Goal: Answer question/provide support: Answer question/provide support

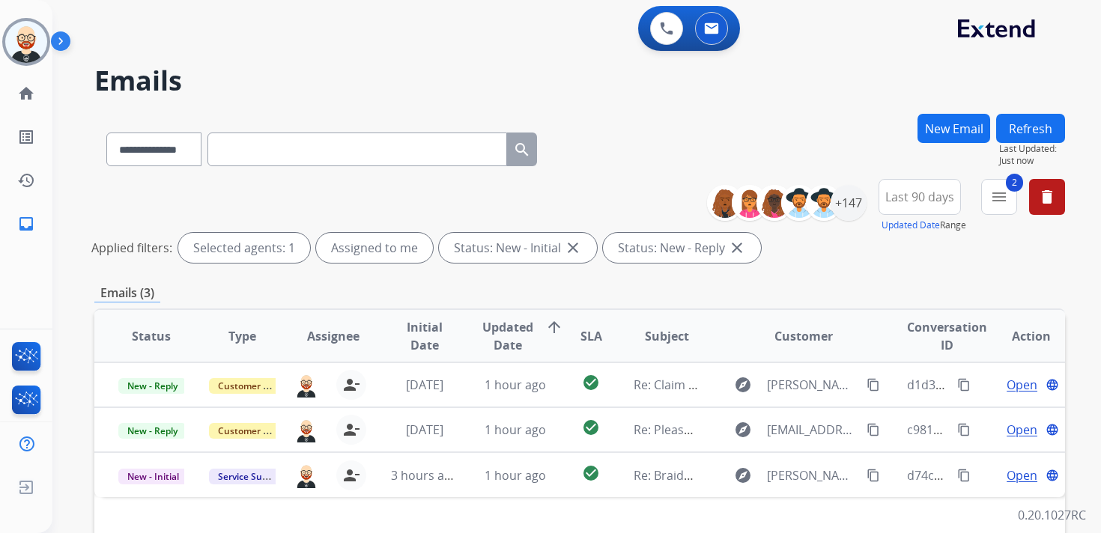
select select "**********"
click at [37, 47] on img at bounding box center [26, 42] width 42 height 42
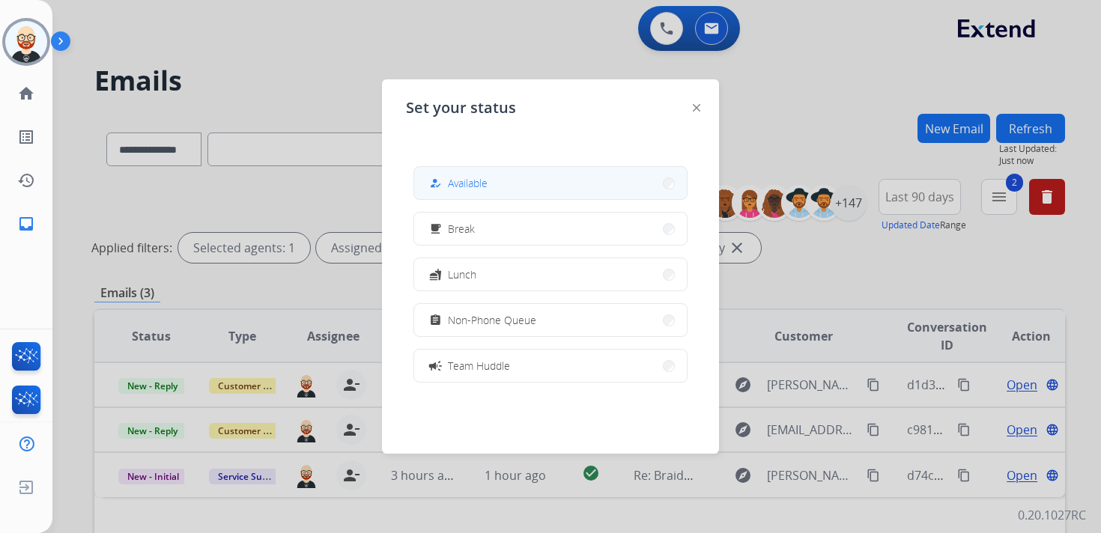
click at [488, 186] on span "Available" at bounding box center [468, 183] width 40 height 16
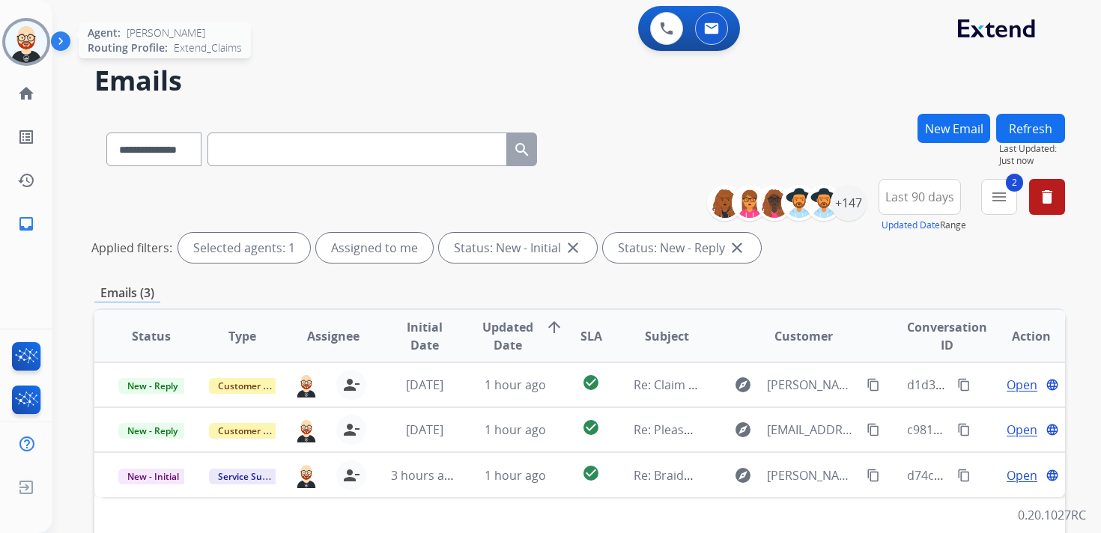
click at [18, 48] on img at bounding box center [26, 42] width 42 height 42
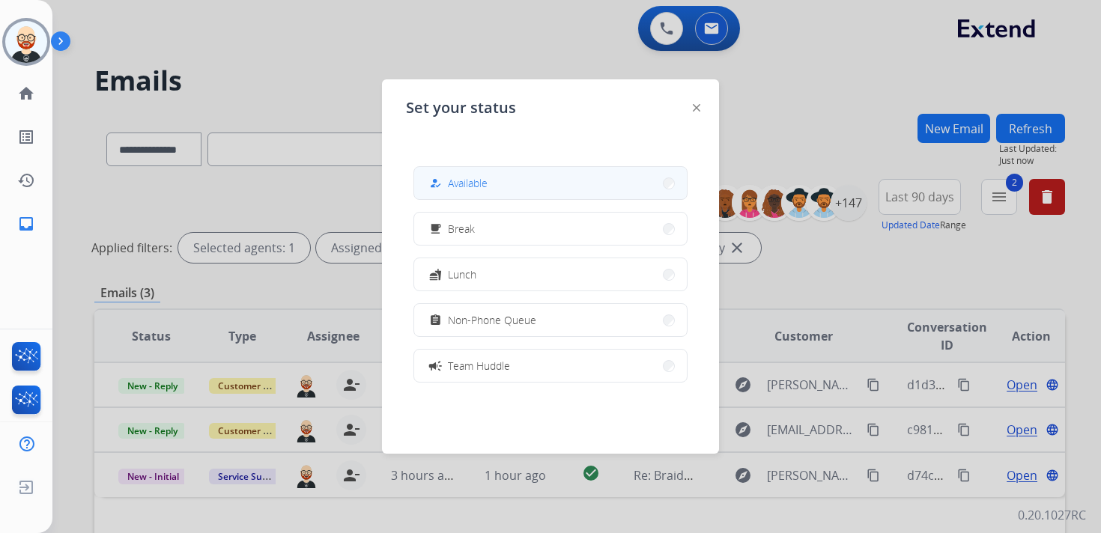
click at [485, 190] on div "how_to_reg Available" at bounding box center [456, 184] width 61 height 18
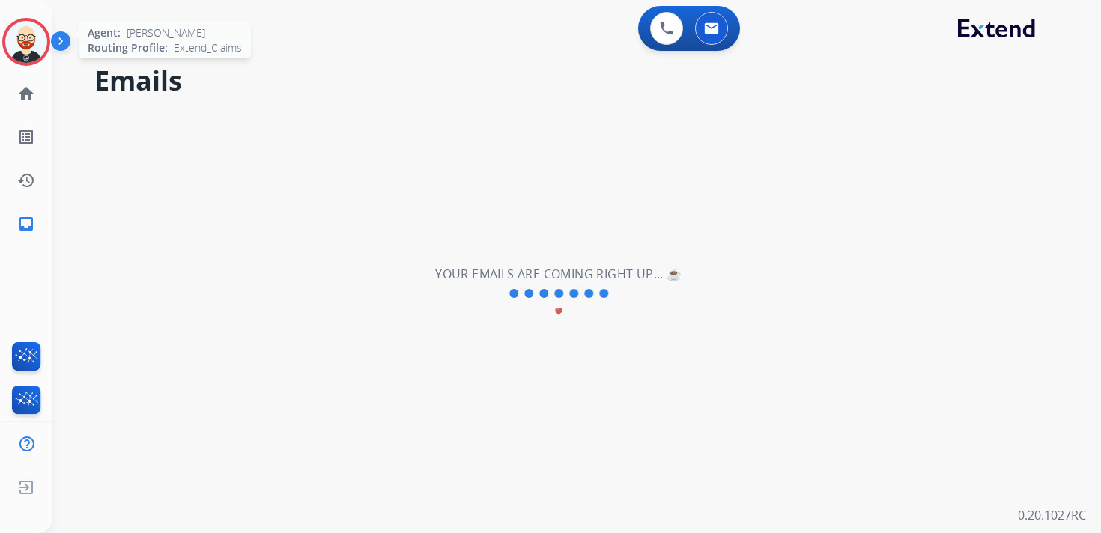
click at [36, 28] on img at bounding box center [26, 42] width 42 height 42
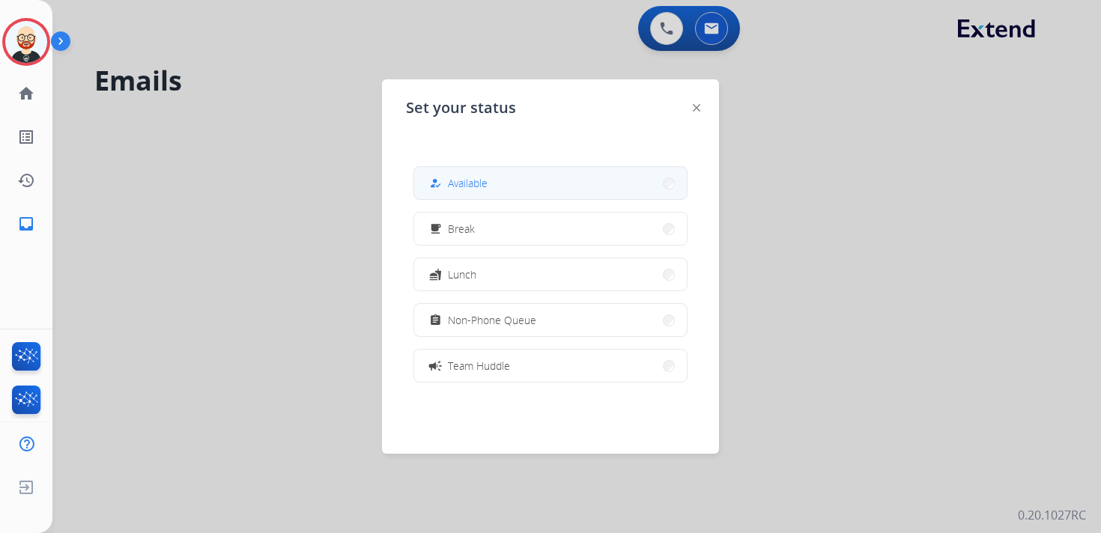
click at [452, 180] on span "Available" at bounding box center [468, 183] width 40 height 16
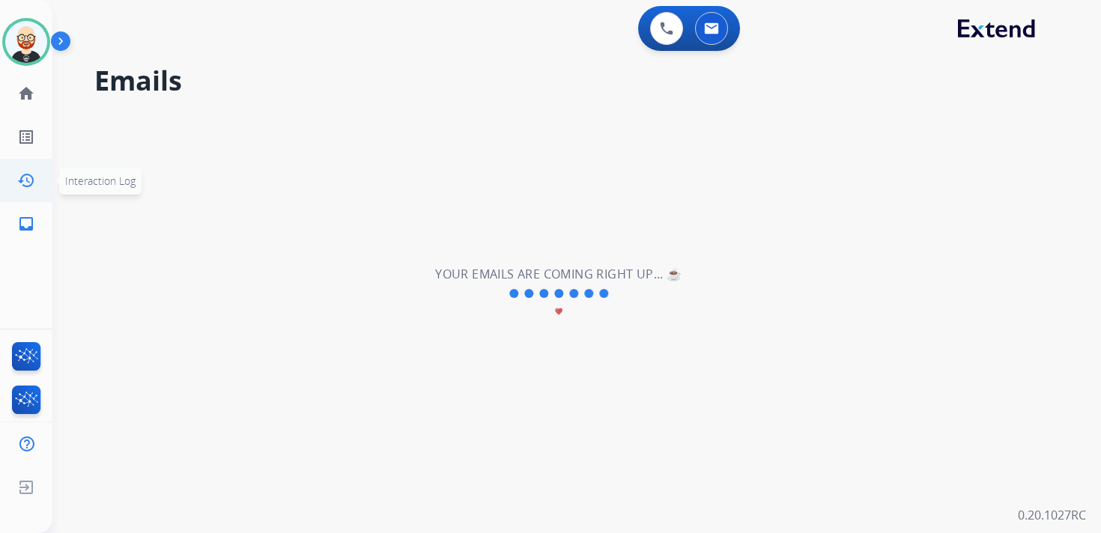
click at [29, 178] on mat-icon "history" at bounding box center [26, 181] width 18 height 18
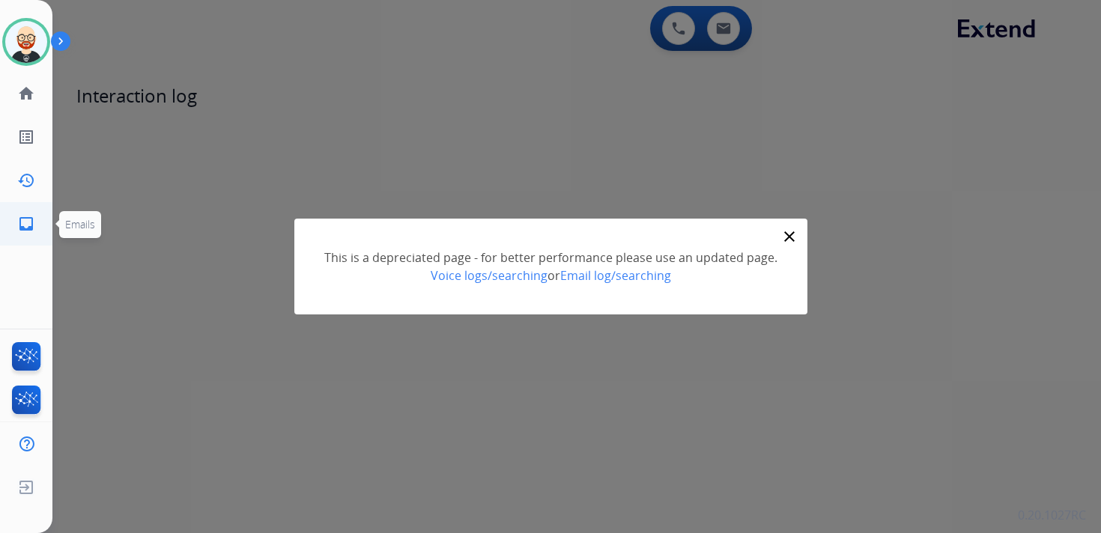
click at [21, 224] on mat-icon "inbox" at bounding box center [26, 224] width 18 height 18
select select "**********"
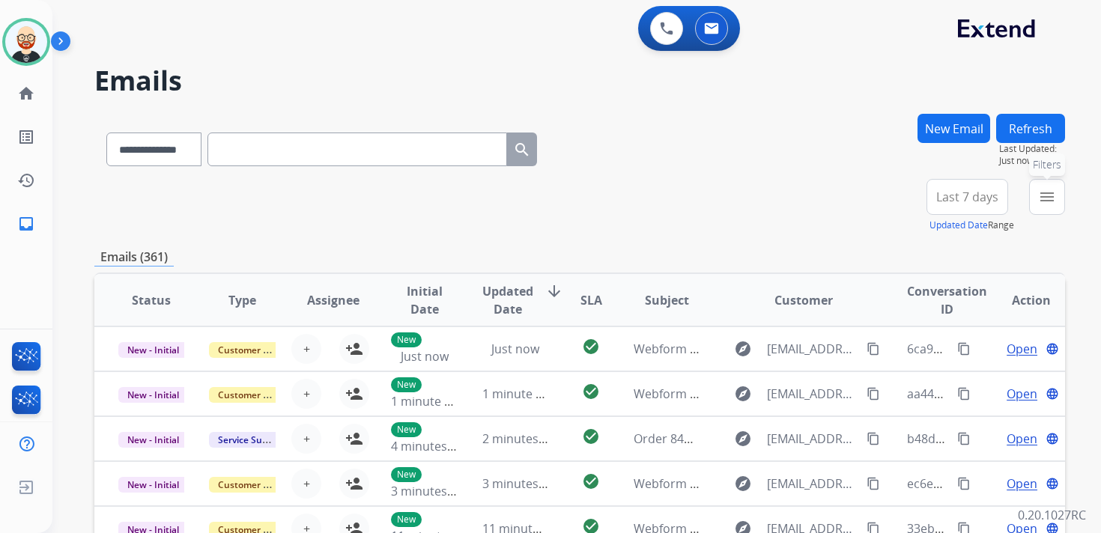
click at [1042, 198] on mat-icon "menu" at bounding box center [1047, 197] width 18 height 18
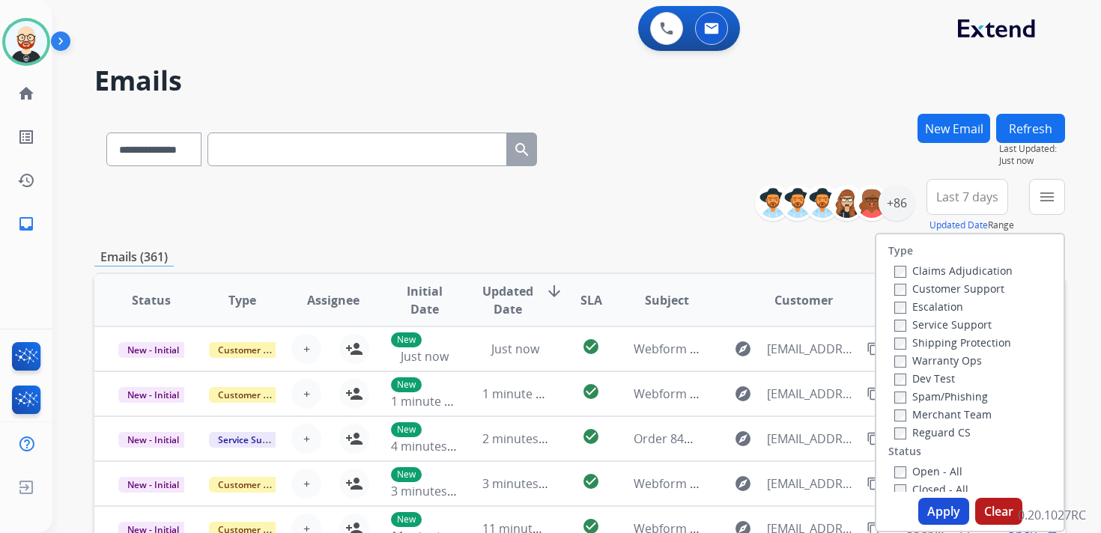
click at [929, 323] on label "Service Support" at bounding box center [942, 325] width 97 height 14
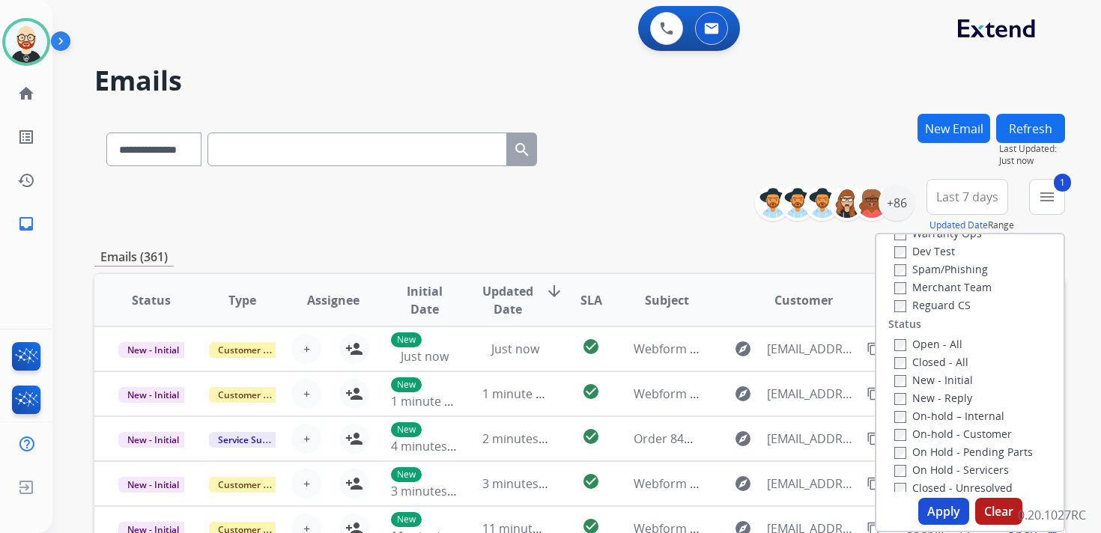
scroll to position [128, 0]
click at [928, 383] on label "New - Initial" at bounding box center [933, 379] width 79 height 14
click at [927, 401] on label "New - Reply" at bounding box center [933, 397] width 78 height 14
click at [933, 512] on button "Apply" at bounding box center [943, 511] width 51 height 27
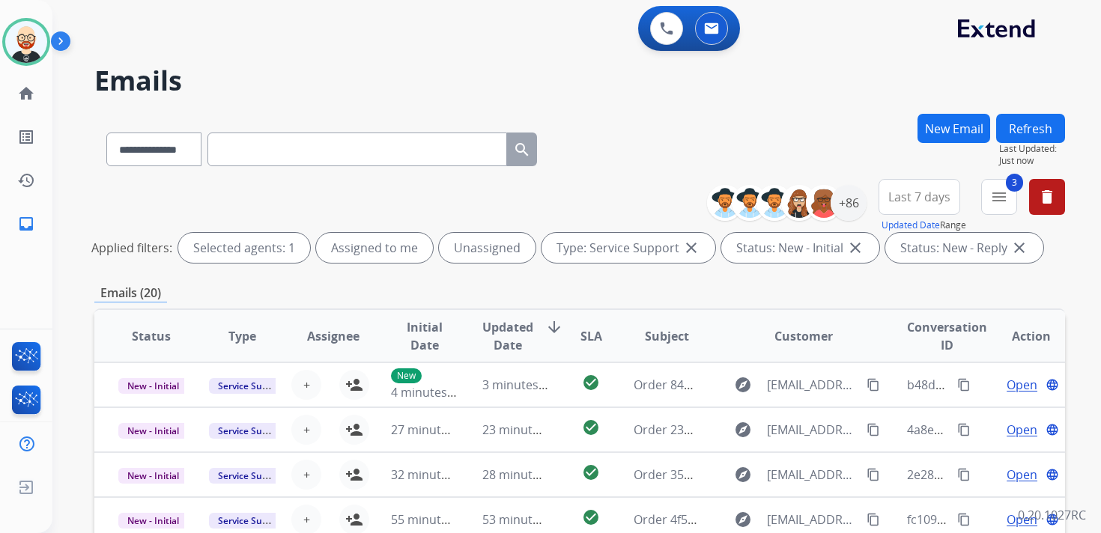
click at [515, 347] on span "Updated Date" at bounding box center [507, 336] width 51 height 36
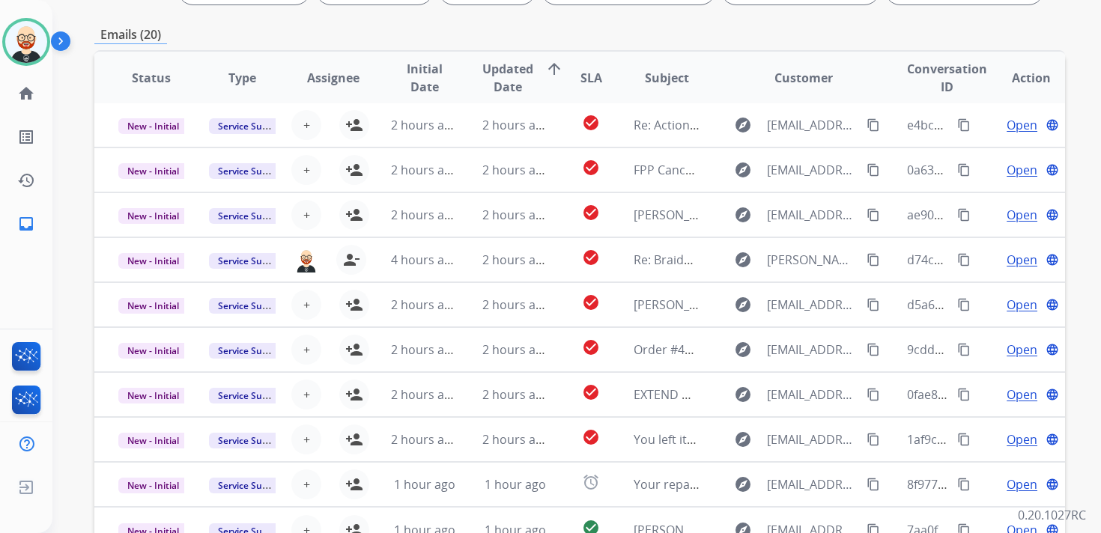
scroll to position [261, 0]
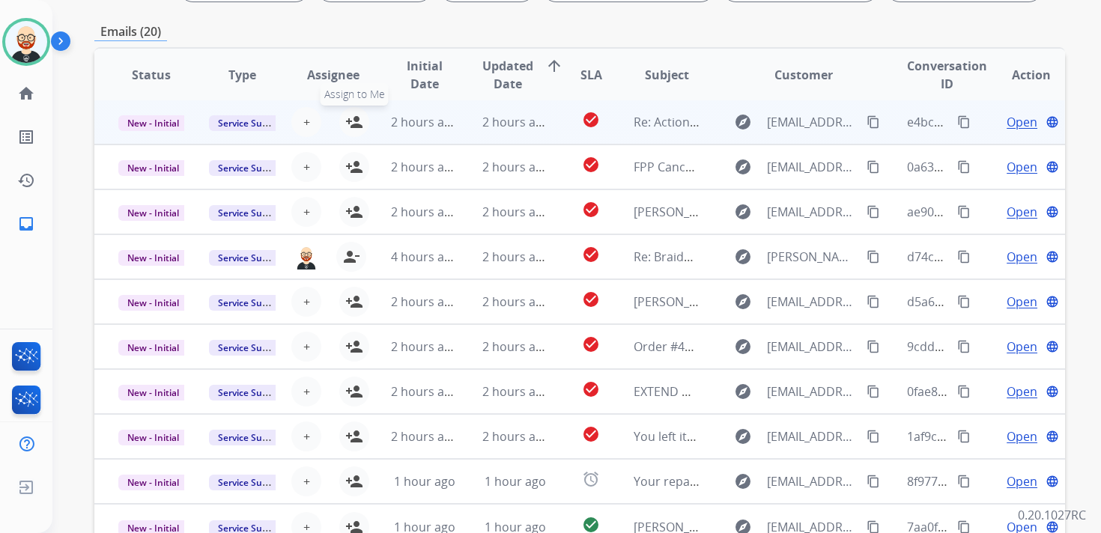
click at [350, 118] on mat-icon "person_add" at bounding box center [354, 122] width 18 height 18
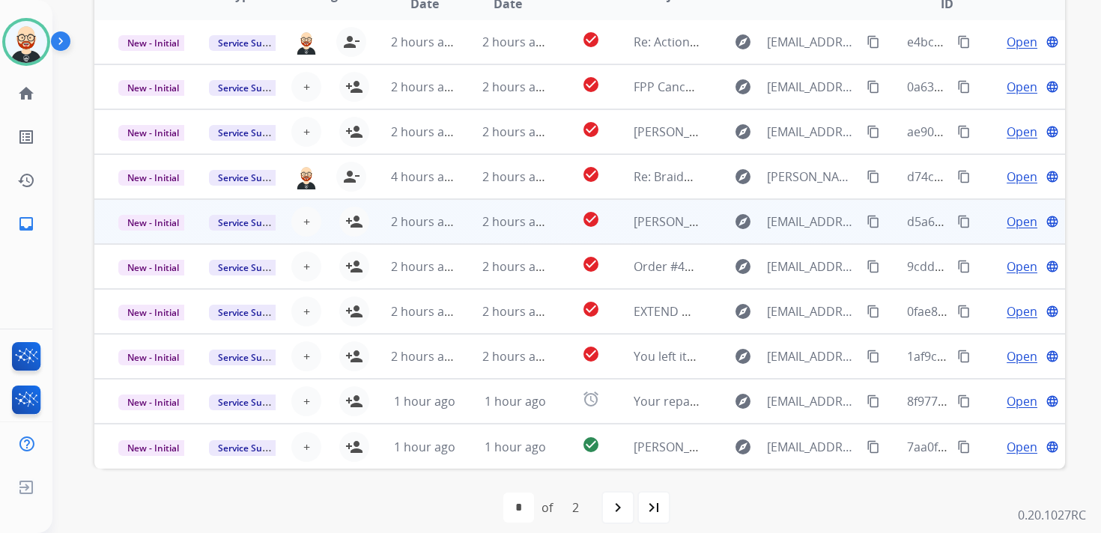
scroll to position [345, 0]
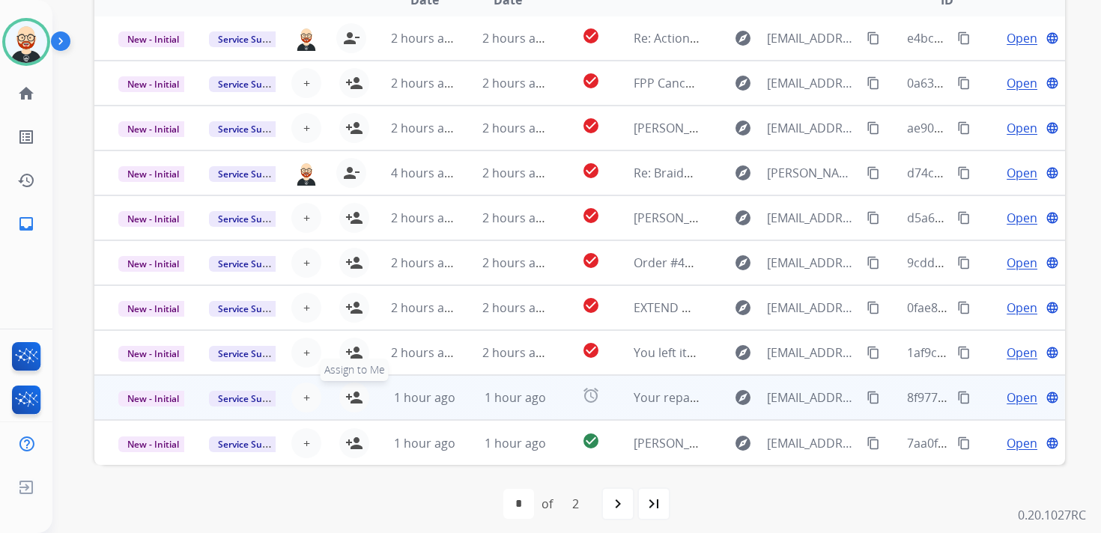
click at [348, 399] on mat-icon "person_add" at bounding box center [354, 398] width 18 height 18
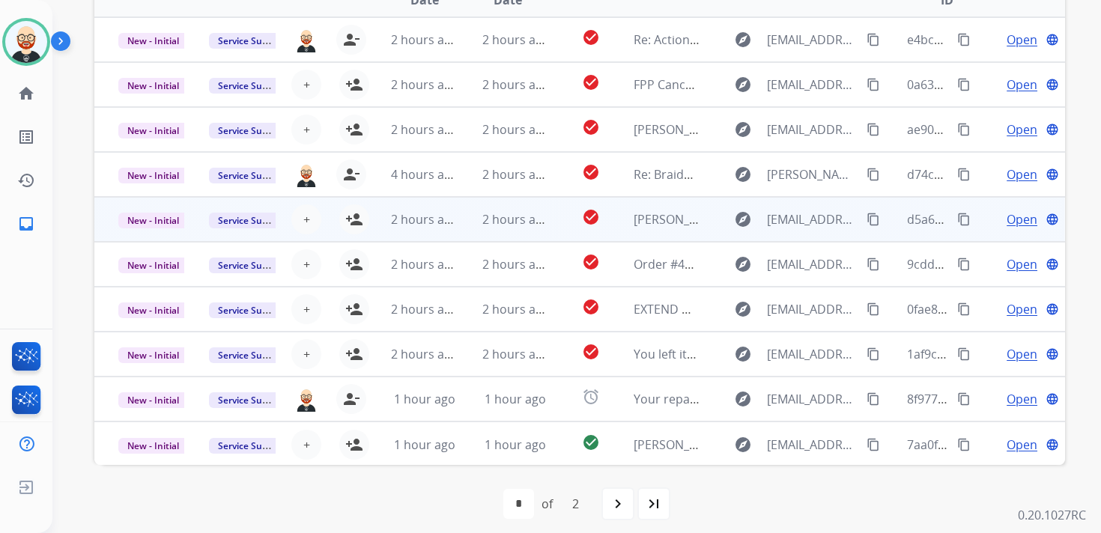
scroll to position [0, 0]
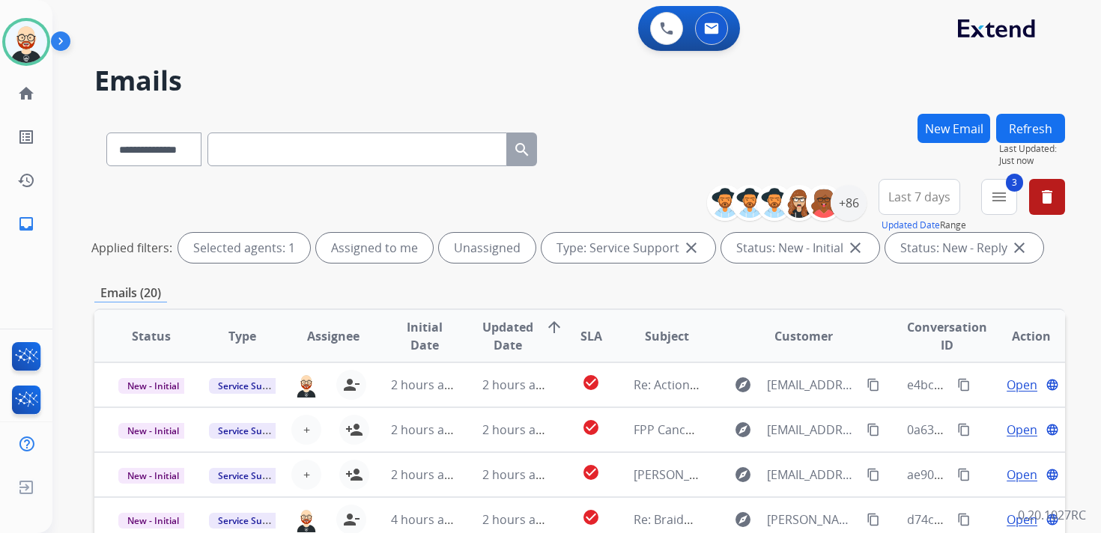
click at [1058, 128] on button "Refresh" at bounding box center [1030, 128] width 69 height 29
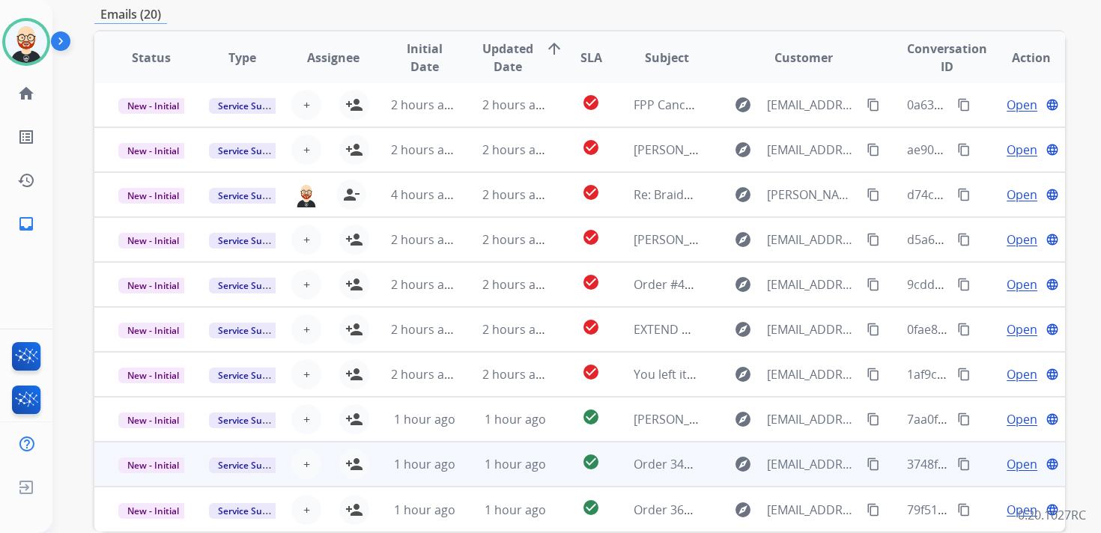
scroll to position [355, 0]
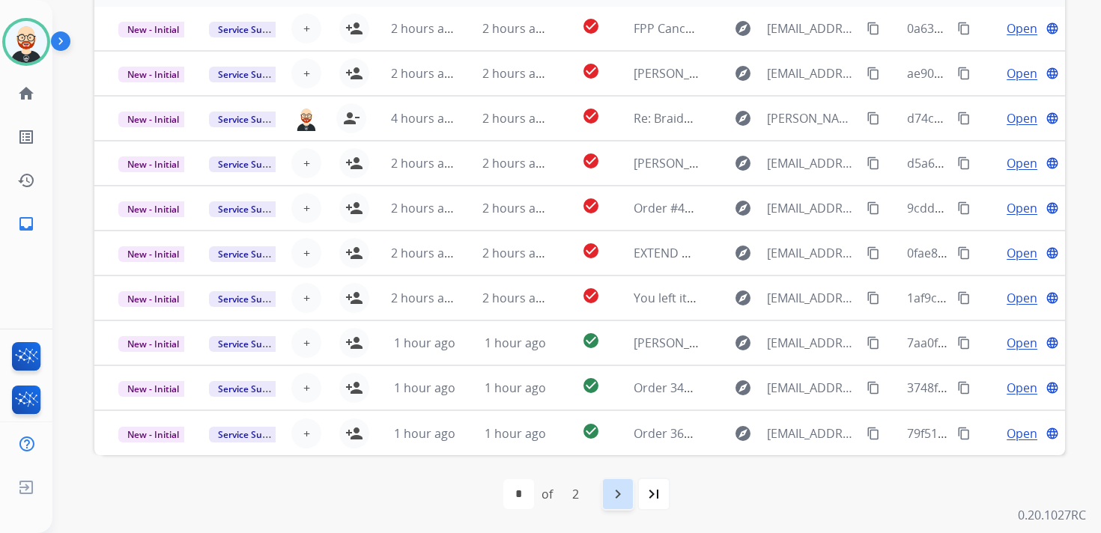
click at [626, 497] on mat-icon "navigate_next" at bounding box center [618, 494] width 18 height 18
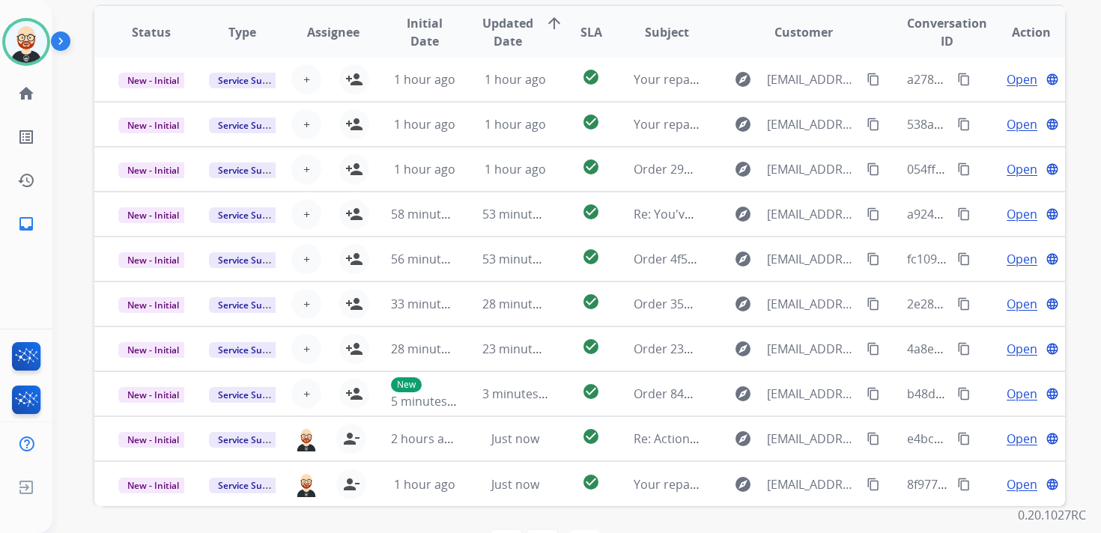
scroll to position [329, 0]
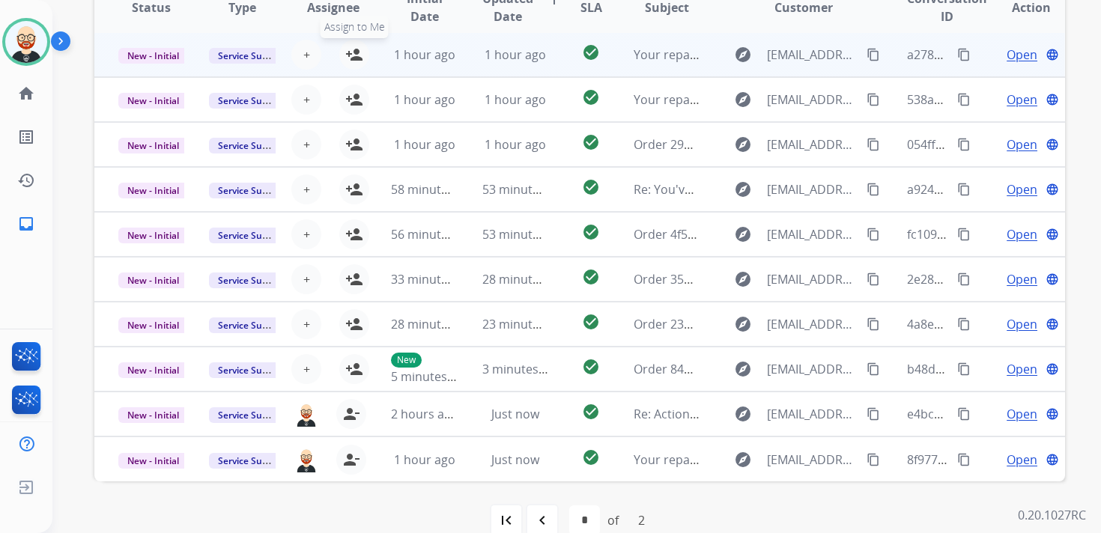
click at [350, 52] on mat-icon "person_add" at bounding box center [354, 55] width 18 height 18
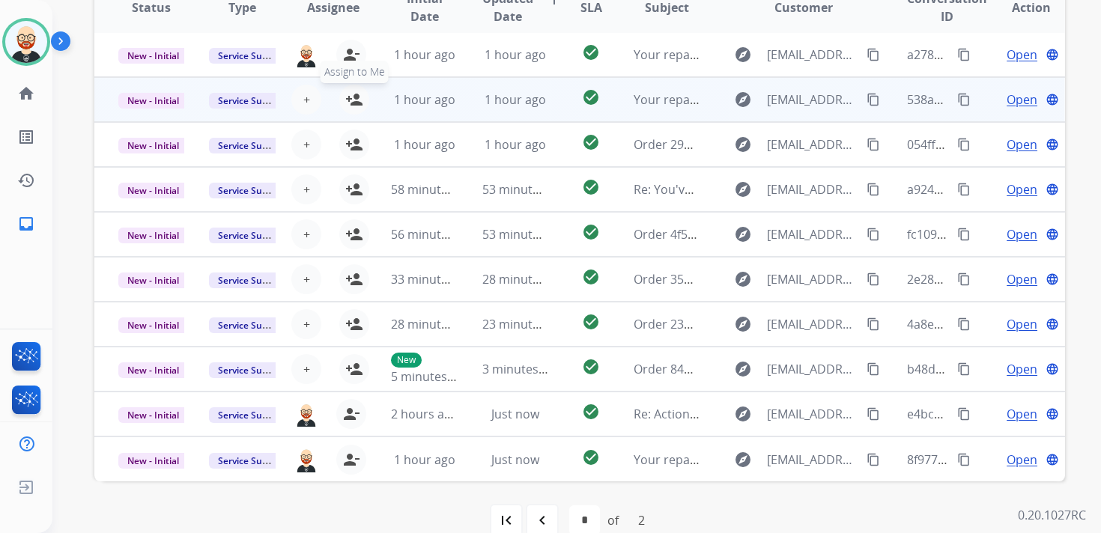
click at [349, 96] on mat-icon "person_add" at bounding box center [354, 100] width 18 height 18
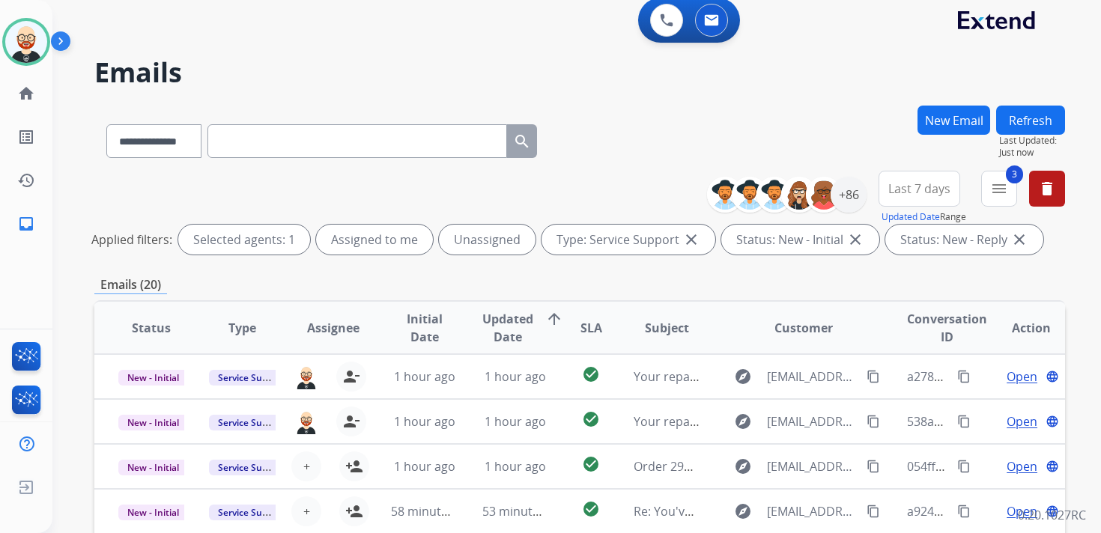
scroll to position [0, 0]
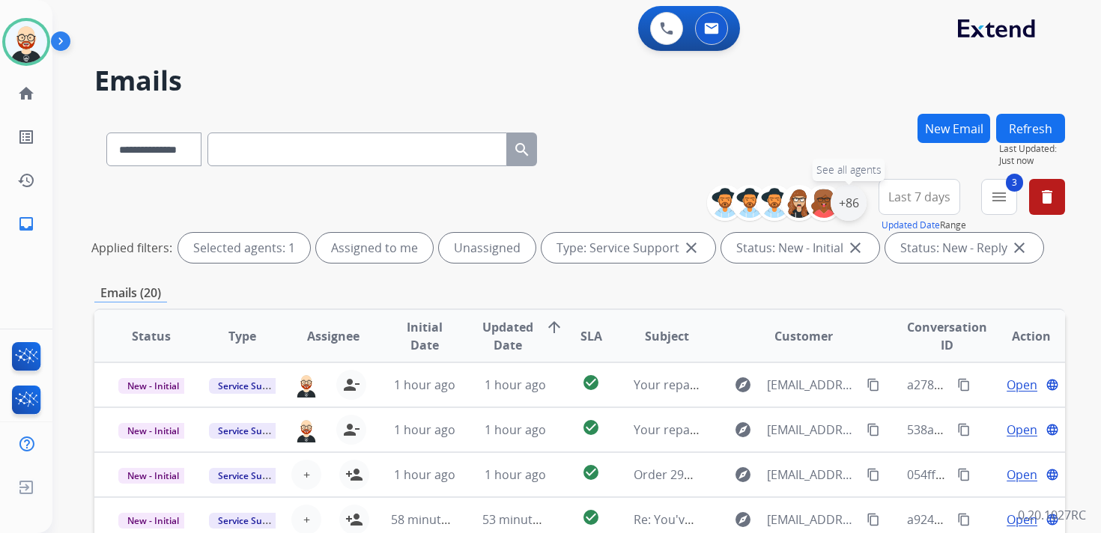
click at [853, 201] on div "+86" at bounding box center [849, 203] width 36 height 36
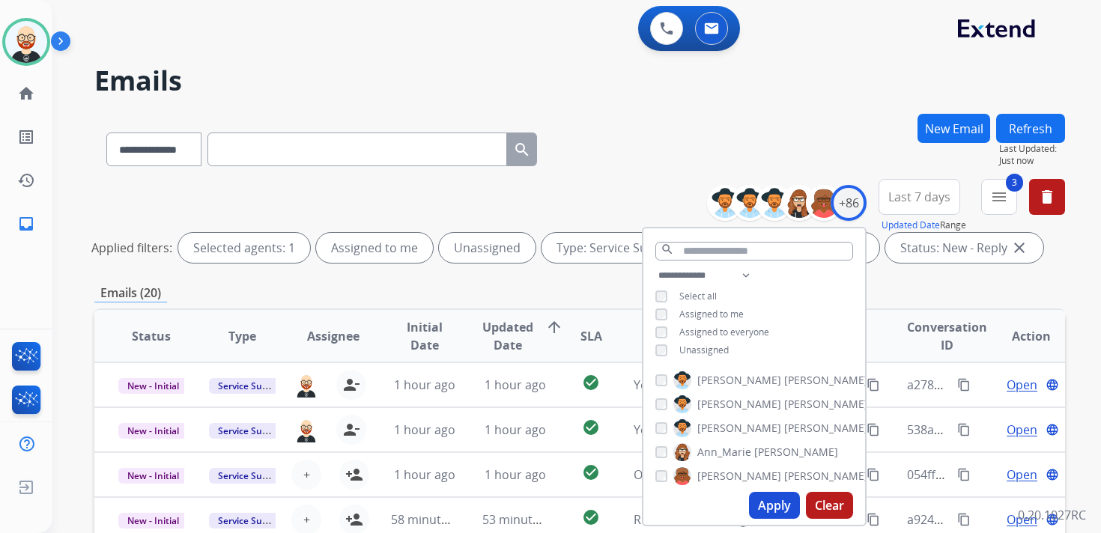
click at [693, 350] on span "Unassigned" at bounding box center [703, 350] width 49 height 13
click at [767, 500] on button "Apply" at bounding box center [774, 505] width 51 height 27
select select "*"
click at [923, 200] on span "Last 7 days" at bounding box center [919, 197] width 62 height 6
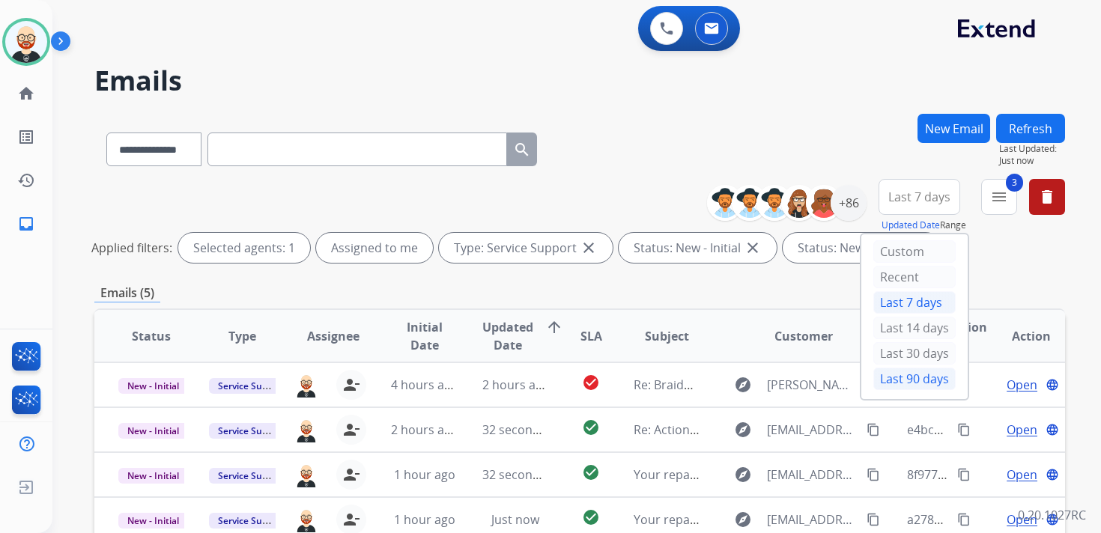
click at [893, 375] on div "Last 90 days" at bounding box center [914, 379] width 82 height 22
click at [995, 195] on mat-icon "menu" at bounding box center [999, 197] width 18 height 18
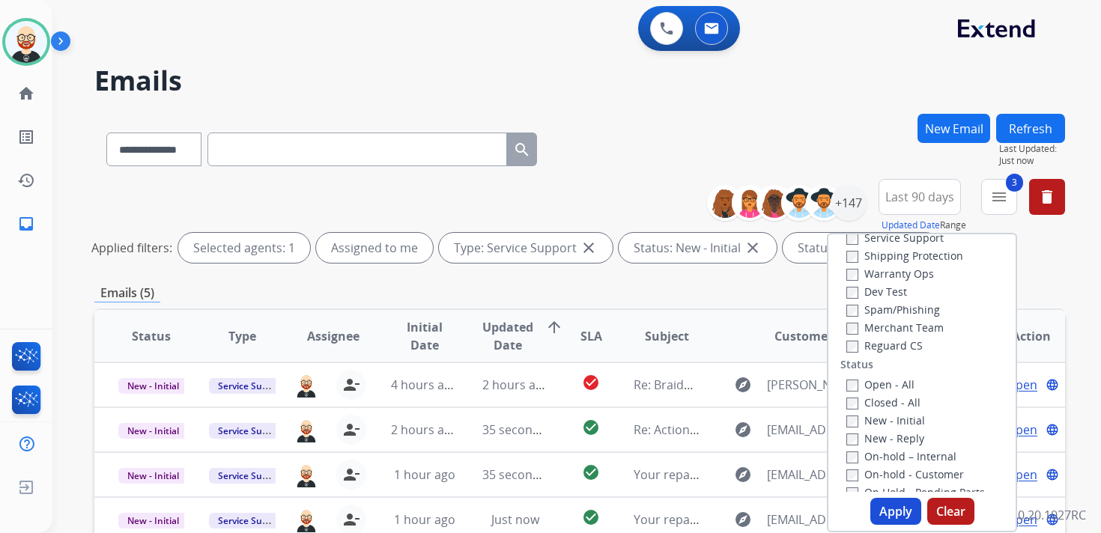
scroll to position [85, 0]
click at [913, 240] on label "Service Support" at bounding box center [894, 239] width 97 height 14
click at [896, 515] on button "Apply" at bounding box center [895, 511] width 51 height 27
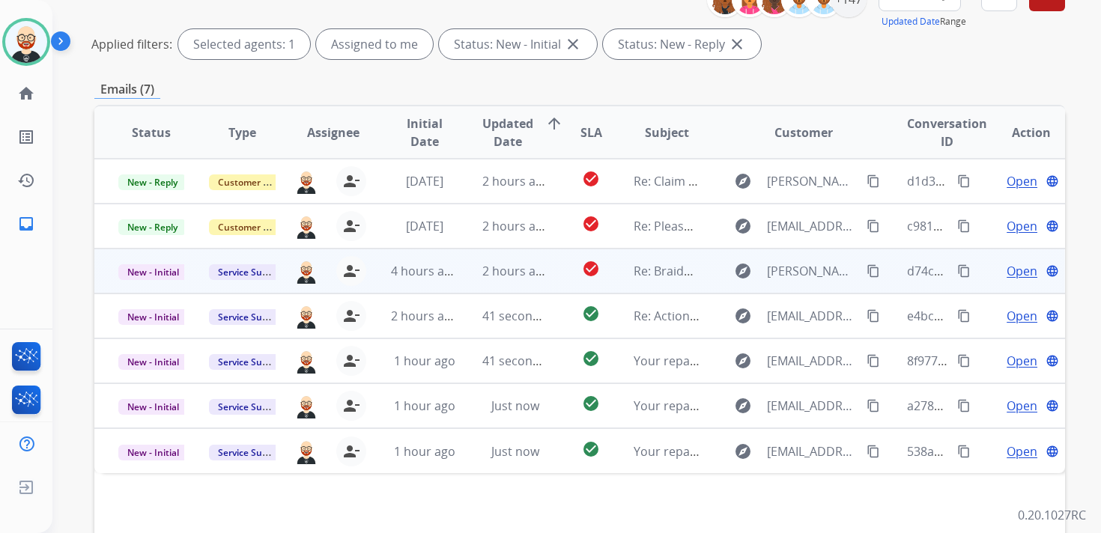
scroll to position [207, 0]
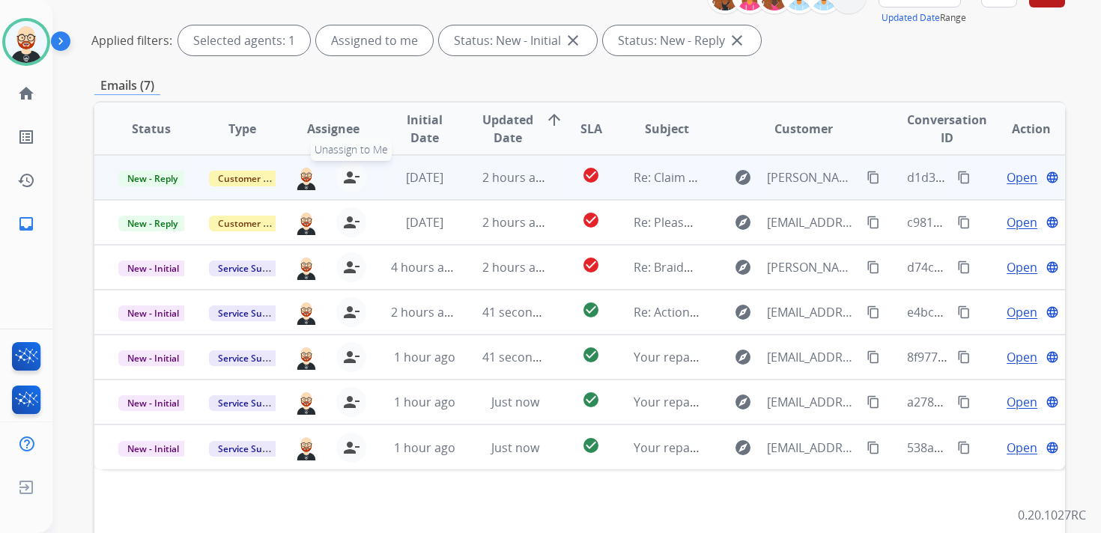
click at [354, 178] on mat-icon "person_remove" at bounding box center [351, 178] width 18 height 18
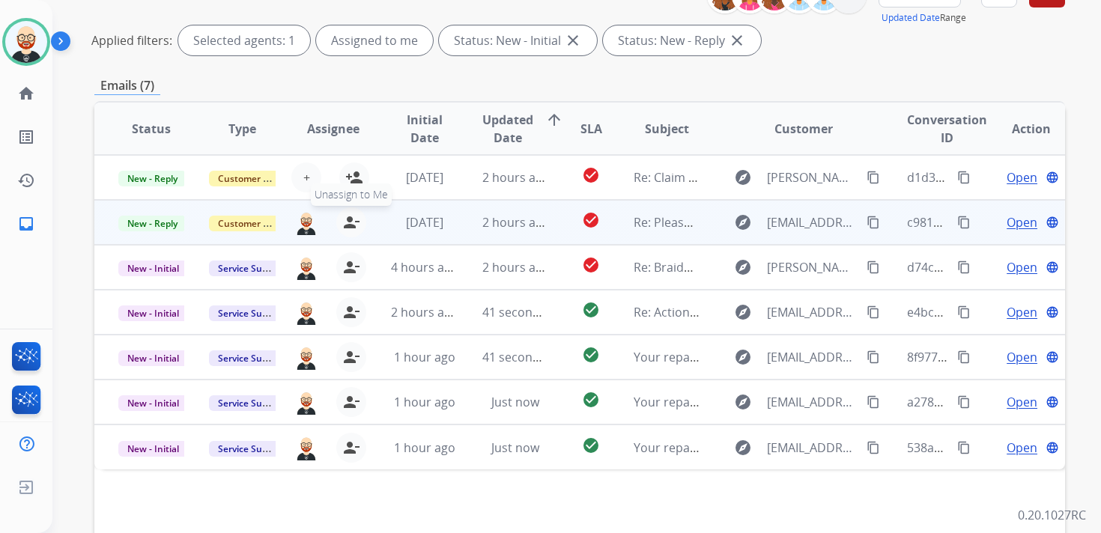
click at [352, 219] on mat-icon "person_remove" at bounding box center [351, 222] width 18 height 18
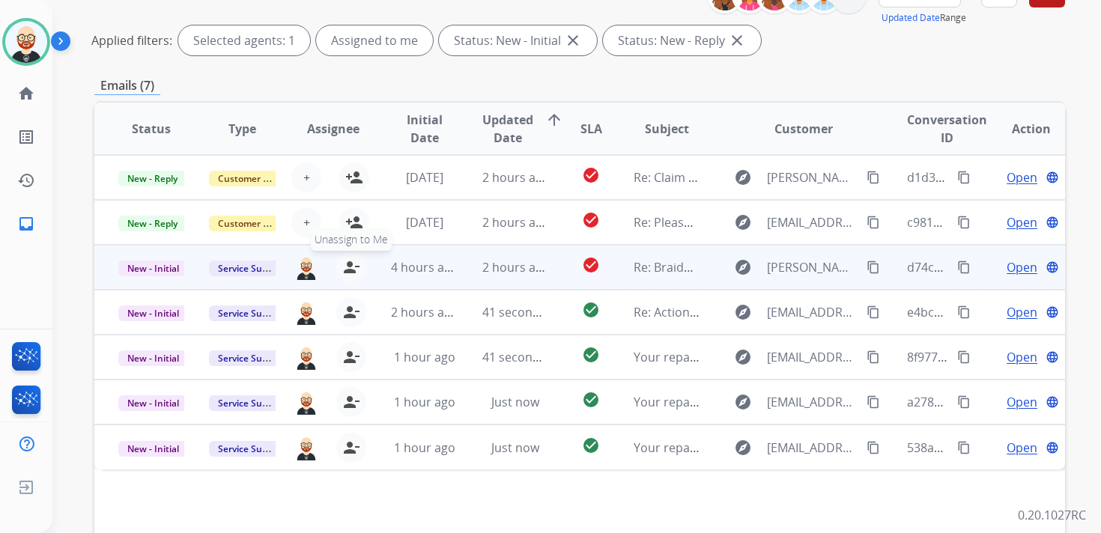
click at [352, 271] on mat-icon "person_remove" at bounding box center [351, 267] width 18 height 18
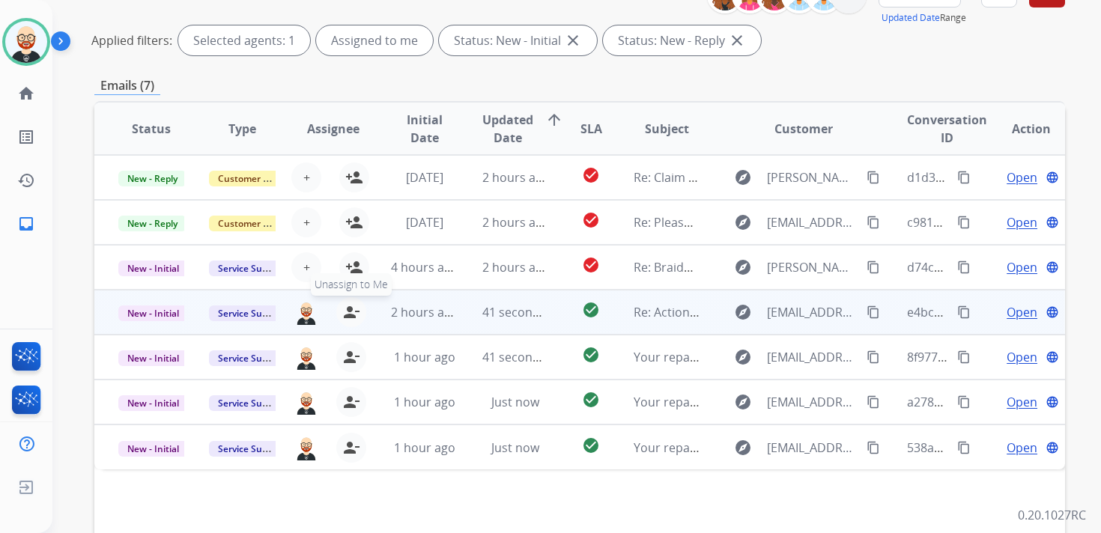
click at [350, 308] on mat-icon "person_remove" at bounding box center [351, 312] width 18 height 18
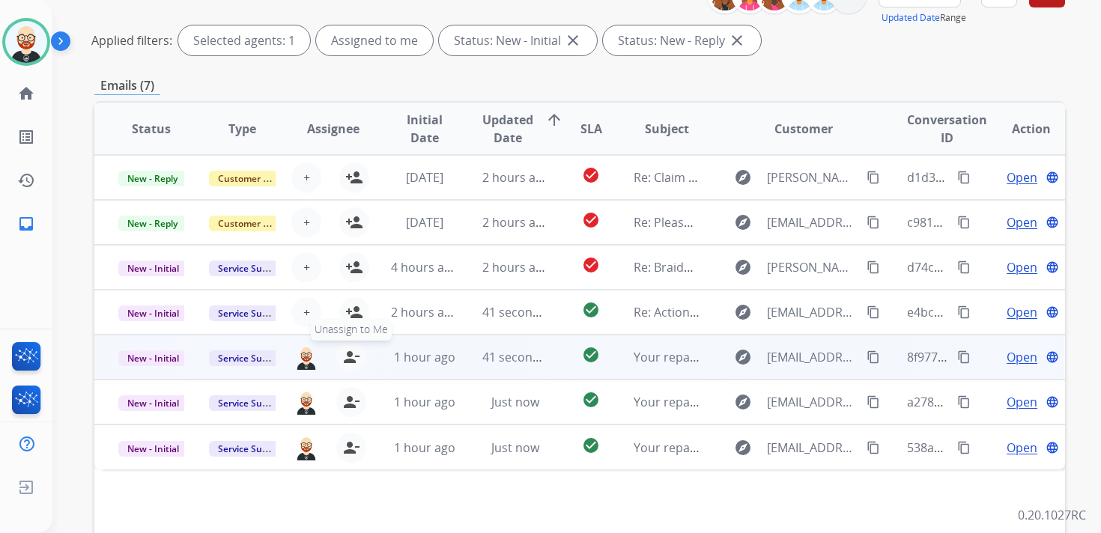
click at [348, 357] on mat-icon "person_remove" at bounding box center [351, 357] width 18 height 18
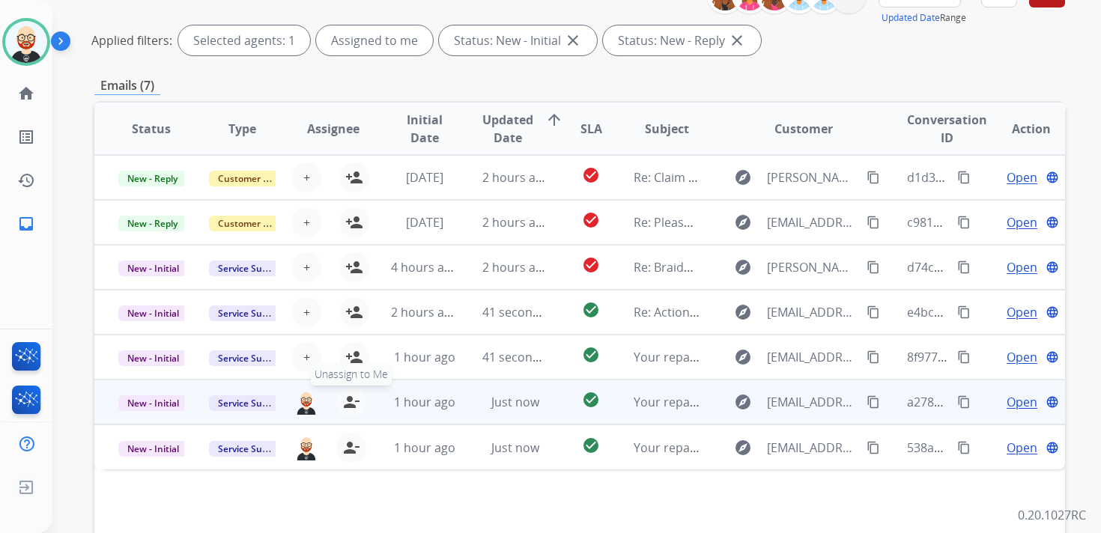
click at [348, 396] on mat-icon "person_remove" at bounding box center [351, 402] width 18 height 18
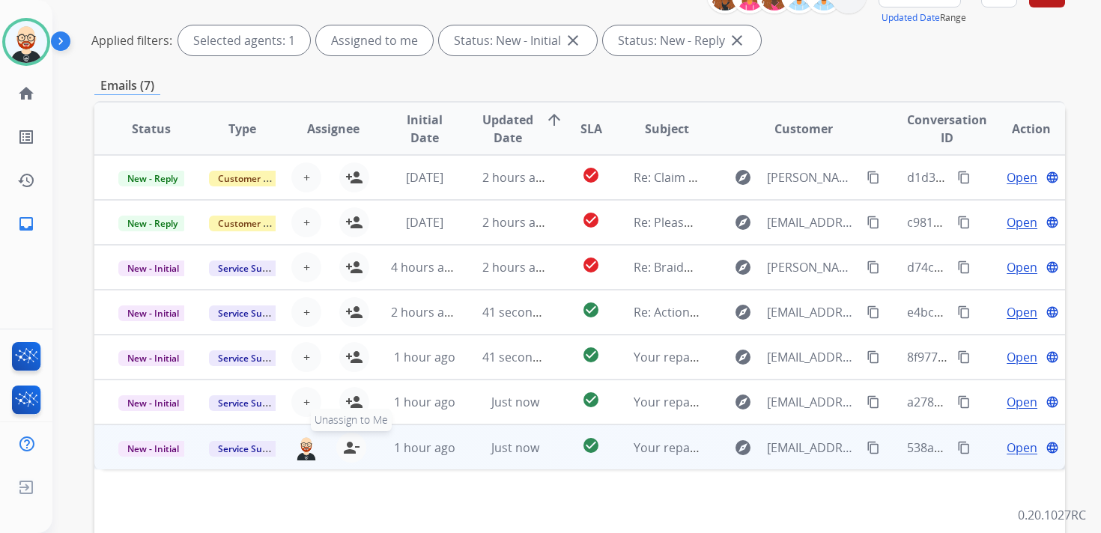
click at [349, 446] on mat-icon "person_remove" at bounding box center [351, 448] width 18 height 18
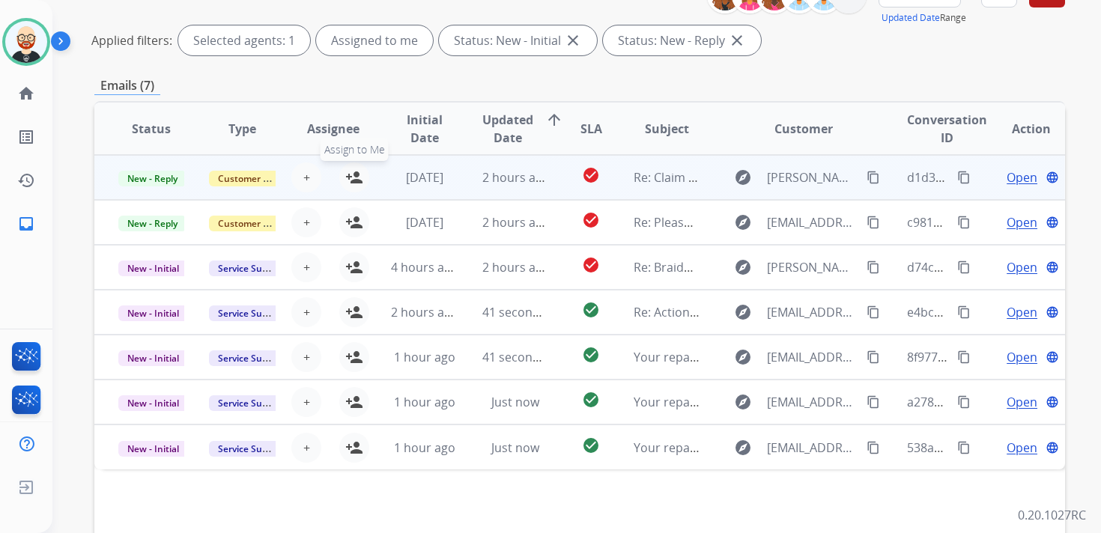
click at [354, 183] on mat-icon "person_add" at bounding box center [354, 178] width 18 height 18
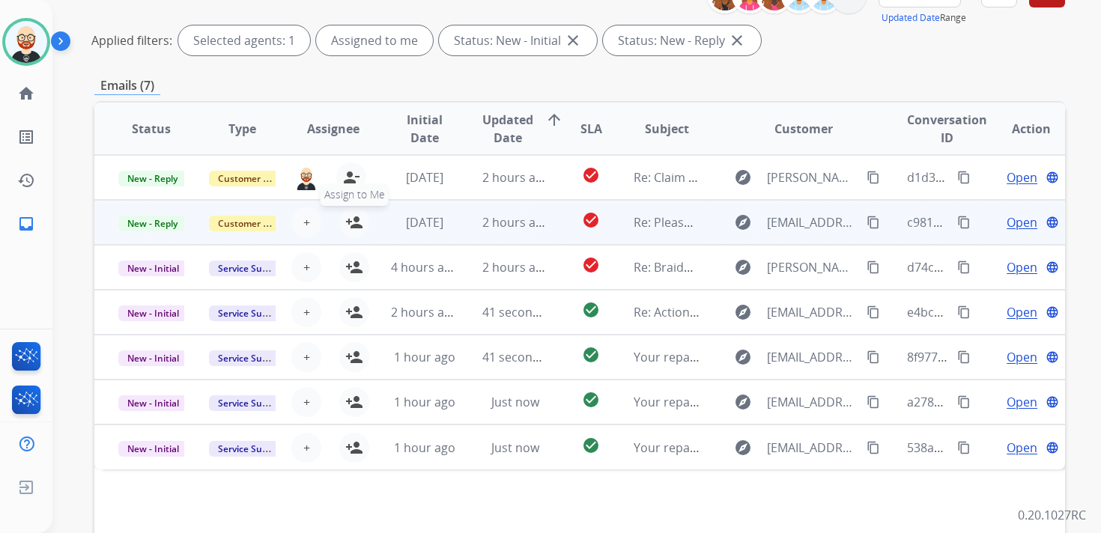
click at [354, 219] on mat-icon "person_add" at bounding box center [354, 222] width 18 height 18
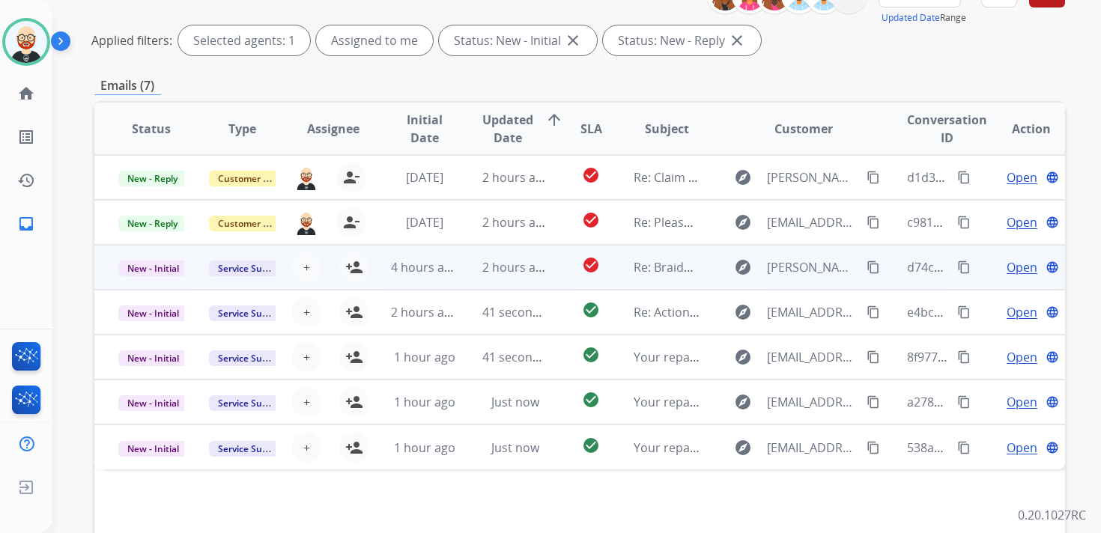
click at [354, 286] on div "+ Select agent person_add Assign to Me" at bounding box center [321, 267] width 90 height 42
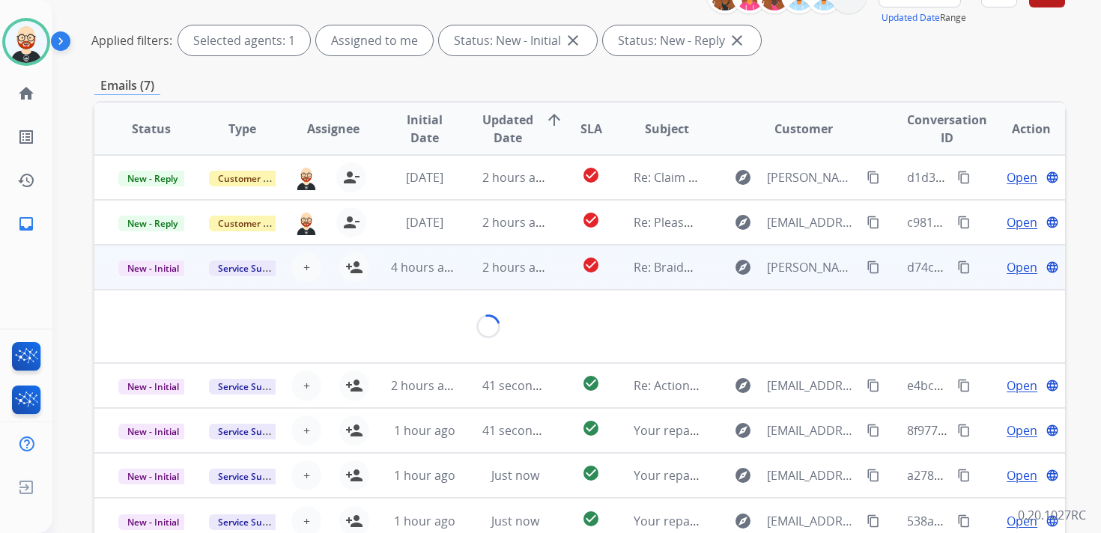
click at [387, 271] on td "4 hours ago" at bounding box center [412, 267] width 91 height 45
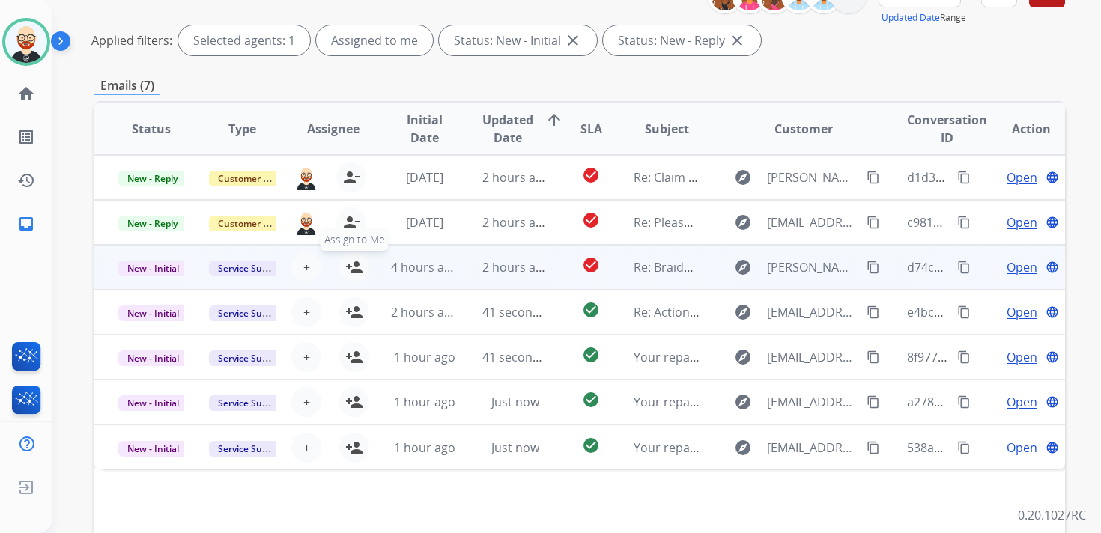
click at [357, 264] on mat-icon "person_add" at bounding box center [354, 267] width 18 height 18
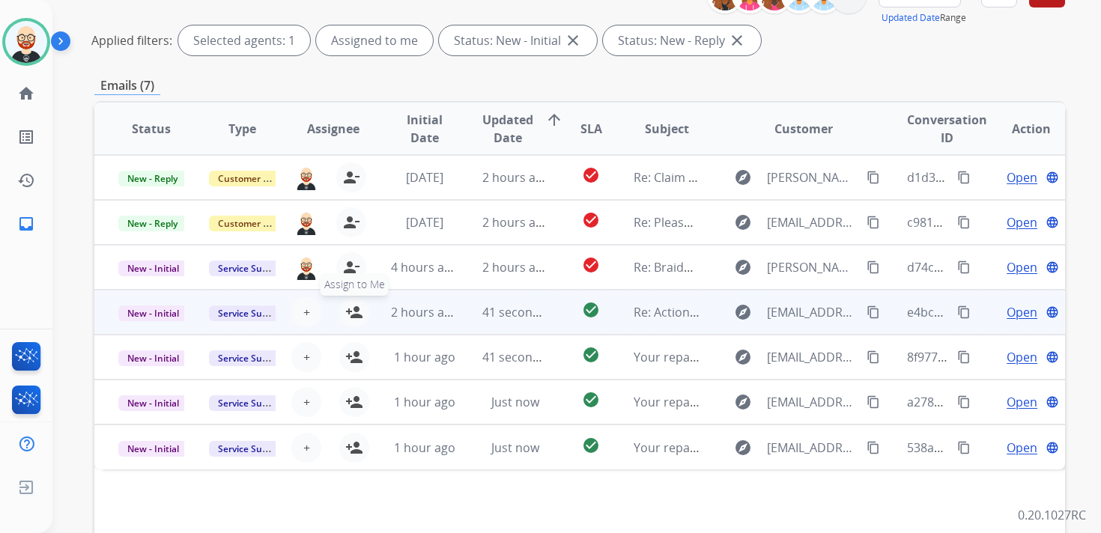
click at [357, 308] on mat-icon "person_add" at bounding box center [354, 312] width 18 height 18
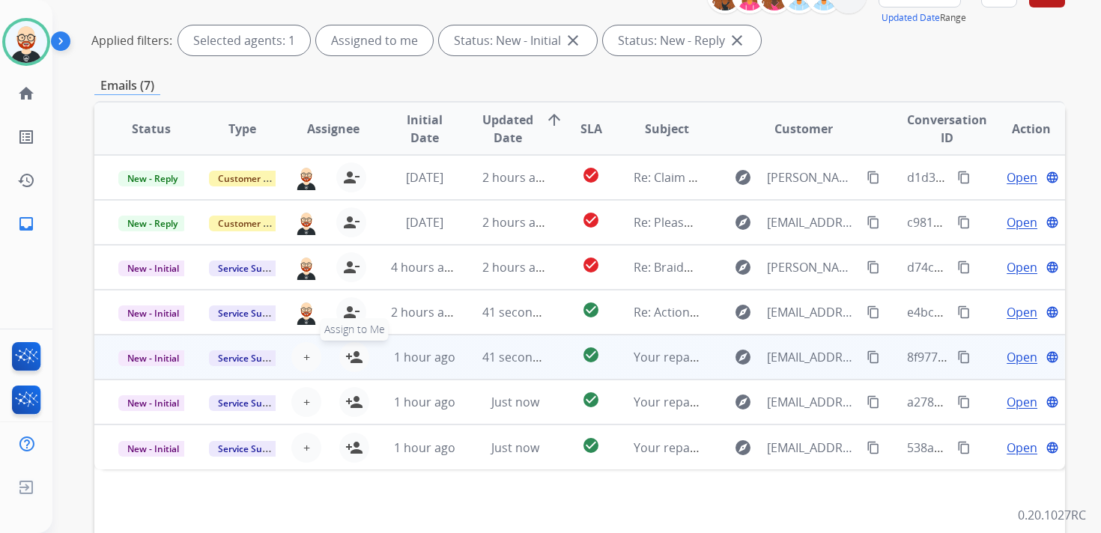
click at [356, 362] on mat-icon "person_add" at bounding box center [354, 357] width 18 height 18
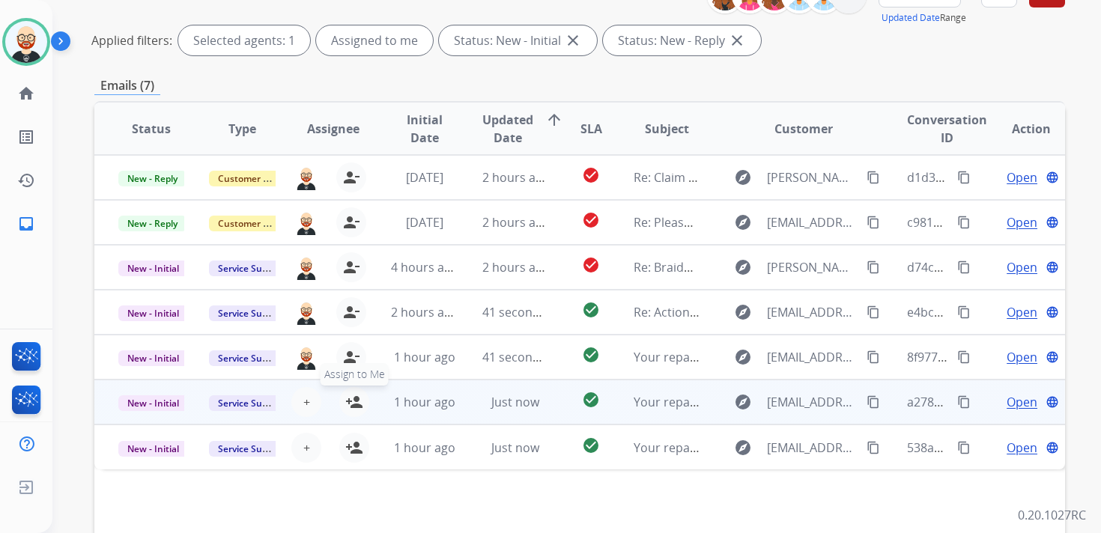
click at [354, 397] on mat-icon "person_add" at bounding box center [354, 402] width 18 height 18
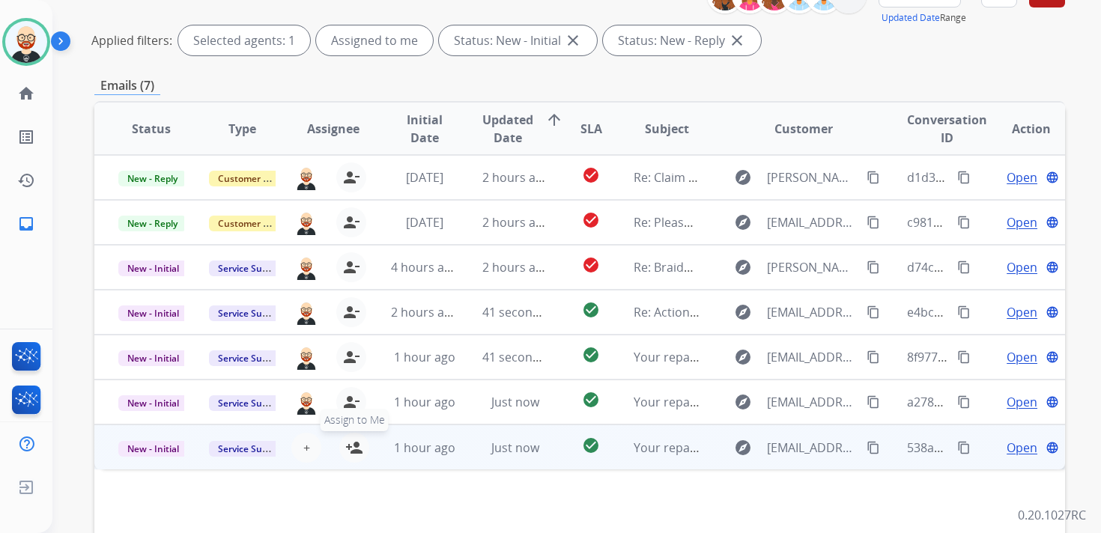
click at [354, 453] on mat-icon "person_add" at bounding box center [354, 448] width 18 height 18
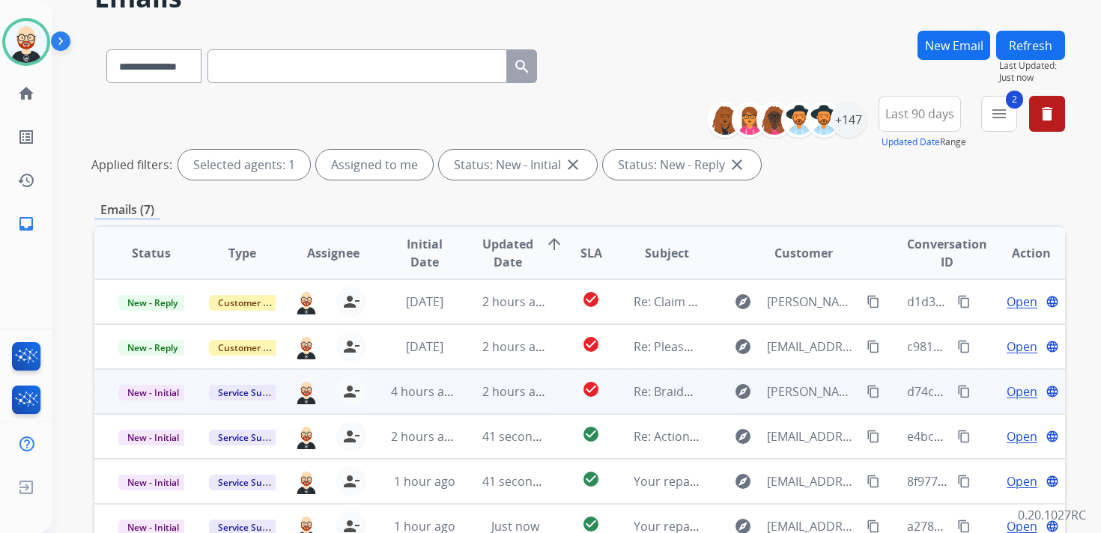
scroll to position [0, 0]
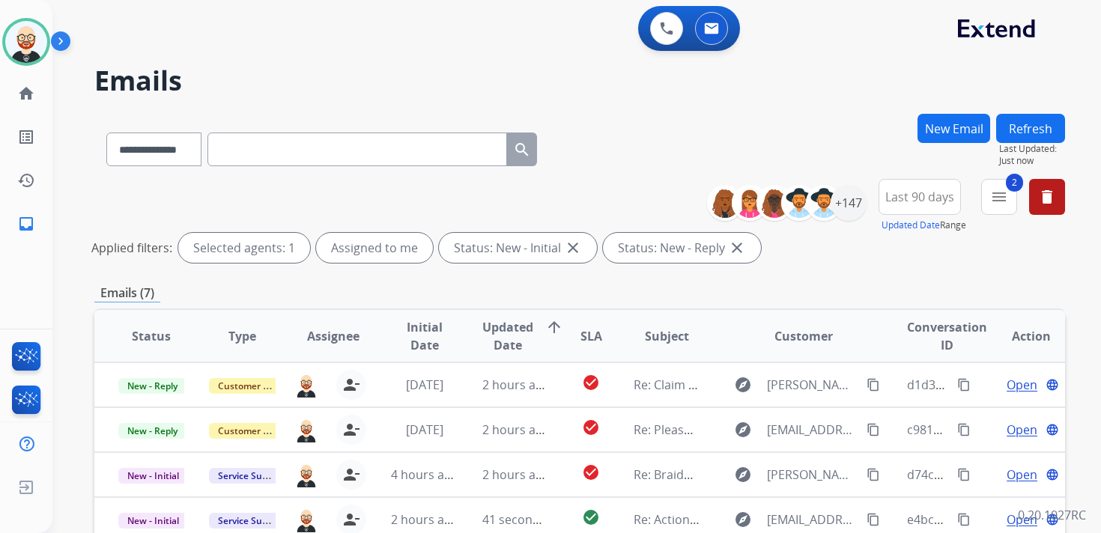
click at [1022, 120] on button "Refresh" at bounding box center [1030, 128] width 69 height 29
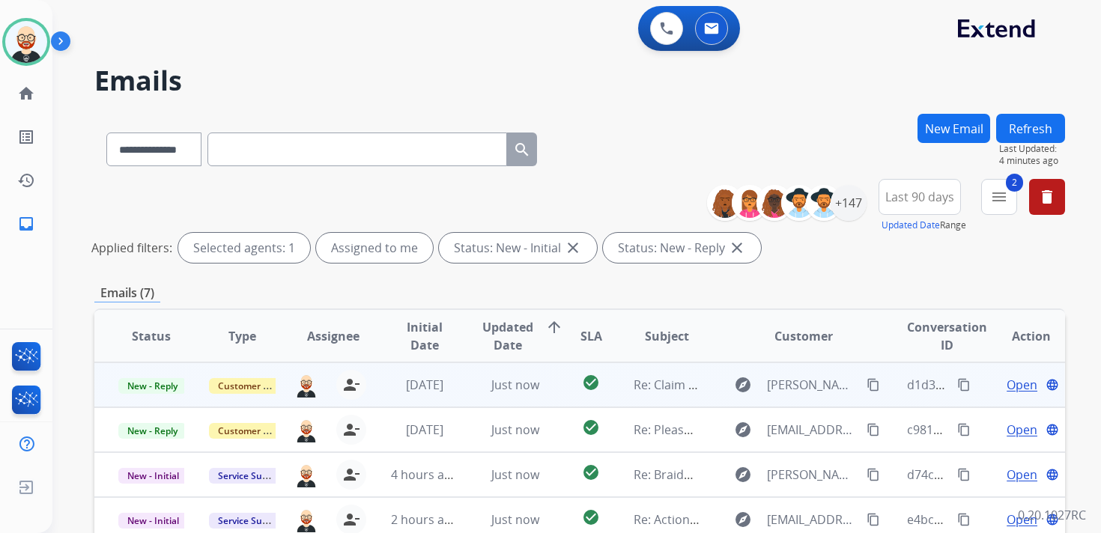
click at [1007, 386] on span "Open" at bounding box center [1022, 385] width 31 height 18
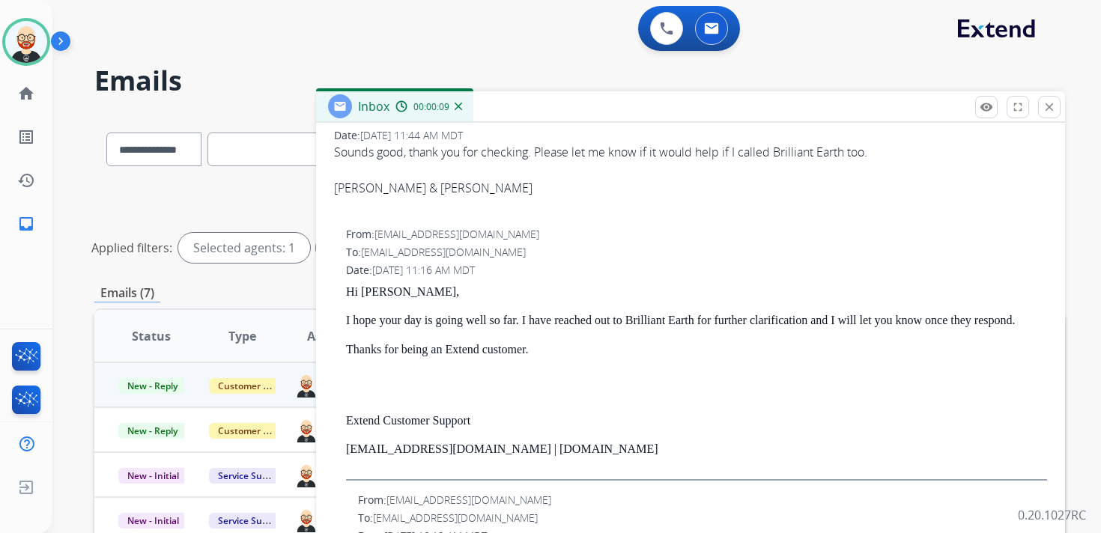
scroll to position [297, 0]
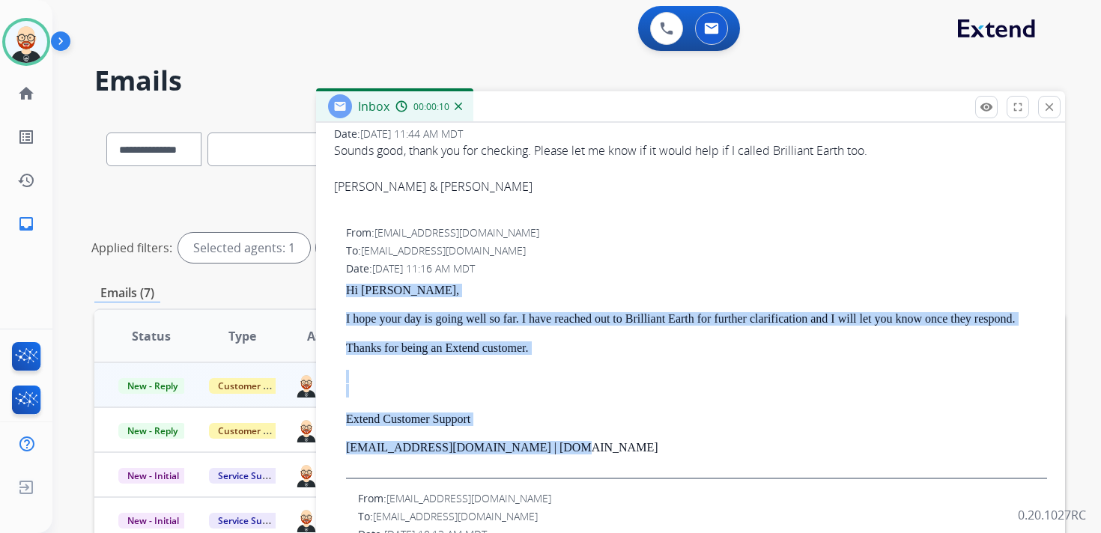
drag, startPoint x: 563, startPoint y: 465, endPoint x: 332, endPoint y: 282, distance: 294.9
copy div "Hi Tate, I hope your day is going well so far. I have reached out to Brilliant …"
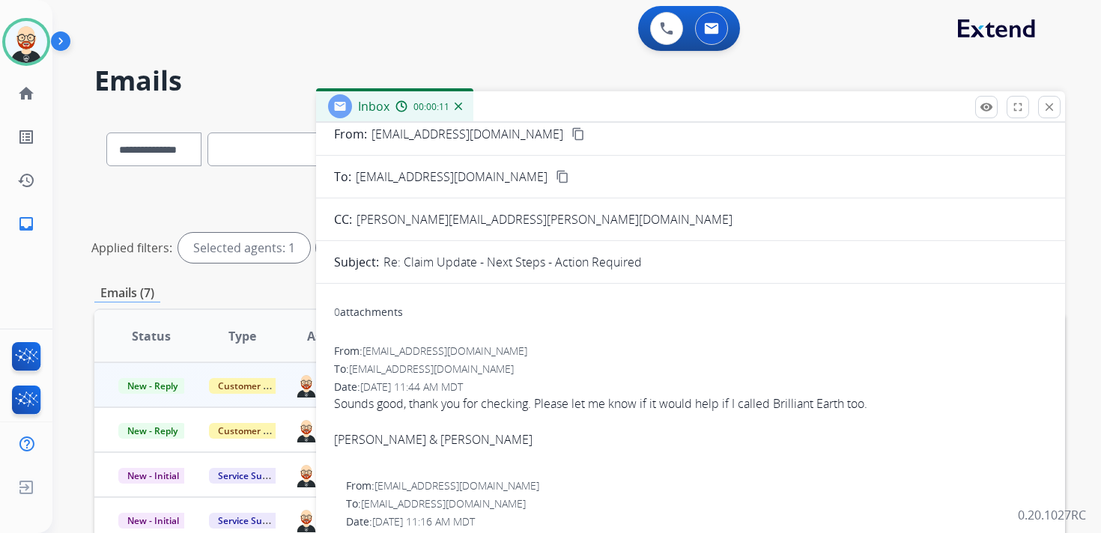
scroll to position [0, 0]
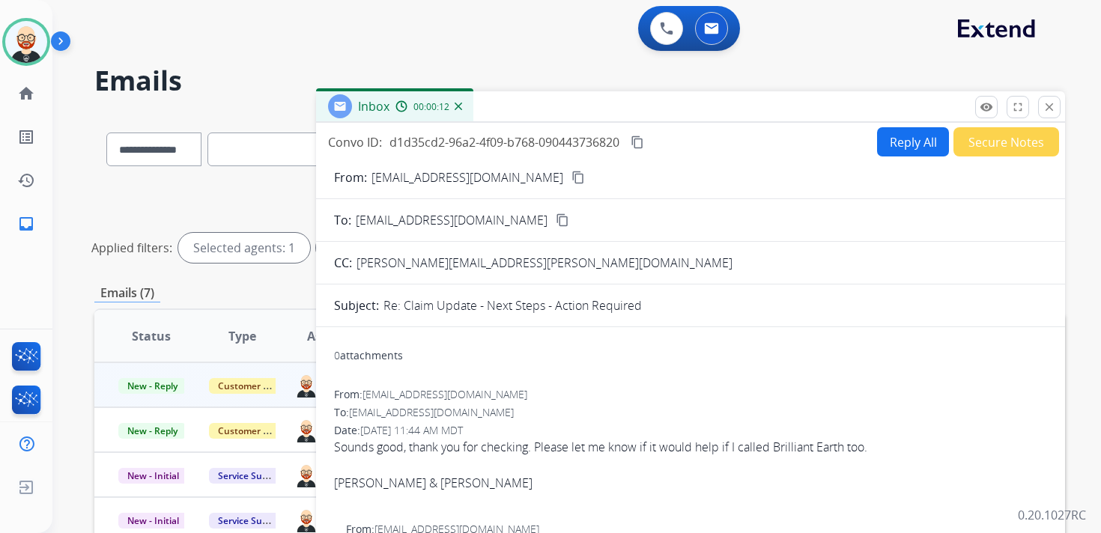
click at [900, 135] on button "Reply All" at bounding box center [913, 141] width 72 height 29
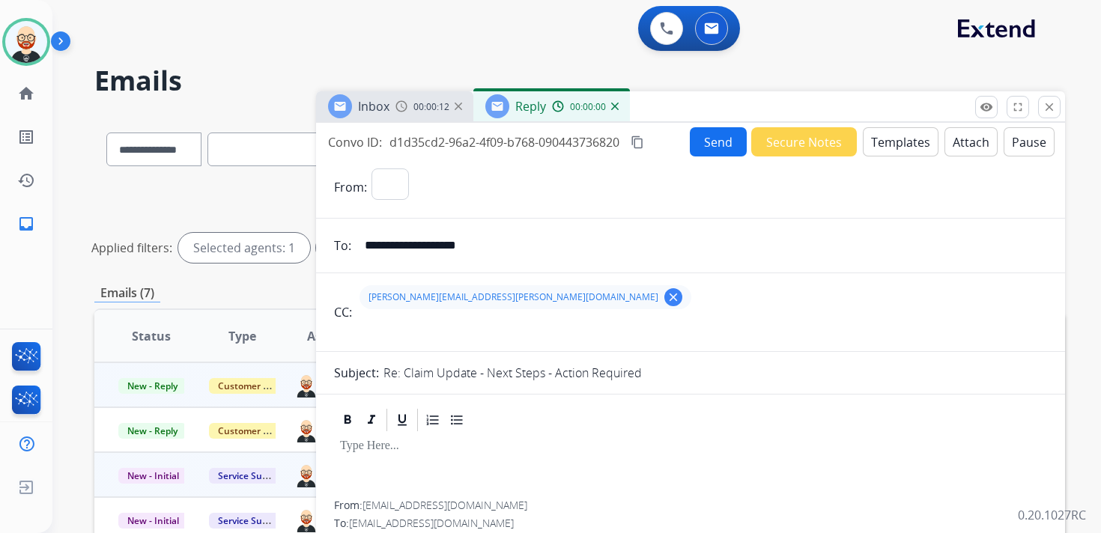
select select "**********"
click at [371, 455] on div at bounding box center [690, 467] width 713 height 67
paste div
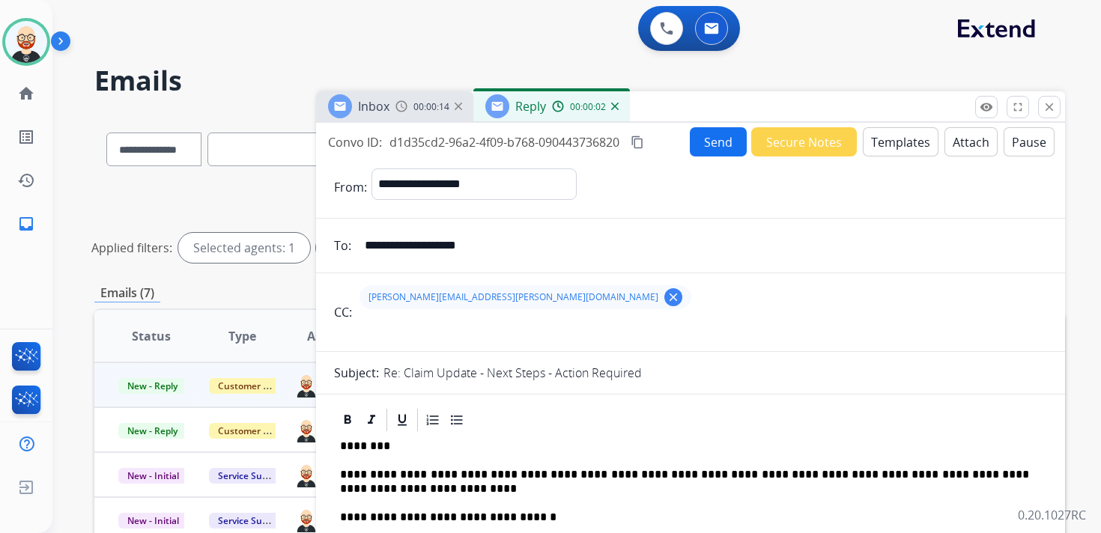
click at [382, 482] on p "**********" at bounding box center [684, 482] width 689 height 28
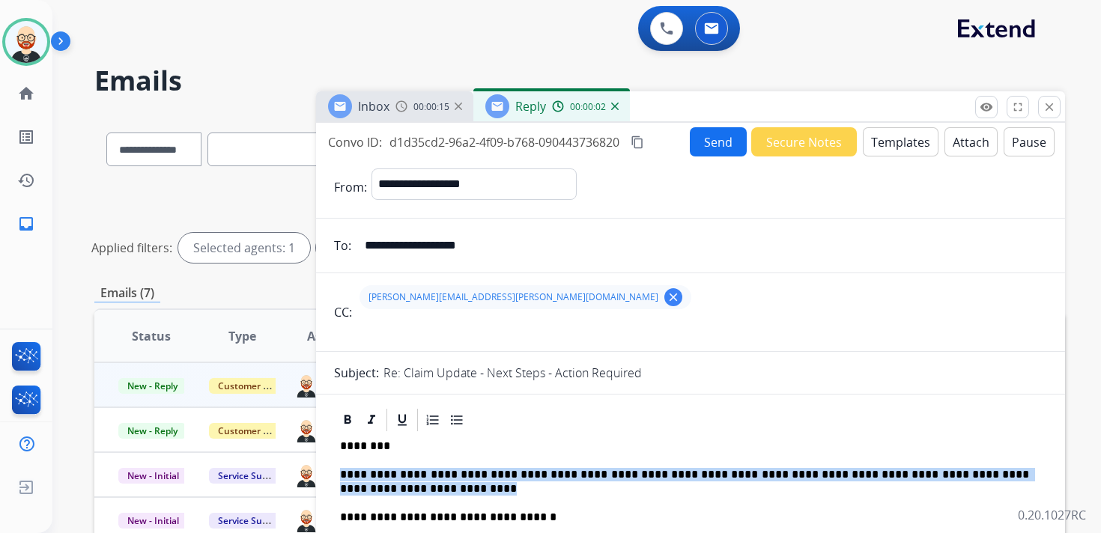
click at [382, 482] on p "**********" at bounding box center [684, 482] width 689 height 28
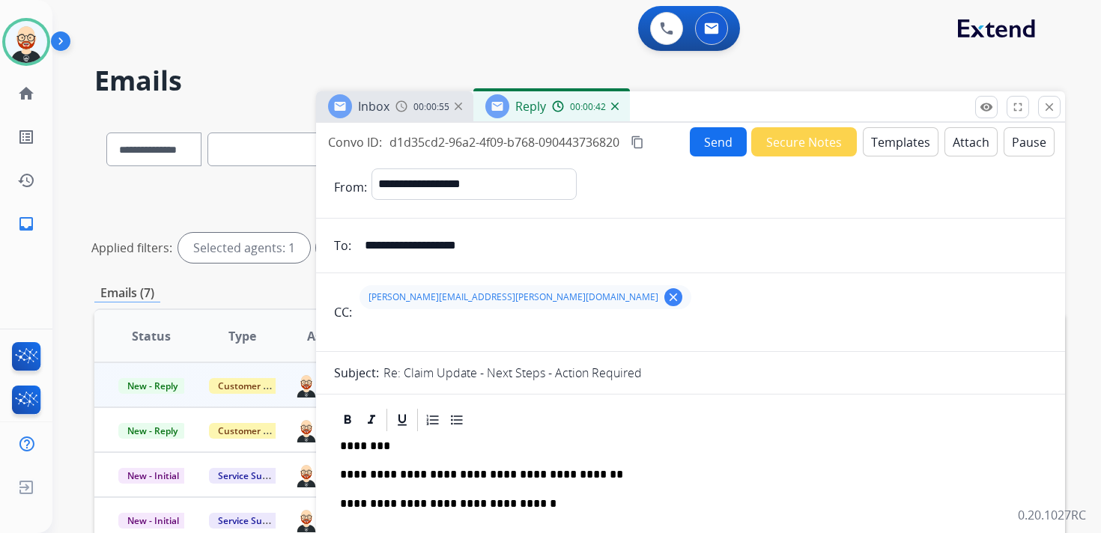
click at [661, 481] on p "**********" at bounding box center [684, 474] width 689 height 13
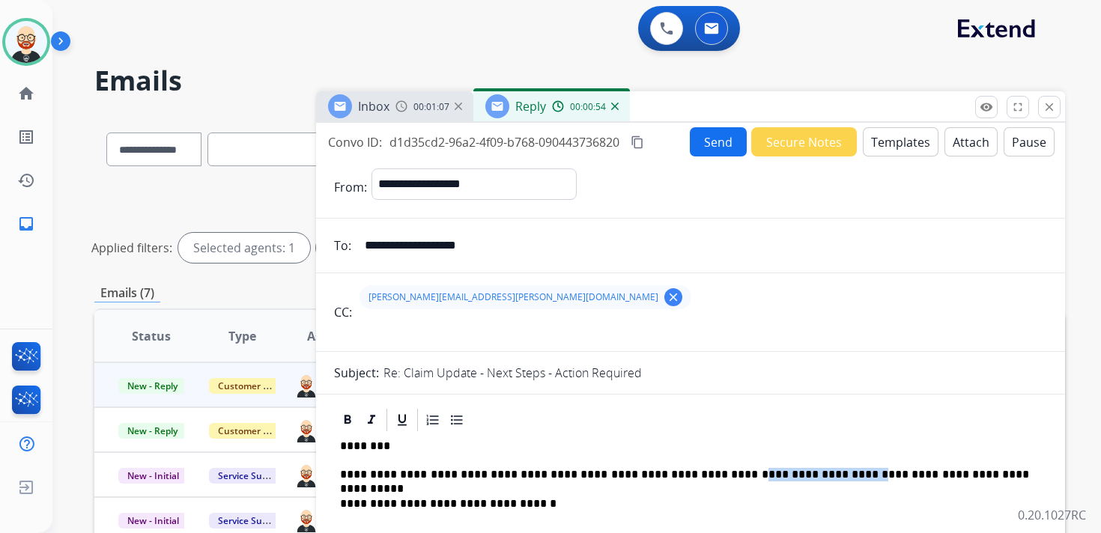
drag, startPoint x: 850, startPoint y: 472, endPoint x: 731, endPoint y: 474, distance: 119.1
click at [731, 474] on p "**********" at bounding box center [684, 474] width 689 height 13
click at [839, 473] on p "**********" at bounding box center [684, 474] width 689 height 13
click at [995, 477] on p "**********" at bounding box center [684, 474] width 689 height 13
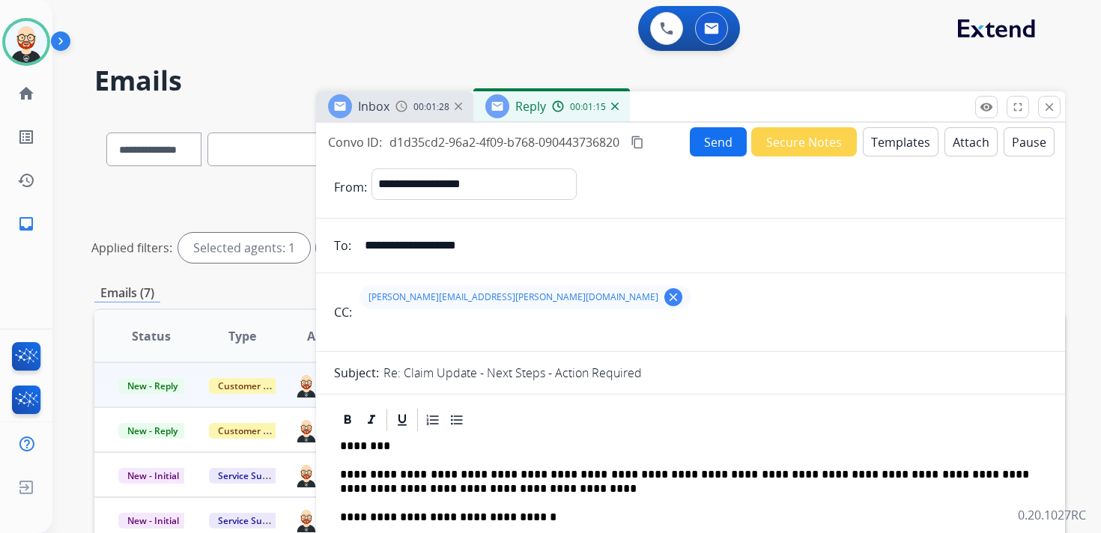
click at [706, 148] on button "Send" at bounding box center [718, 141] width 57 height 29
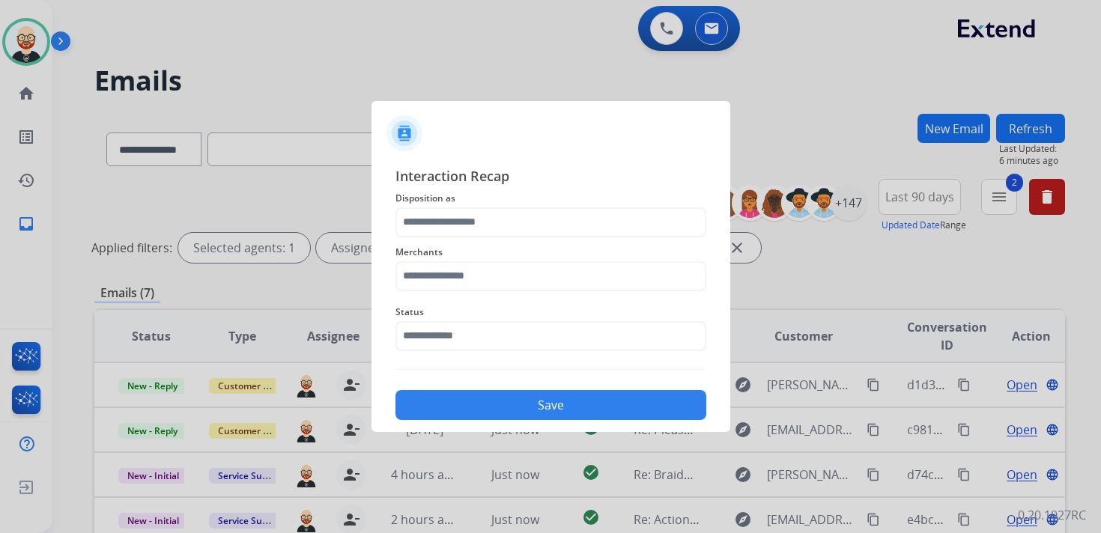
click at [572, 246] on span "Merchants" at bounding box center [550, 252] width 311 height 18
click at [572, 231] on input "text" at bounding box center [550, 222] width 311 height 30
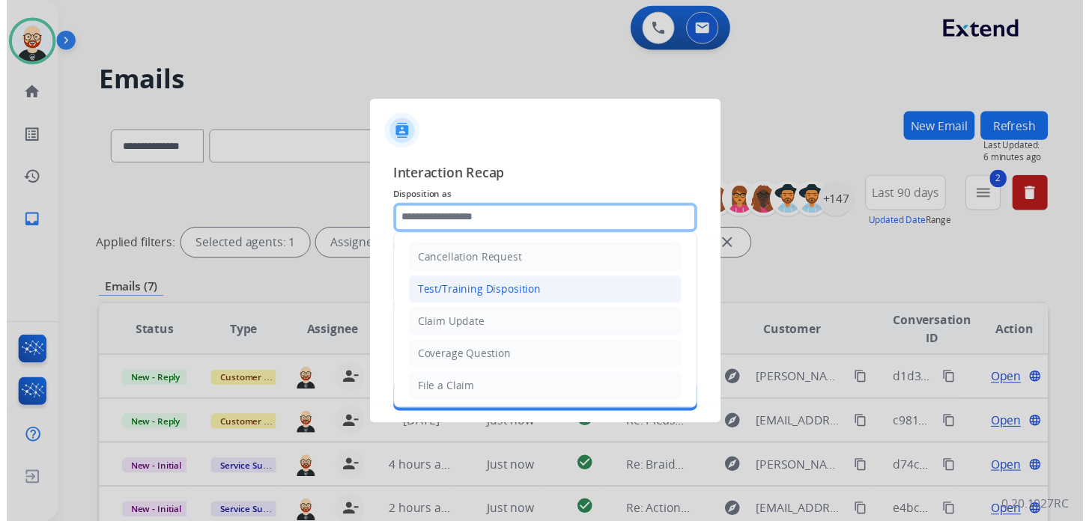
scroll to position [225, 0]
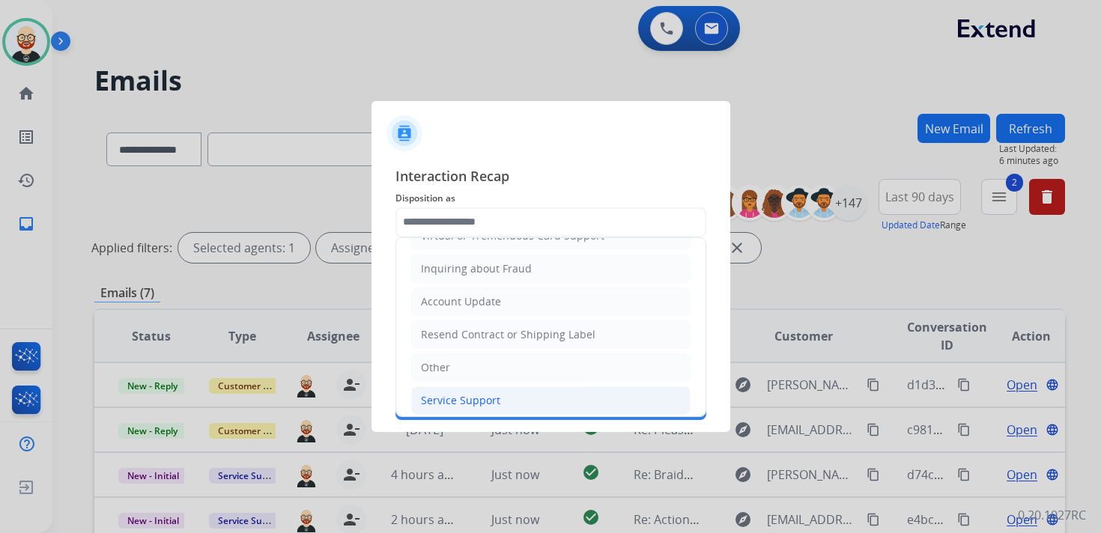
click at [496, 393] on div "Service Support" at bounding box center [460, 400] width 79 height 15
type input "**********"
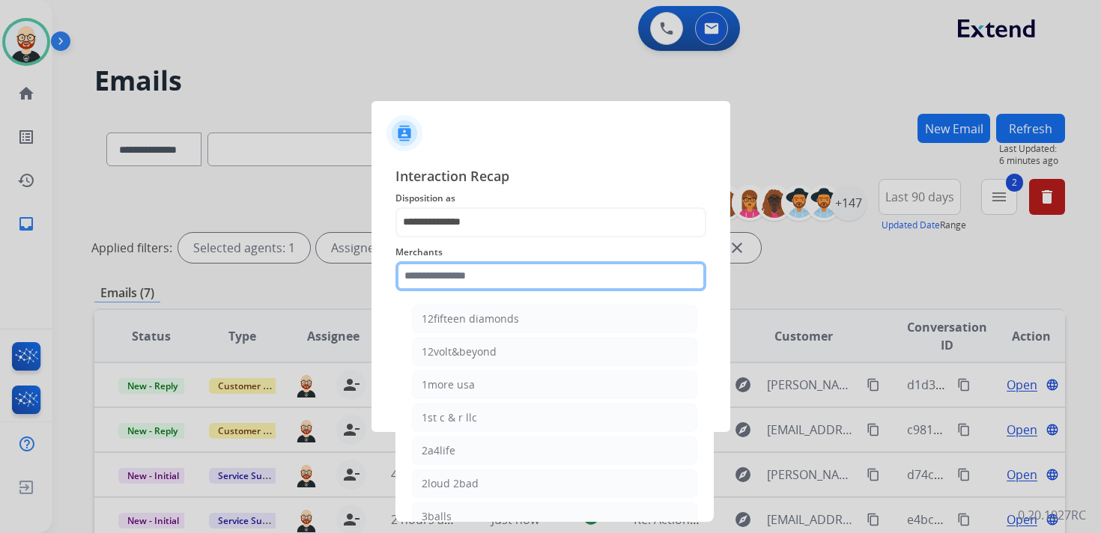
click at [442, 269] on input "text" at bounding box center [550, 276] width 311 height 30
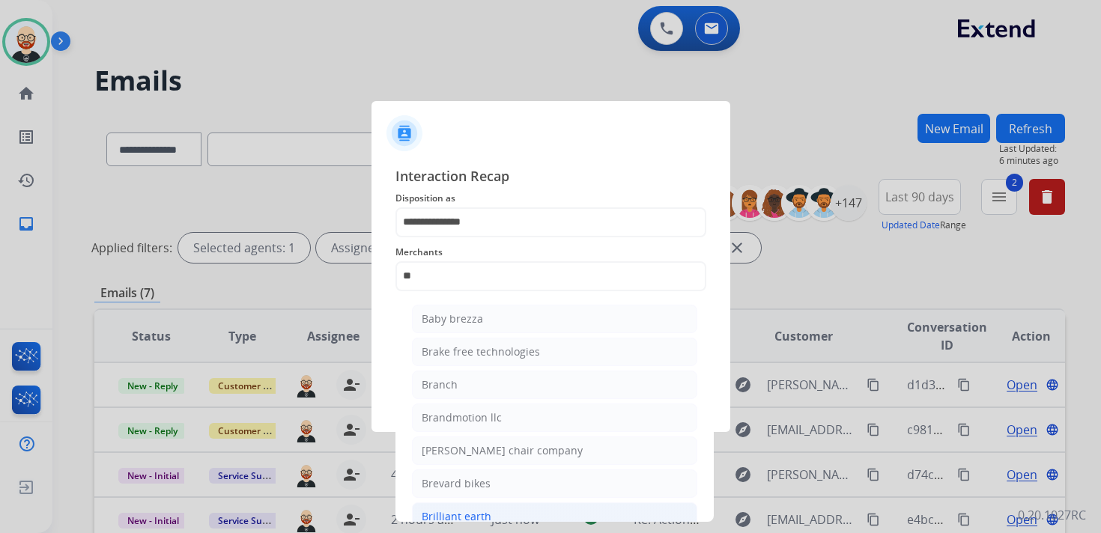
click at [482, 510] on div "Brilliant earth" at bounding box center [457, 516] width 70 height 15
type input "**********"
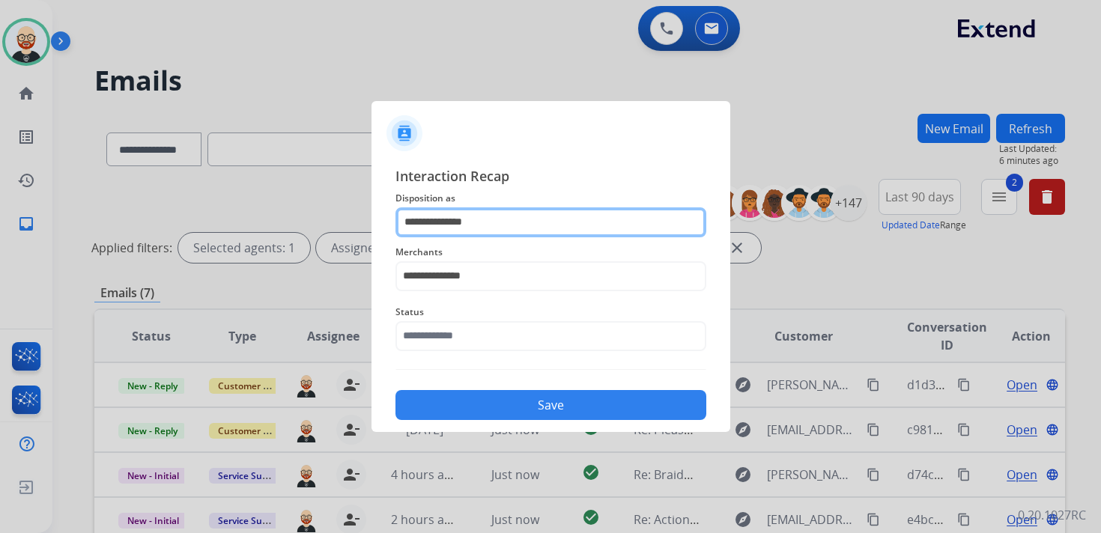
click at [462, 228] on input "**********" at bounding box center [550, 222] width 311 height 30
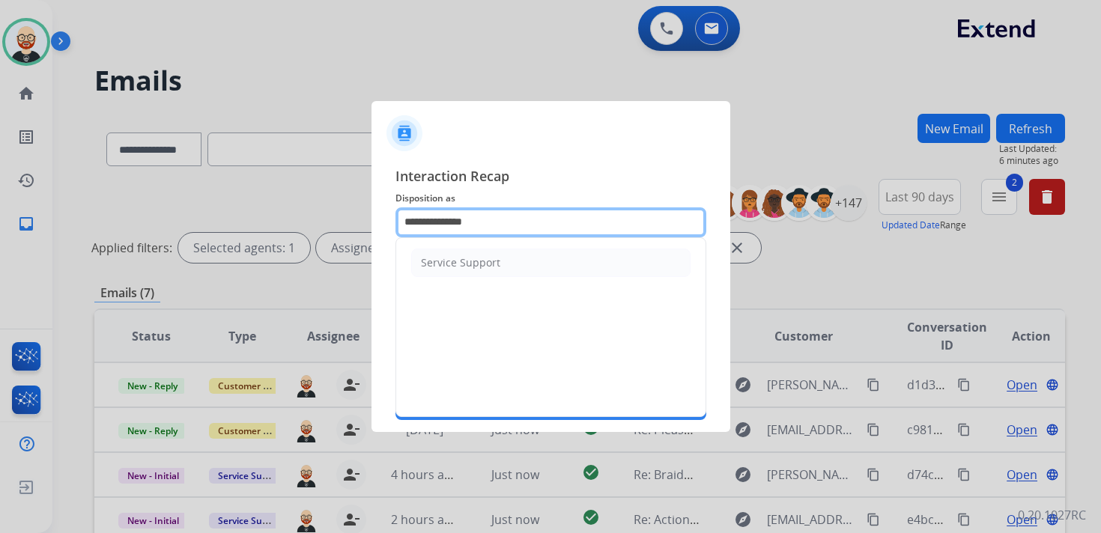
click at [462, 228] on input "**********" at bounding box center [550, 222] width 311 height 30
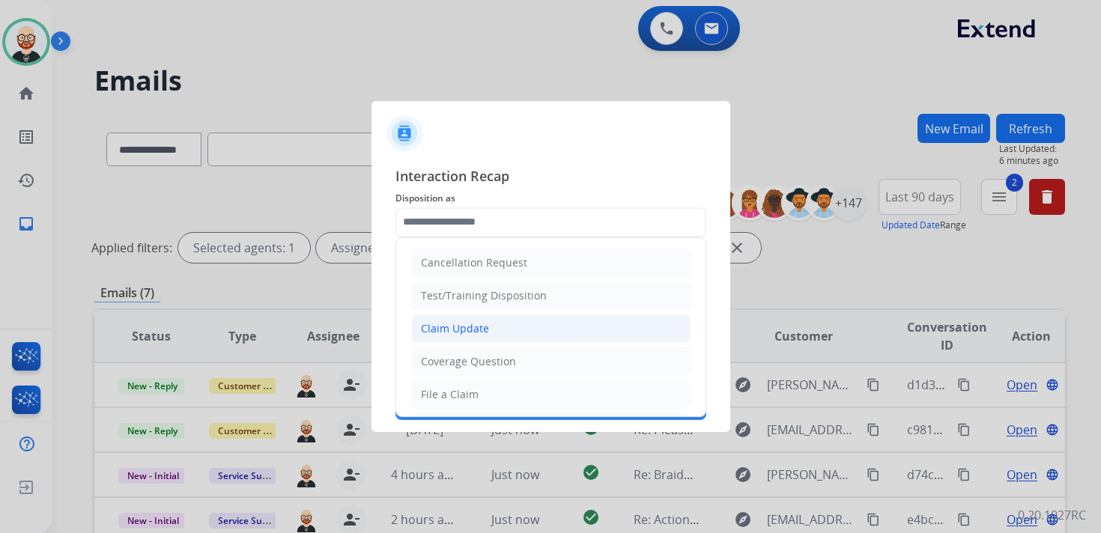
click at [466, 326] on div "Claim Update" at bounding box center [455, 328] width 68 height 15
type input "**********"
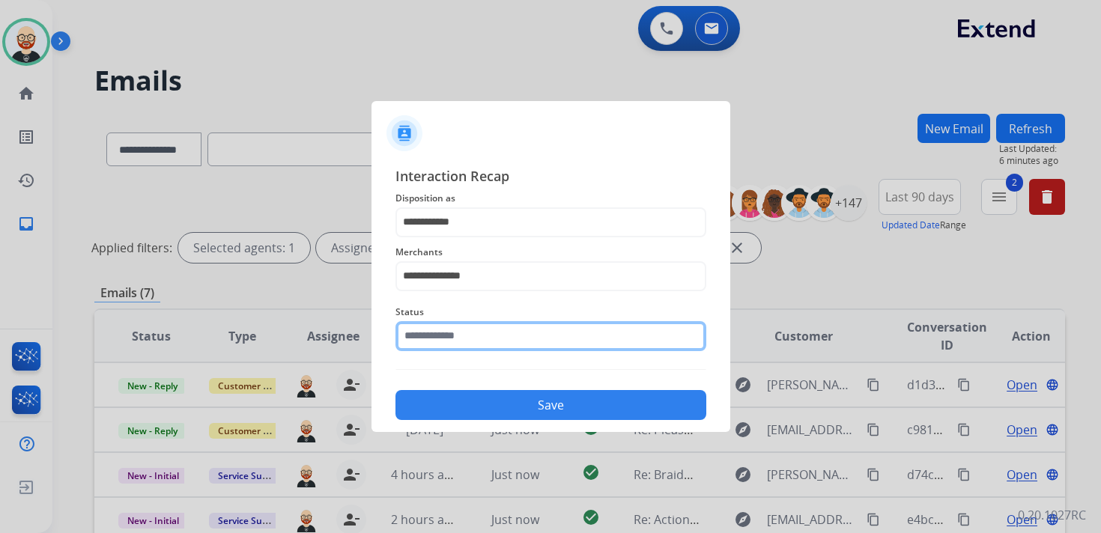
click at [458, 326] on input "text" at bounding box center [550, 336] width 311 height 30
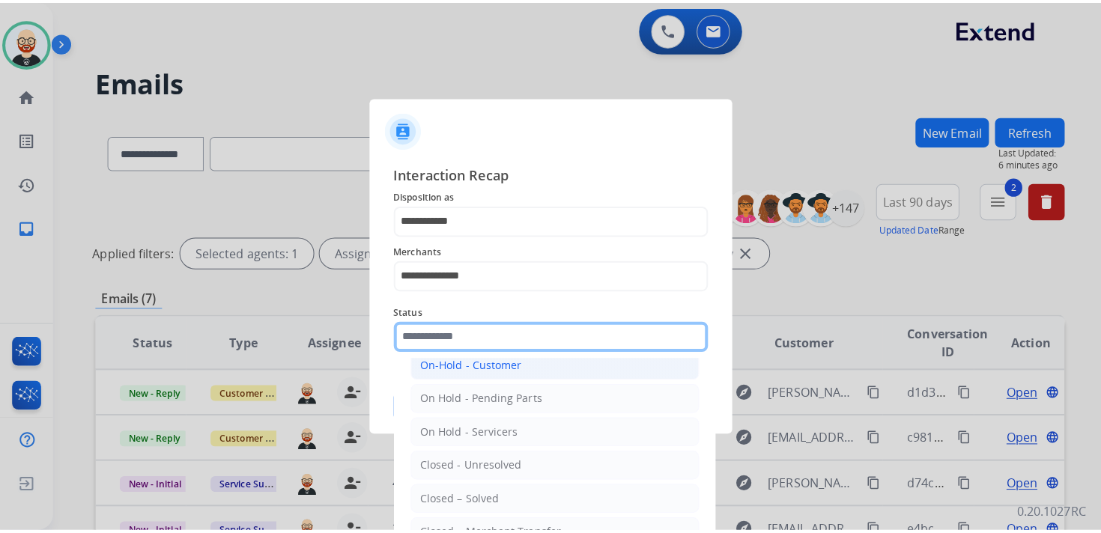
scroll to position [48, 0]
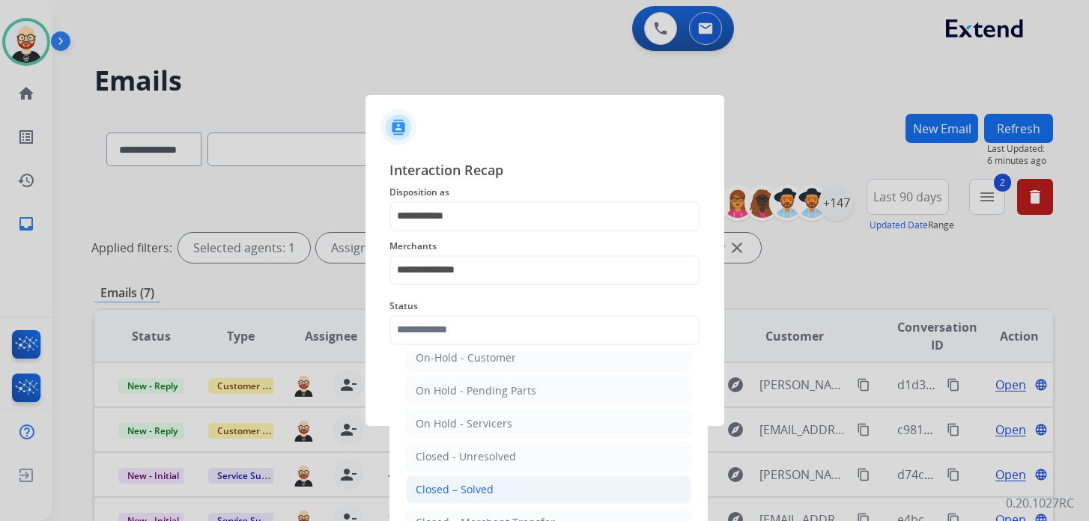
click at [484, 487] on div "Closed – Solved" at bounding box center [455, 489] width 78 height 15
type input "**********"
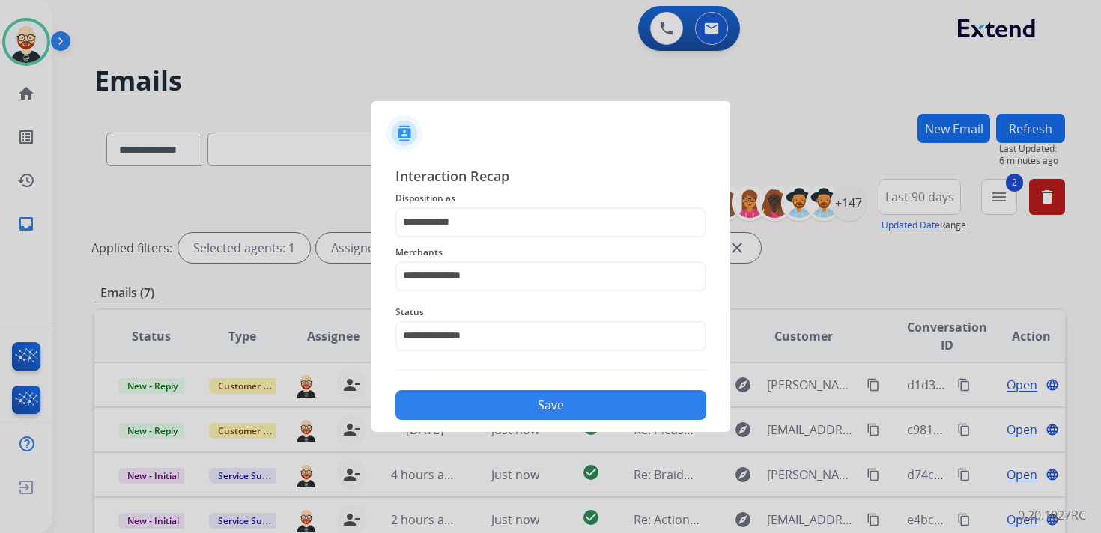
click at [513, 402] on button "Save" at bounding box center [550, 405] width 311 height 30
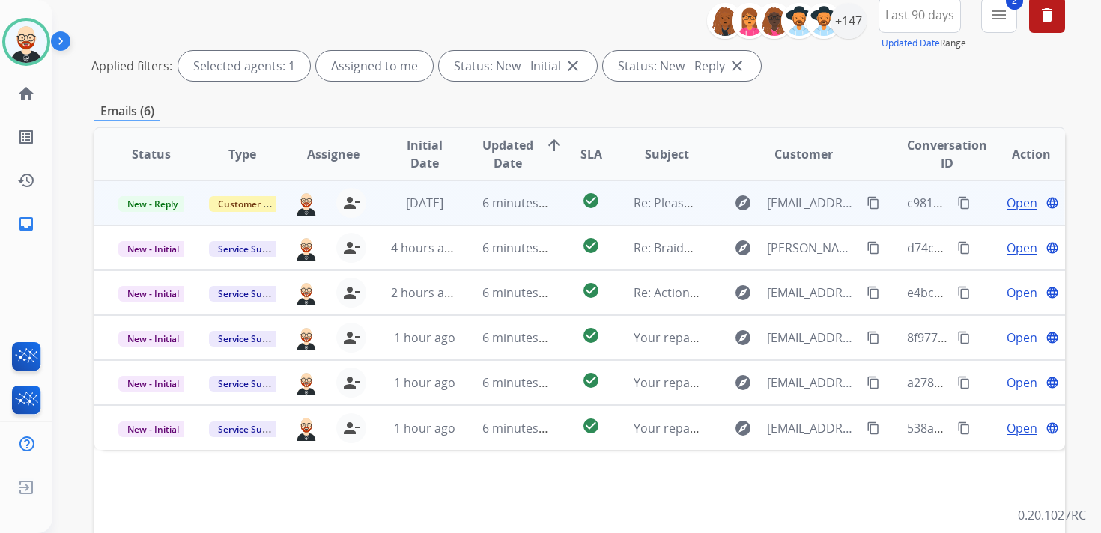
scroll to position [145, 0]
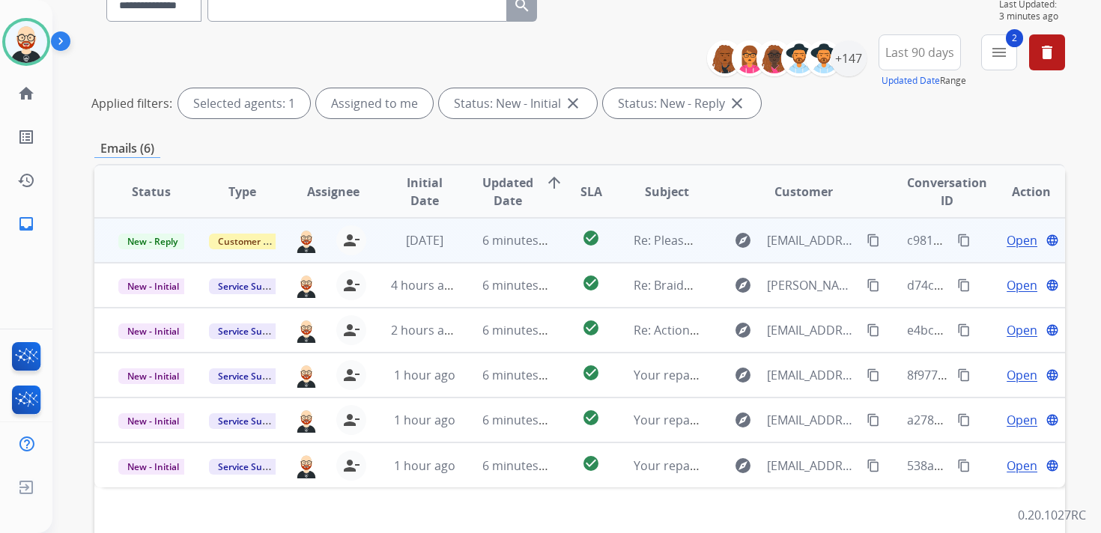
click at [1008, 239] on span "Open" at bounding box center [1022, 240] width 31 height 18
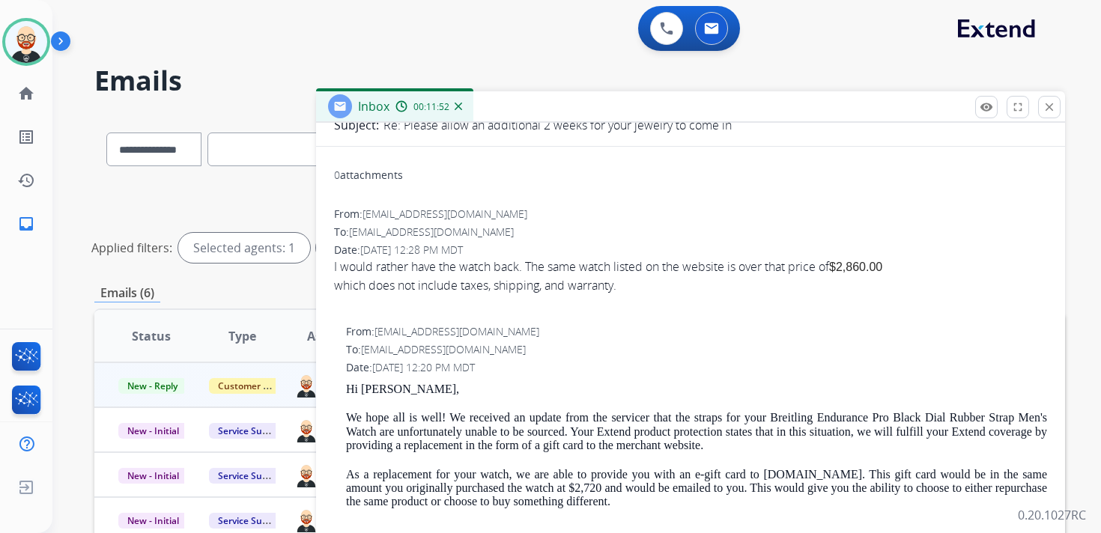
scroll to position [97, 0]
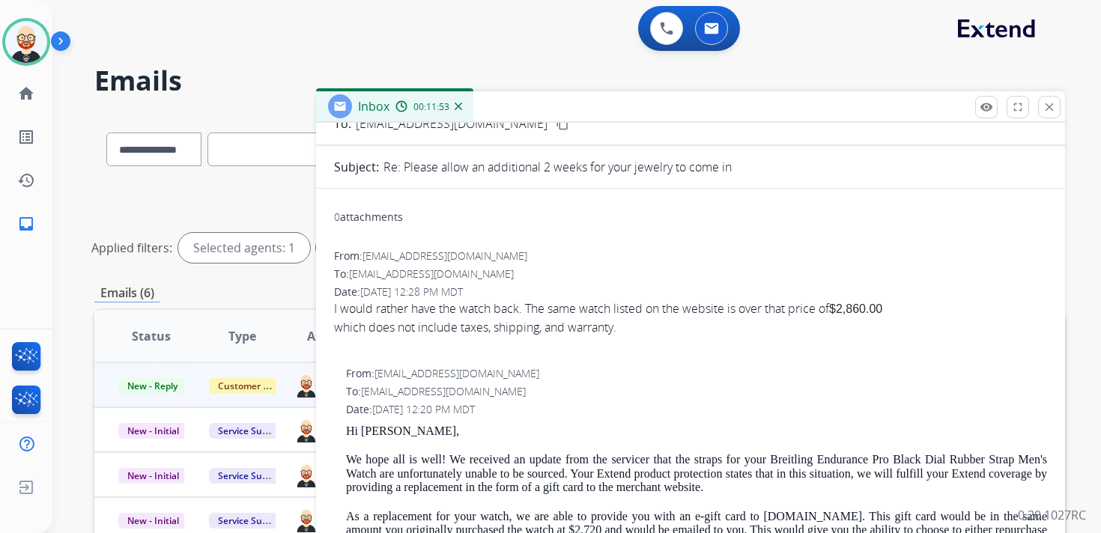
click at [472, 253] on span "[EMAIL_ADDRESS][DOMAIN_NAME]" at bounding box center [444, 256] width 165 height 14
drag, startPoint x: 497, startPoint y: 255, endPoint x: 364, endPoint y: 263, distance: 133.6
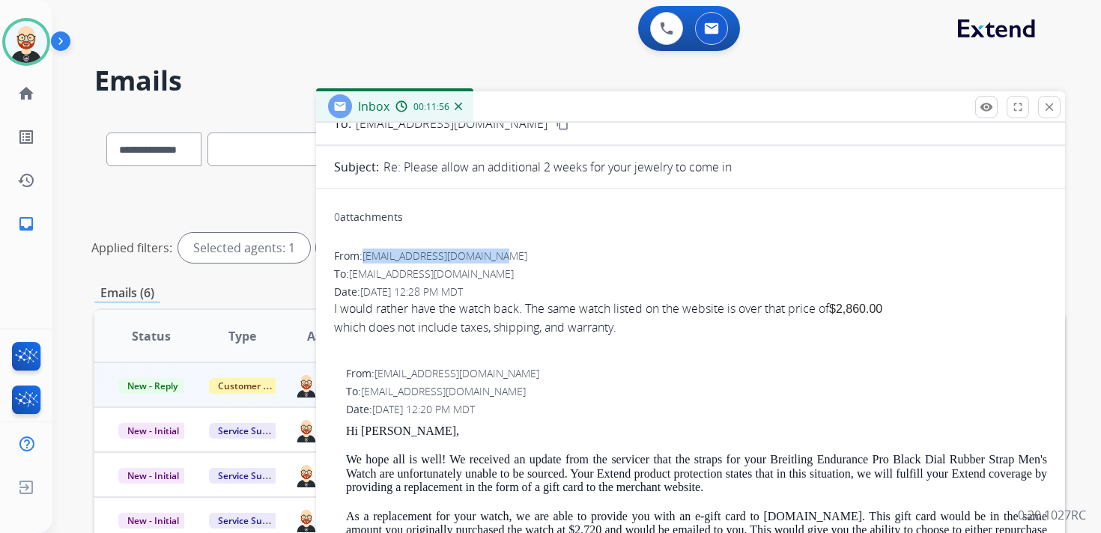
click at [364, 263] on div "From: adelina101lucia@gmail.com" at bounding box center [690, 256] width 713 height 15
copy span "[EMAIL_ADDRESS][DOMAIN_NAME]"
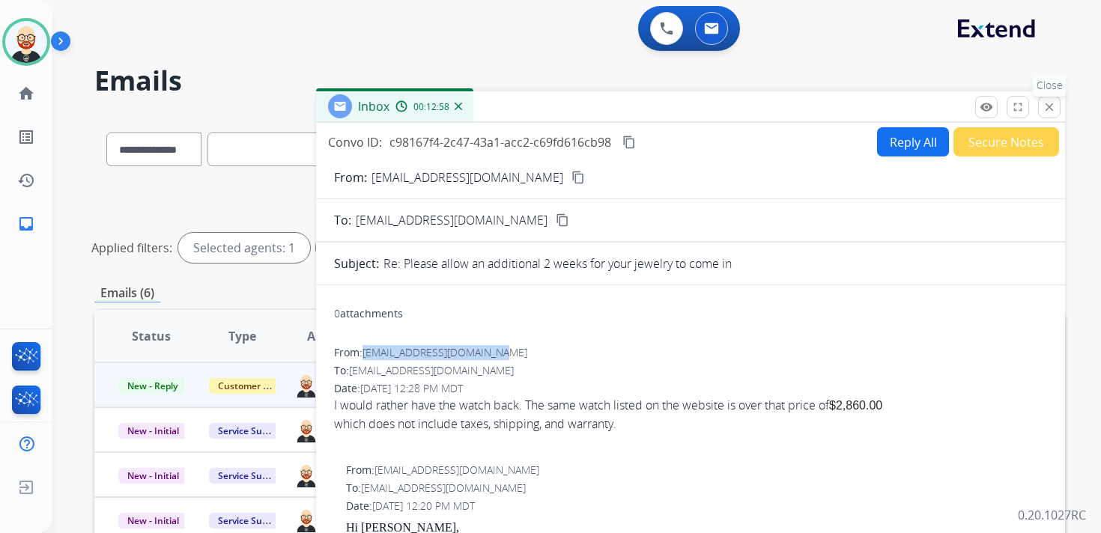
click at [1052, 107] on mat-icon "close" at bounding box center [1049, 106] width 13 height 13
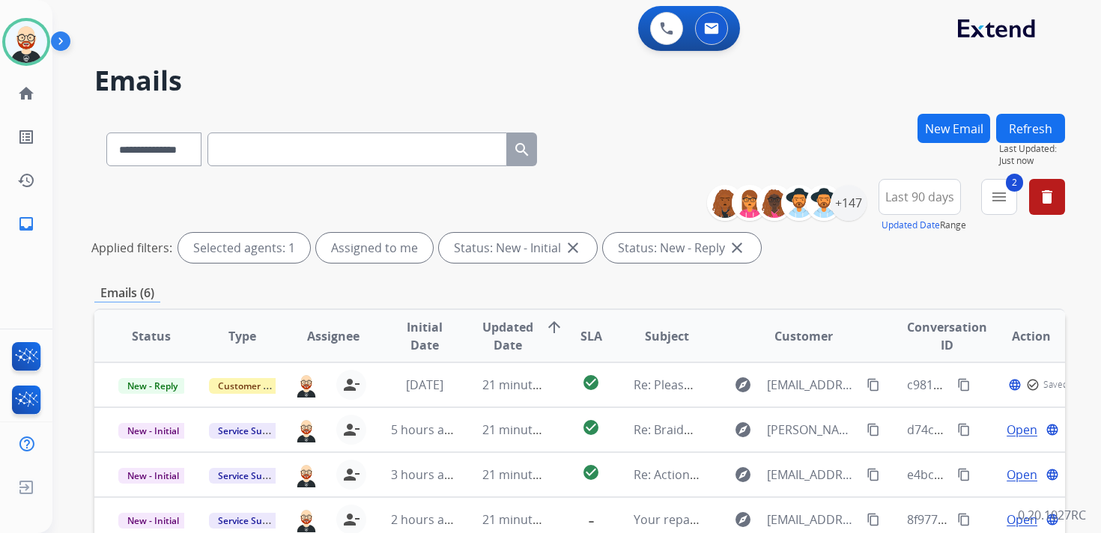
click at [246, 149] on input "text" at bounding box center [357, 150] width 300 height 34
paste input "**********"
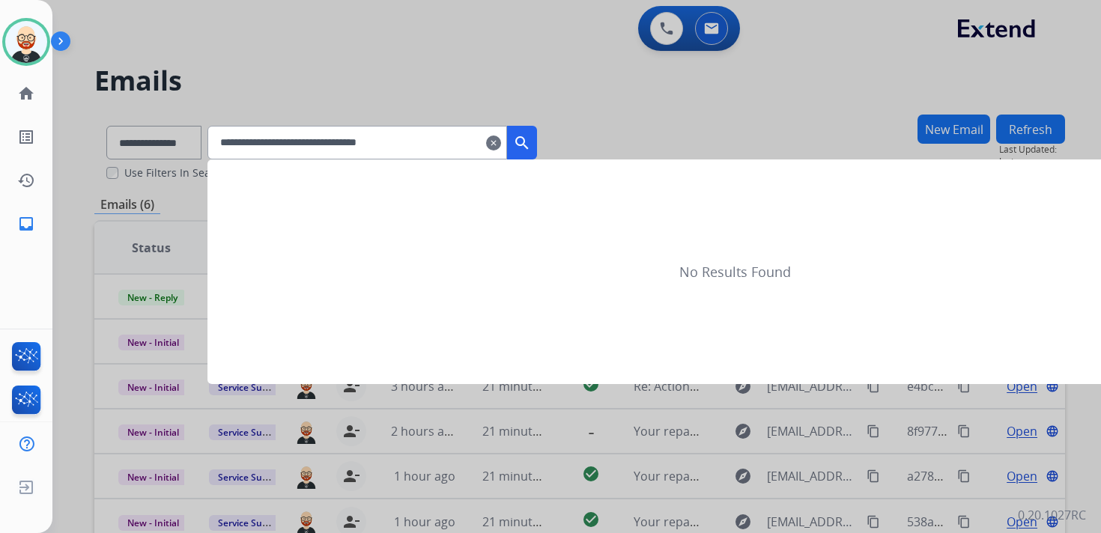
type input "**********"
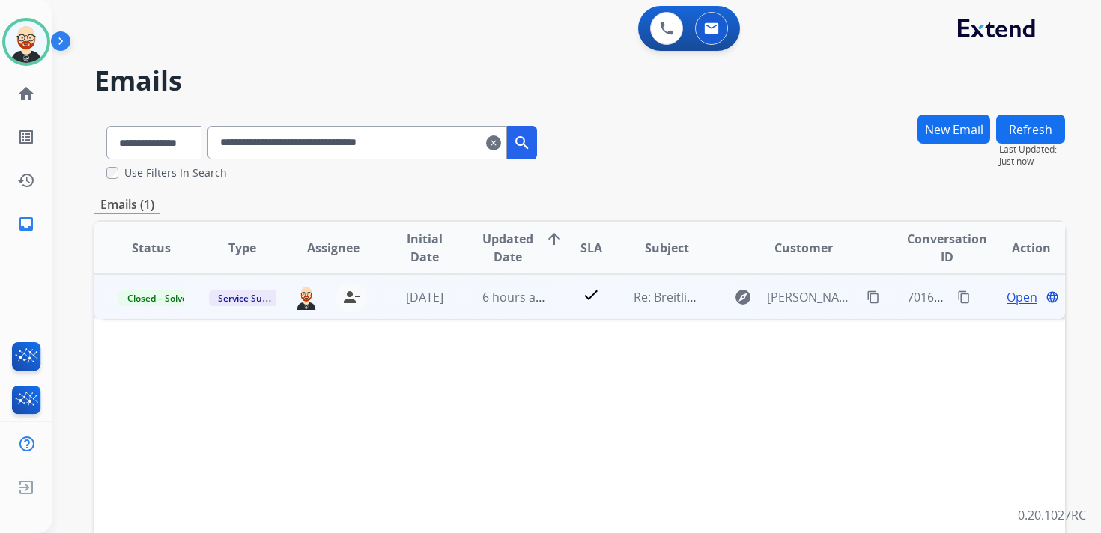
click at [1008, 292] on span "Open" at bounding box center [1022, 297] width 31 height 18
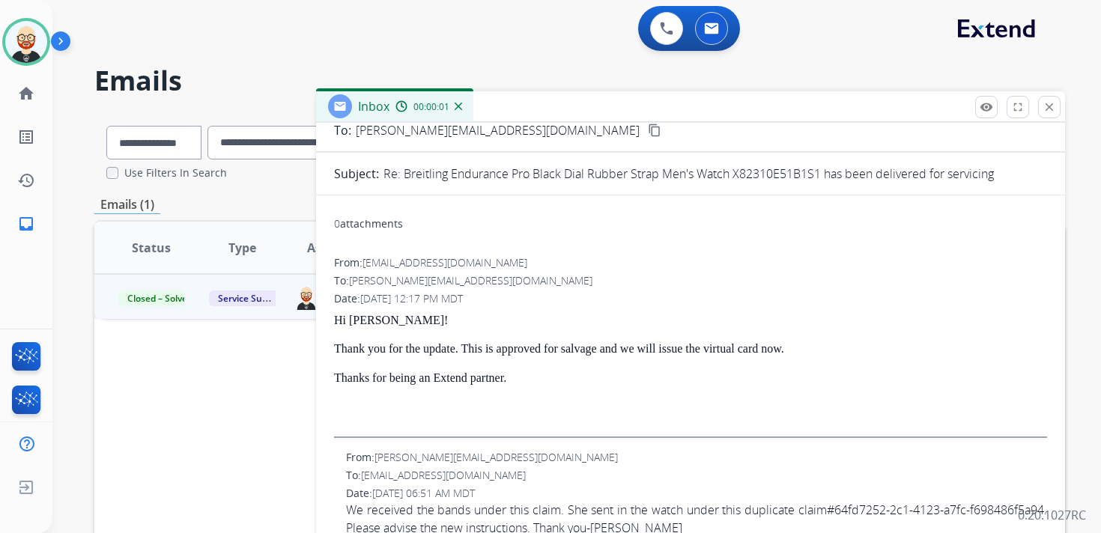
scroll to position [97, 0]
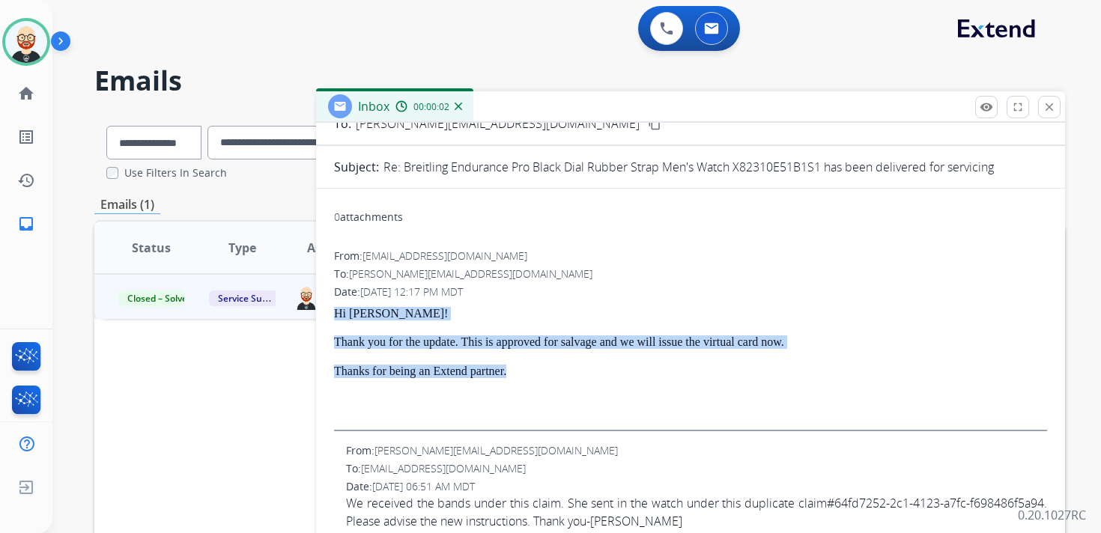
drag, startPoint x: 539, startPoint y: 371, endPoint x: 333, endPoint y: 312, distance: 215.0
copy div "Hi Kris! Thank you for the update. This is approved for salvage and we will iss…"
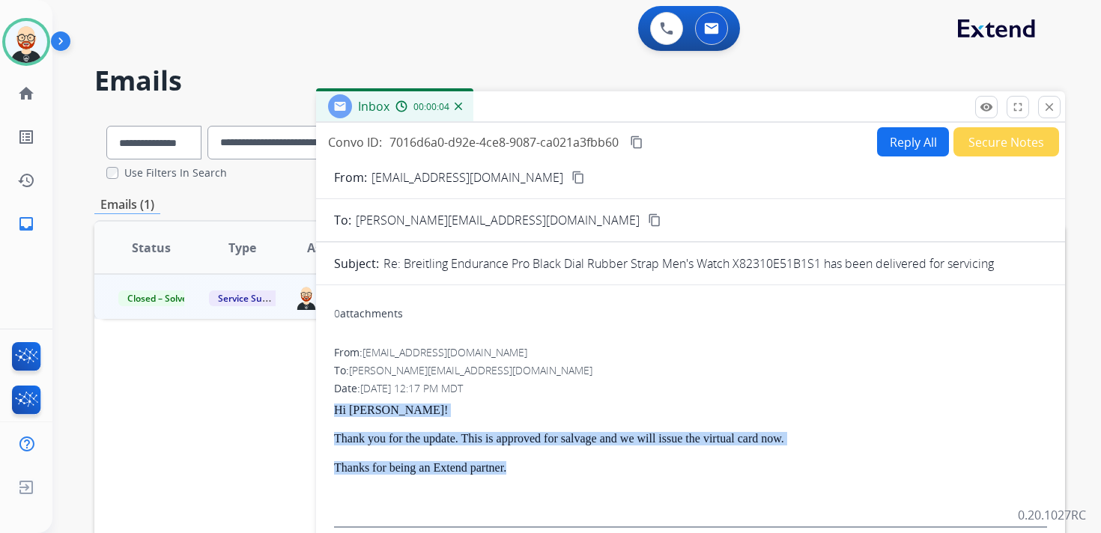
click at [897, 141] on button "Reply All" at bounding box center [913, 141] width 72 height 29
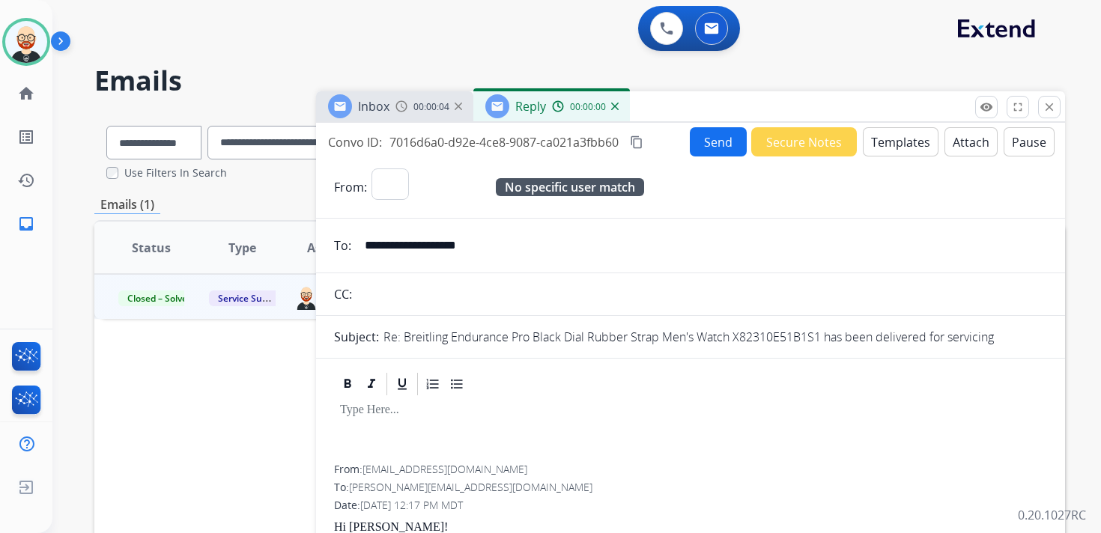
select select "**********"
paste div
click at [363, 414] on p at bounding box center [690, 410] width 701 height 13
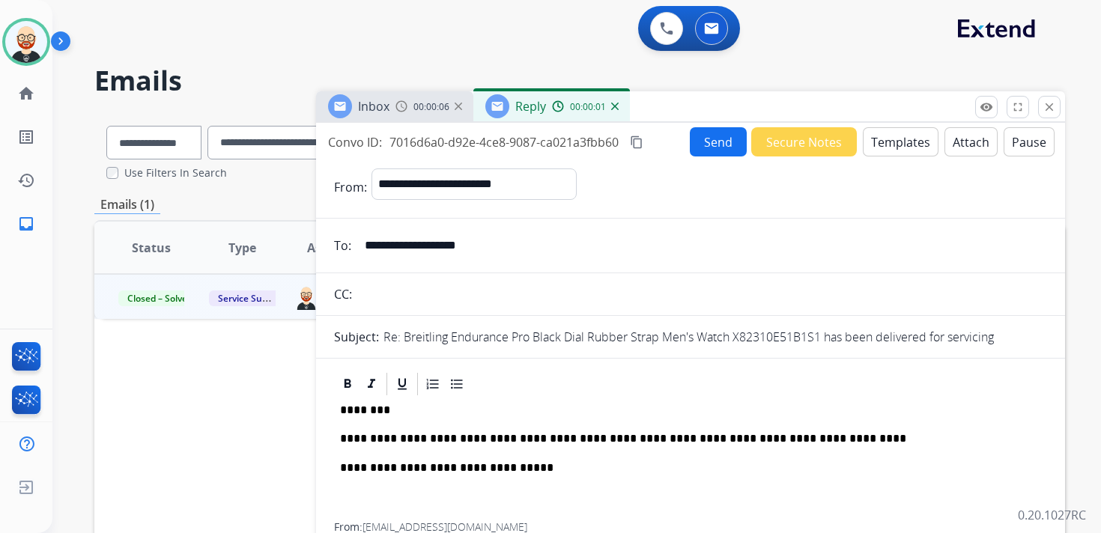
click at [386, 434] on p "**********" at bounding box center [684, 438] width 689 height 13
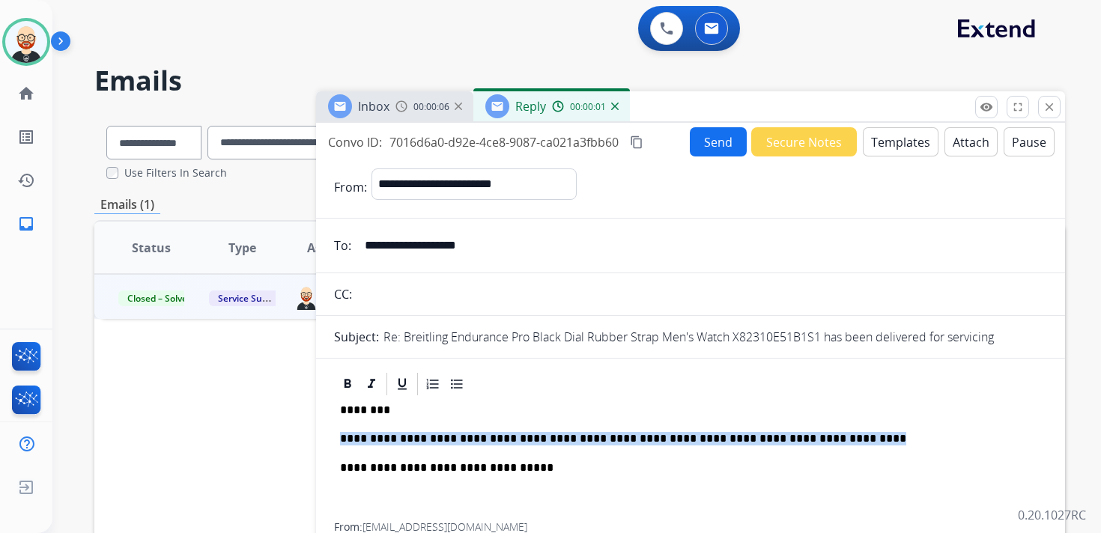
click at [386, 434] on p "**********" at bounding box center [684, 438] width 689 height 13
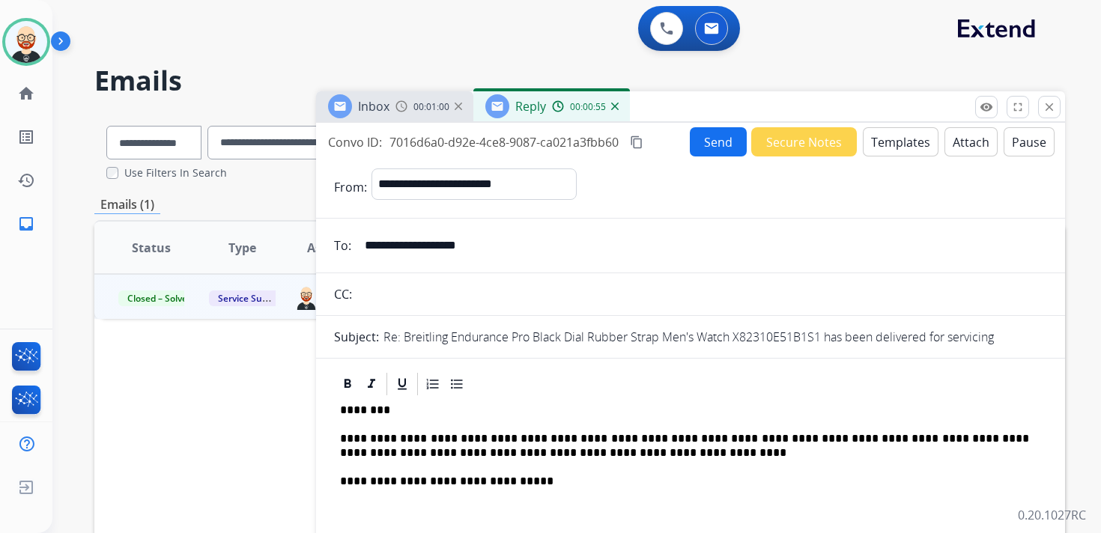
click at [709, 145] on button "Send" at bounding box center [718, 141] width 57 height 29
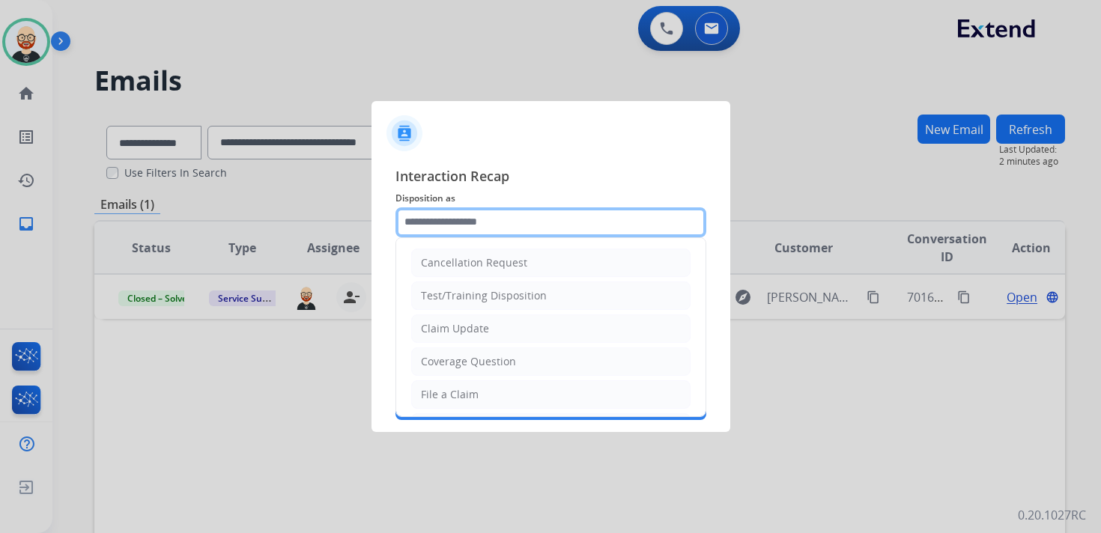
click at [491, 222] on input "text" at bounding box center [550, 222] width 311 height 30
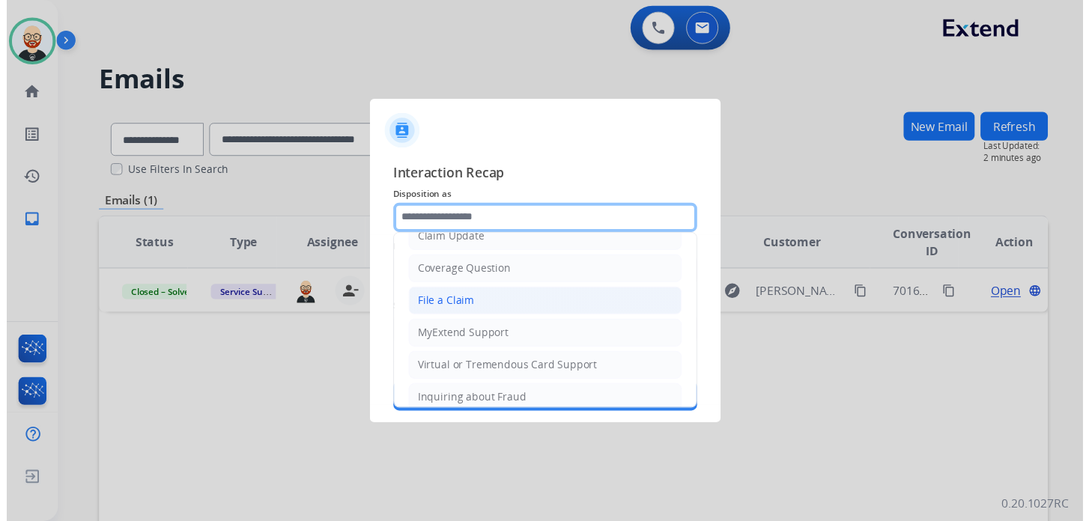
scroll to position [225, 0]
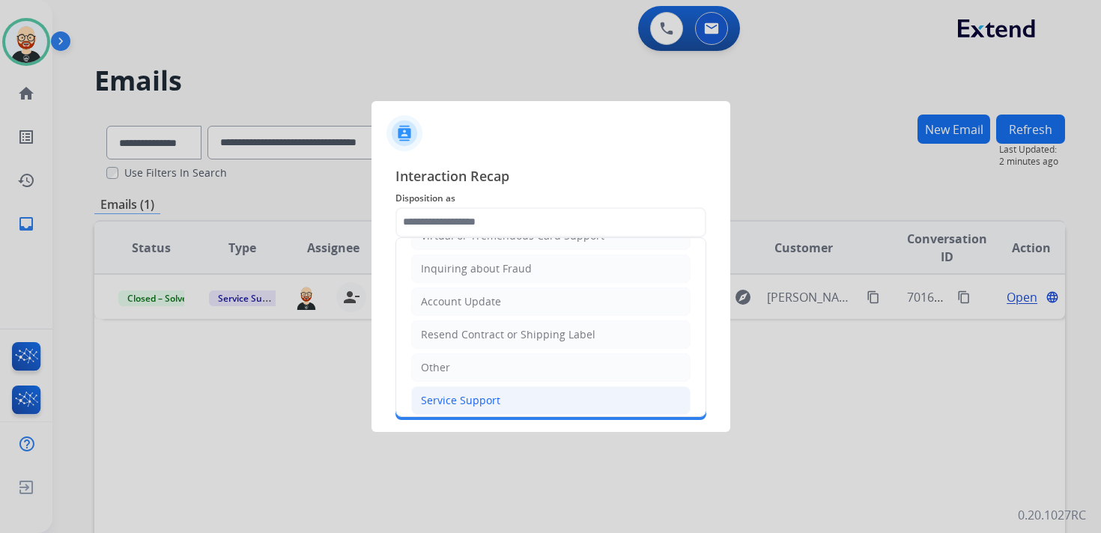
click at [455, 393] on div "Service Support" at bounding box center [460, 400] width 79 height 15
type input "**********"
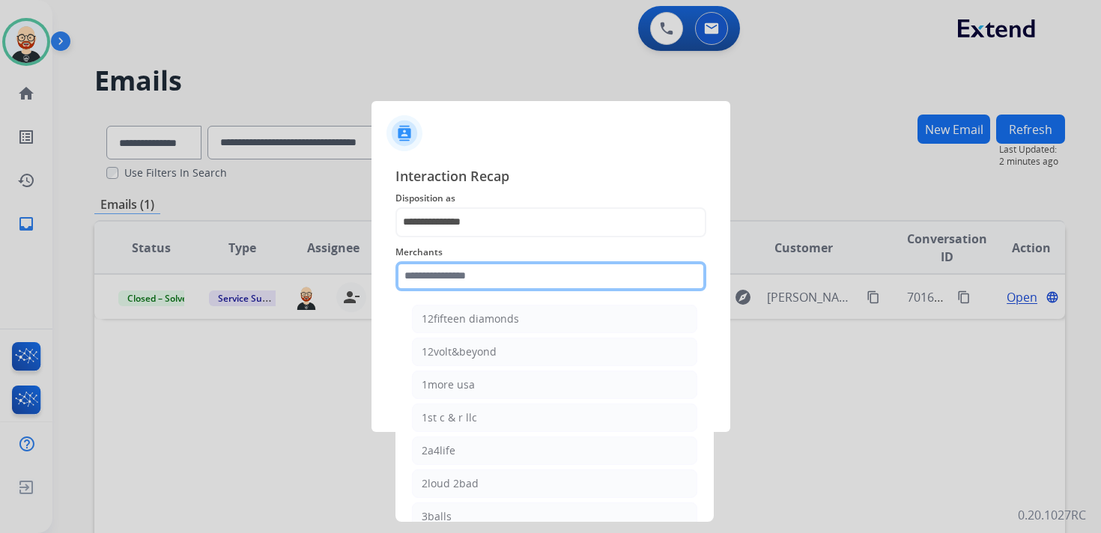
click at [446, 272] on input "text" at bounding box center [550, 276] width 311 height 30
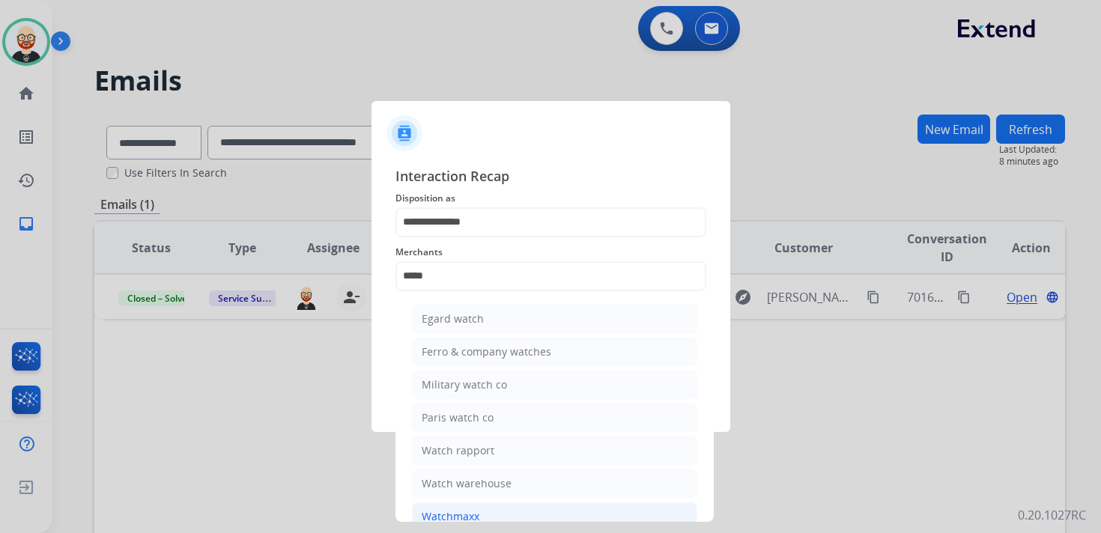
click at [473, 511] on div "Watchmaxx" at bounding box center [451, 516] width 58 height 15
type input "*********"
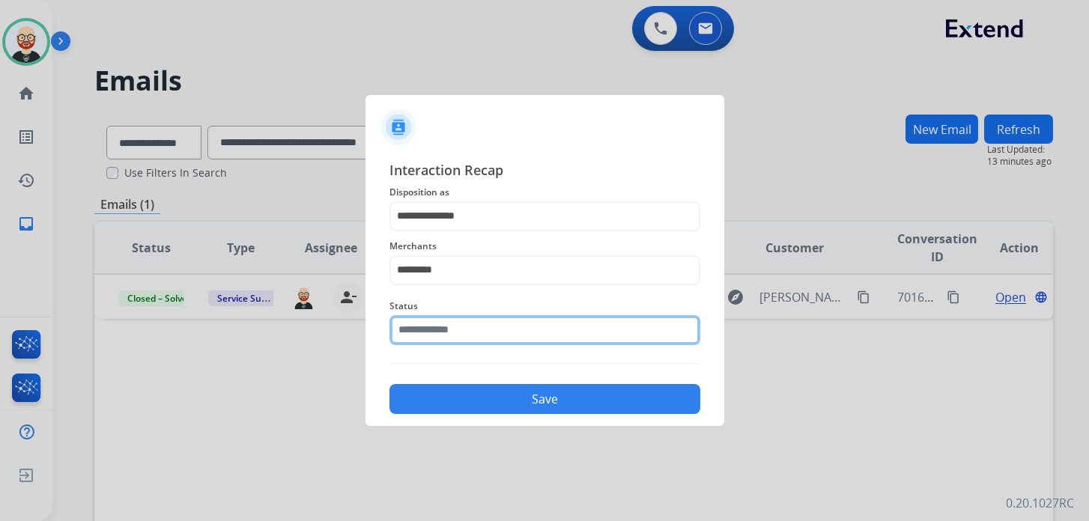
click at [491, 332] on input "text" at bounding box center [544, 330] width 311 height 30
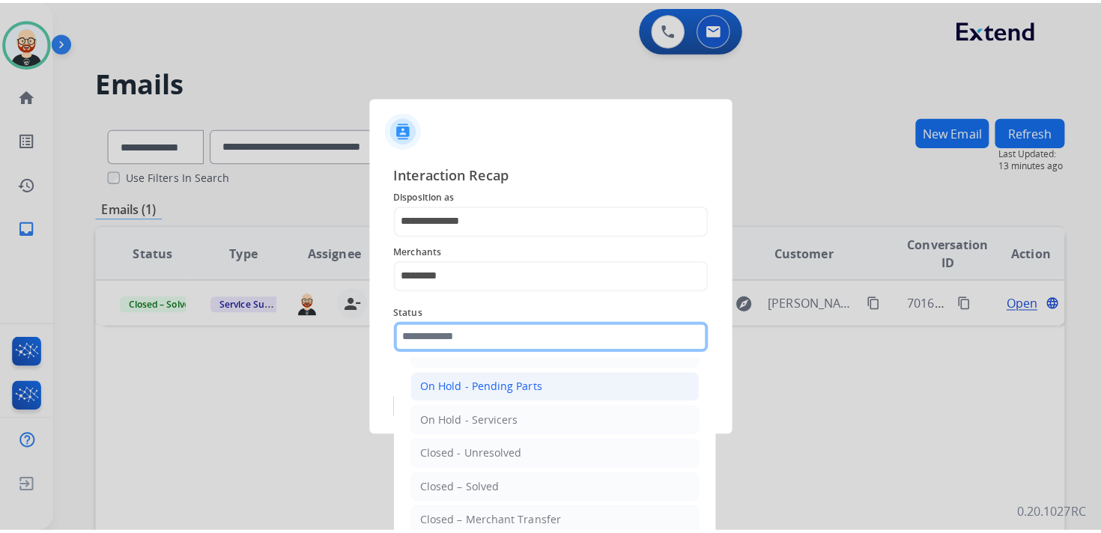
scroll to position [70, 0]
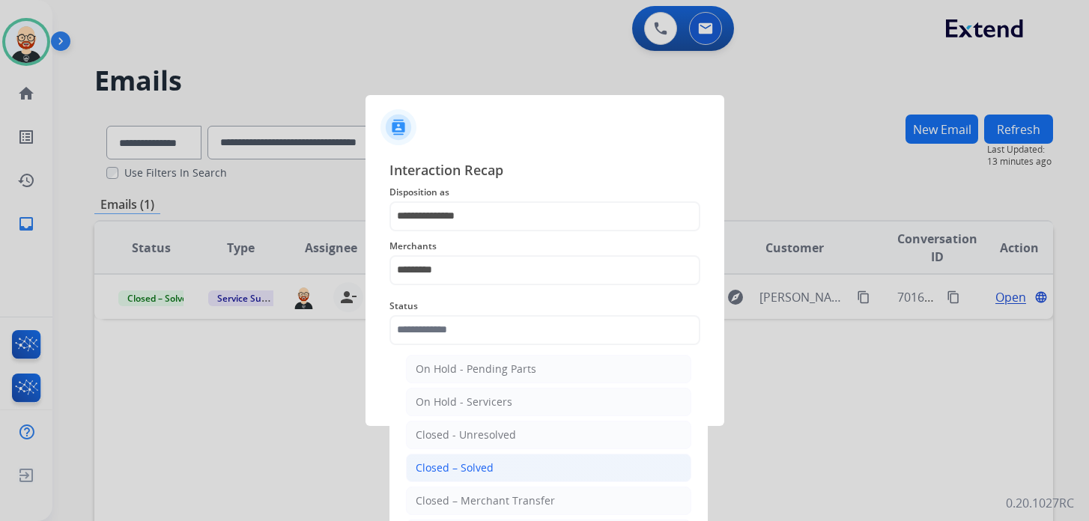
click at [478, 461] on div "Closed – Solved" at bounding box center [455, 468] width 78 height 15
type input "**********"
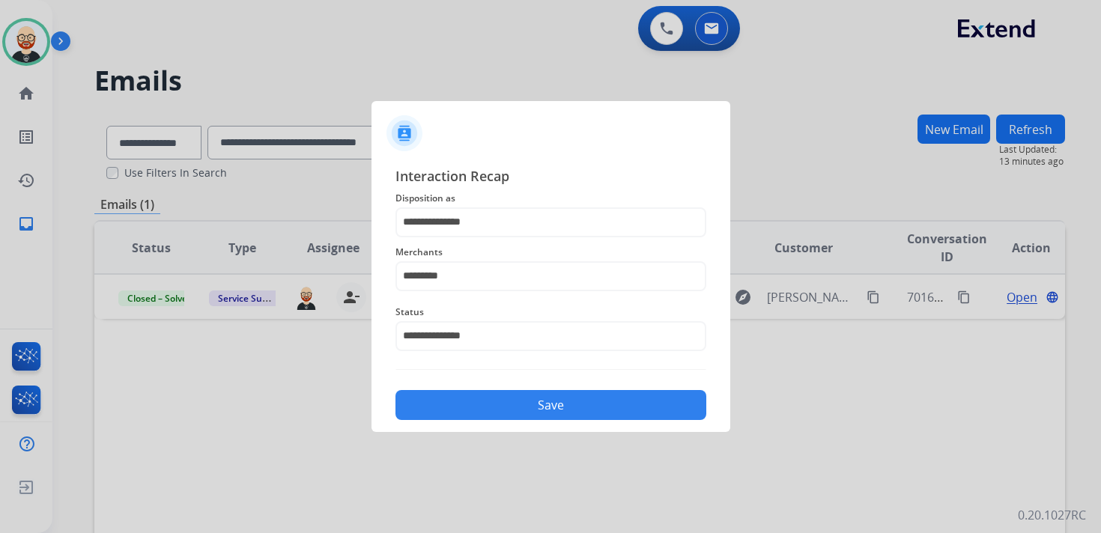
click at [498, 410] on button "Save" at bounding box center [550, 405] width 311 height 30
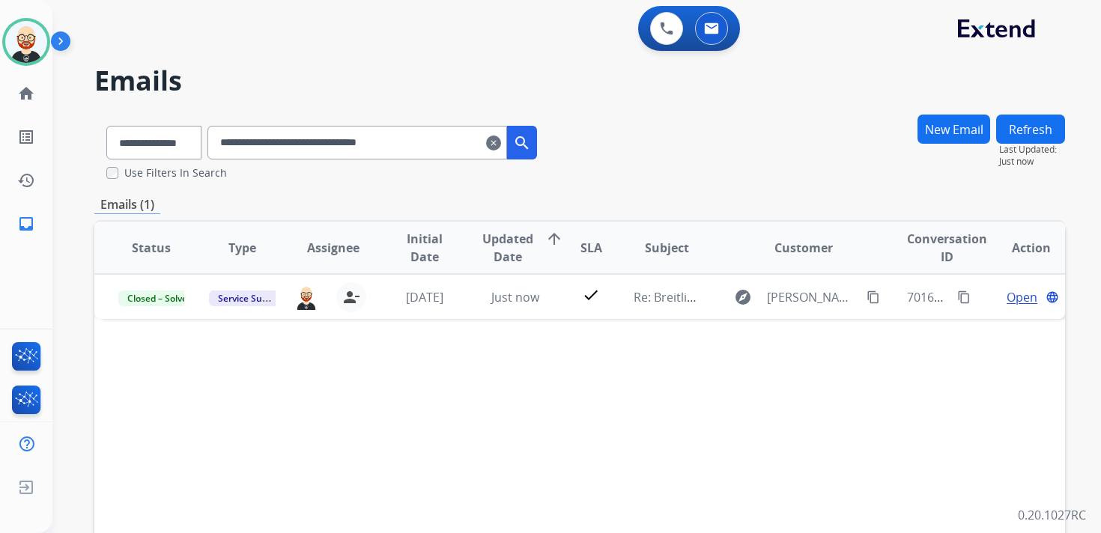
click at [501, 145] on mat-icon "clear" at bounding box center [493, 143] width 15 height 18
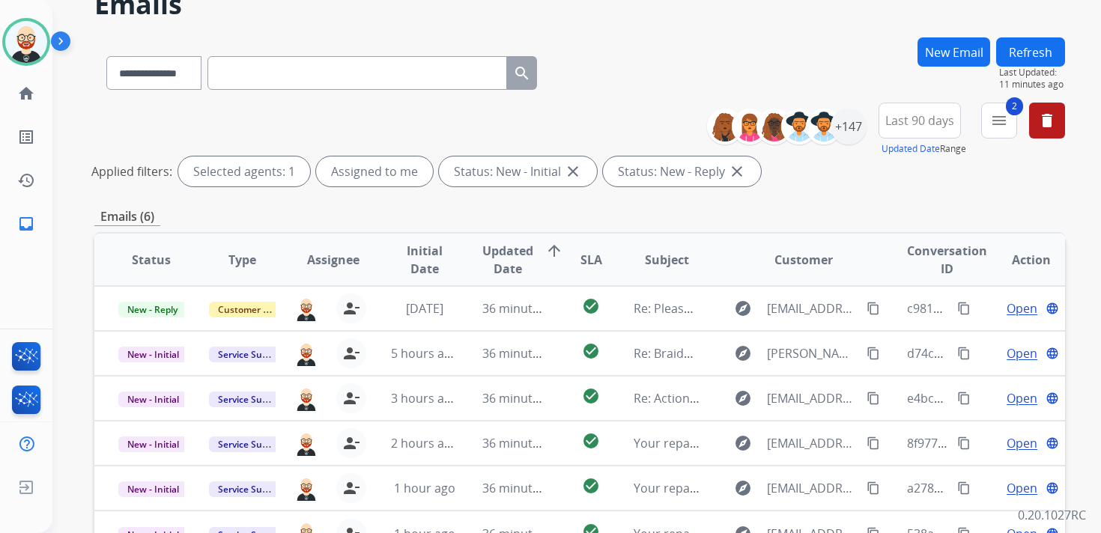
scroll to position [77, 0]
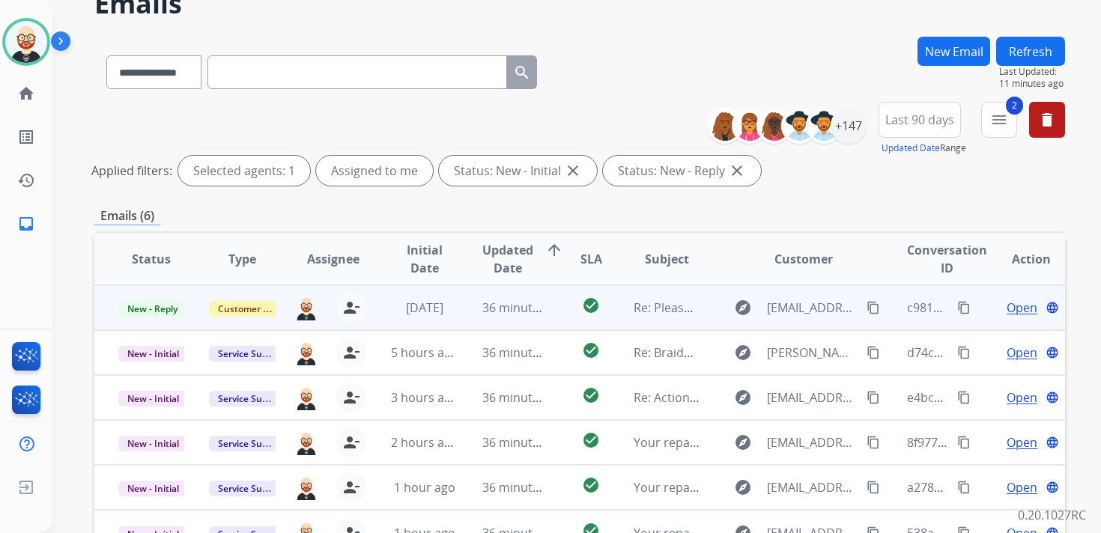
click at [1007, 304] on span "Open" at bounding box center [1022, 308] width 31 height 18
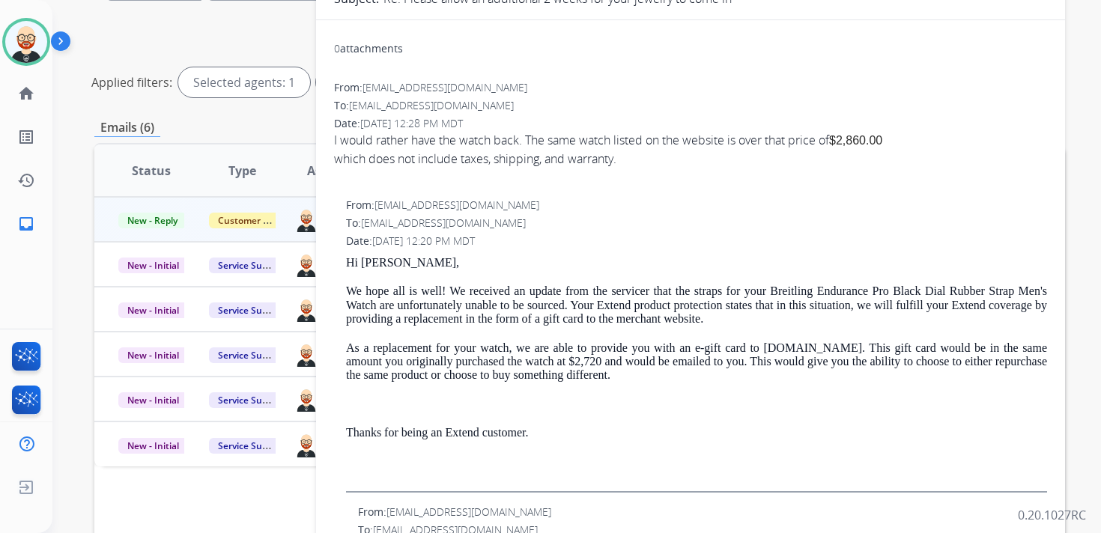
scroll to position [101, 0]
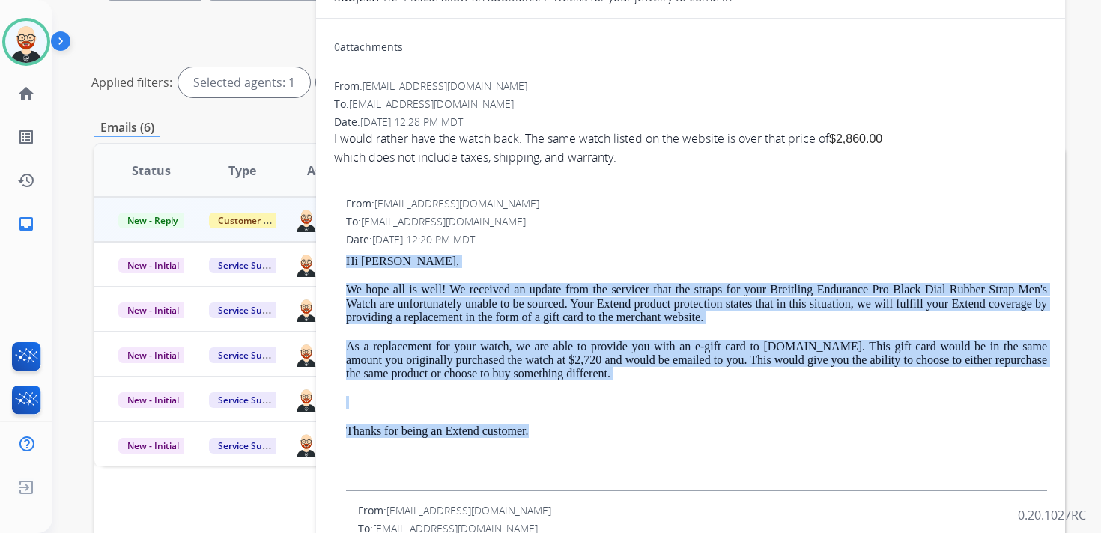
drag, startPoint x: 577, startPoint y: 432, endPoint x: 341, endPoint y: 264, distance: 289.5
click at [341, 264] on div "From: support@extend.com To: adelina101lucia@gmail.com Date: 08/18/2025 - 12:20…" at bounding box center [690, 343] width 713 height 295
copy div "Hi Adelina, We hope all is well! We received an update from the servicer that t…"
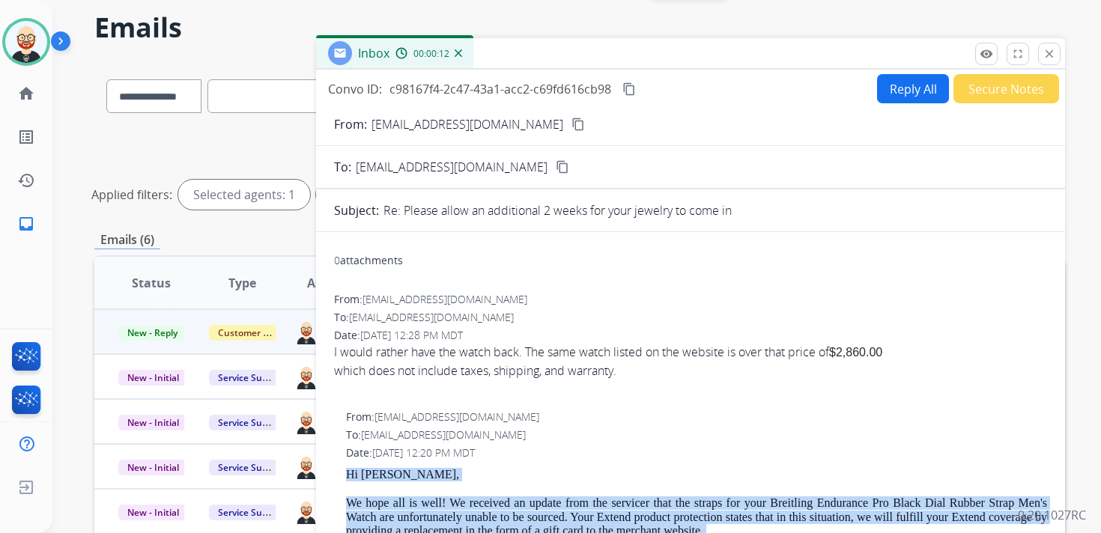
scroll to position [97, 0]
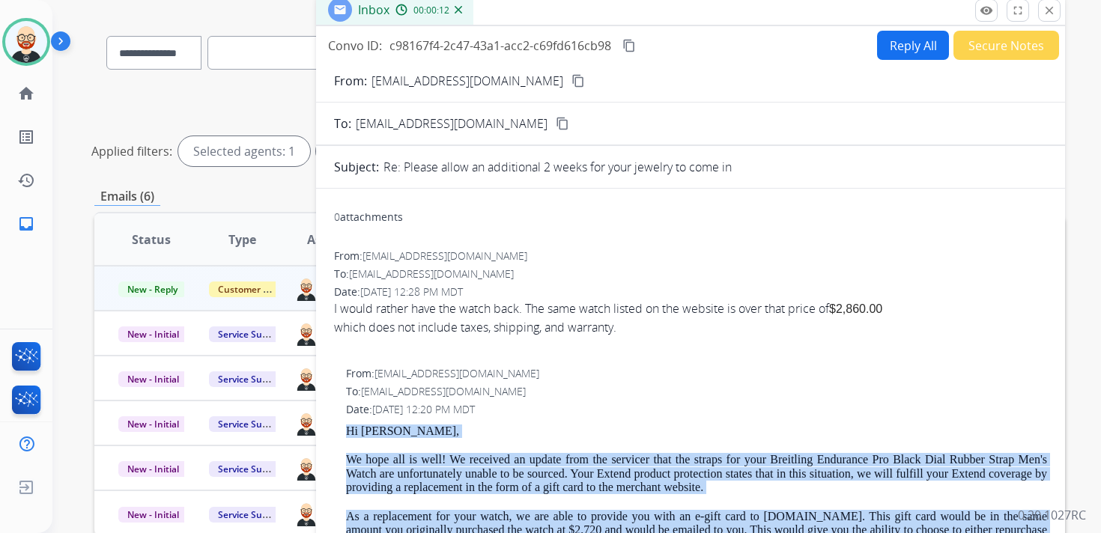
click at [902, 54] on button "Reply All" at bounding box center [913, 45] width 72 height 29
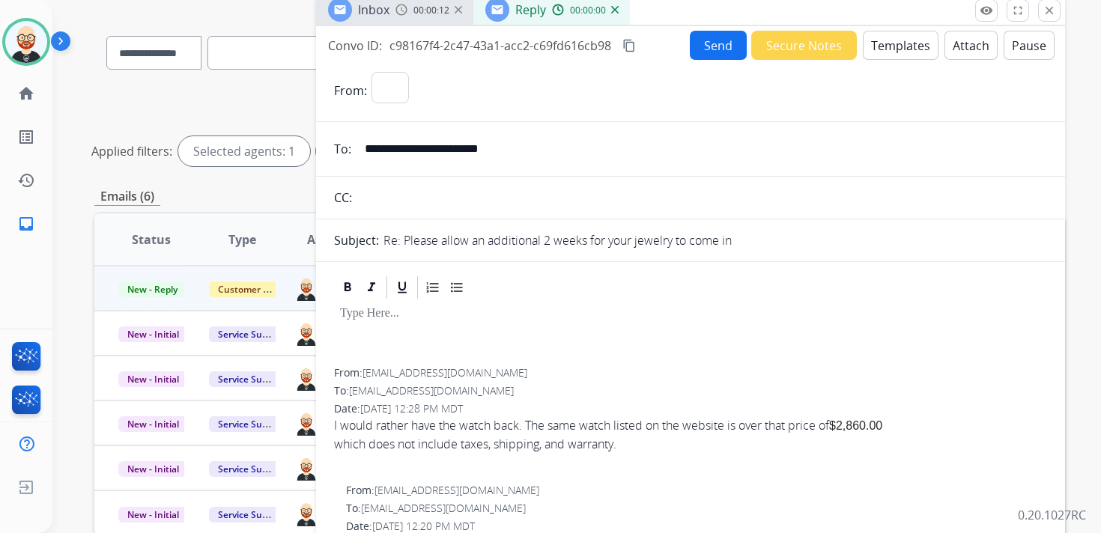
select select "**********"
click at [434, 319] on p at bounding box center [690, 313] width 701 height 13
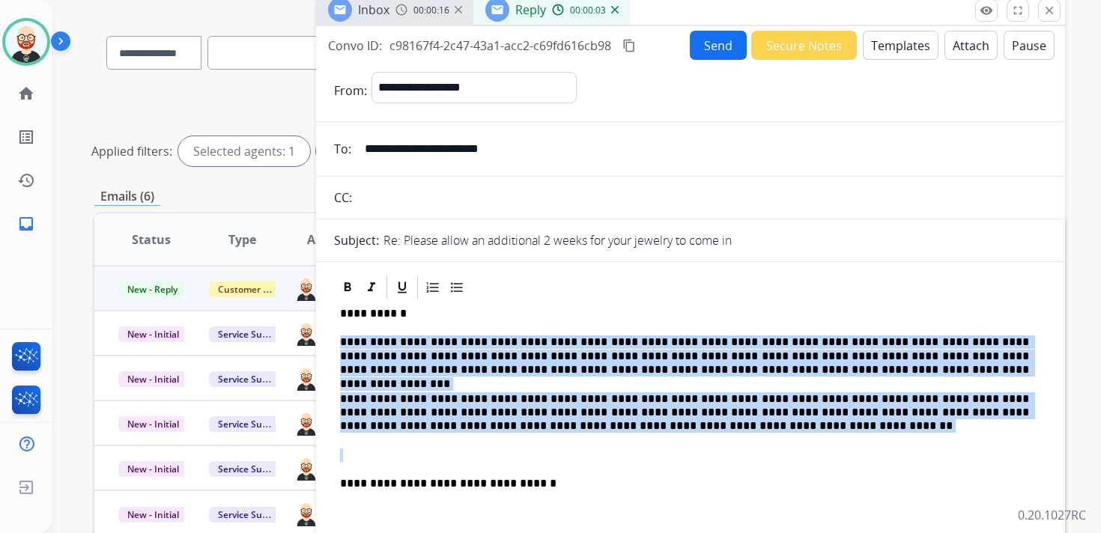
drag, startPoint x: 795, startPoint y: 434, endPoint x: 341, endPoint y: 342, distance: 463.1
click at [341, 342] on div "**********" at bounding box center [690, 420] width 713 height 238
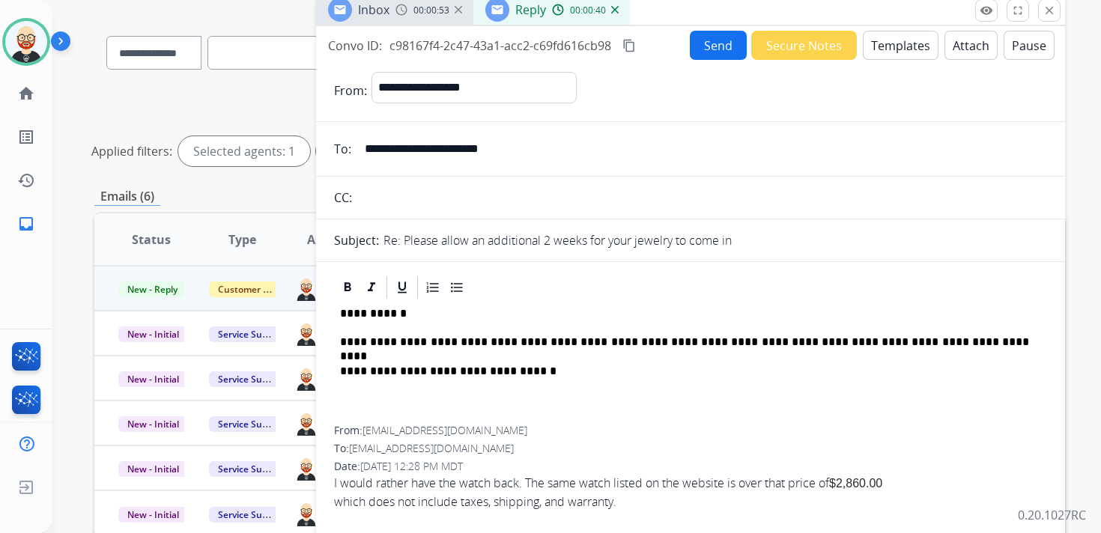
scroll to position [0, 0]
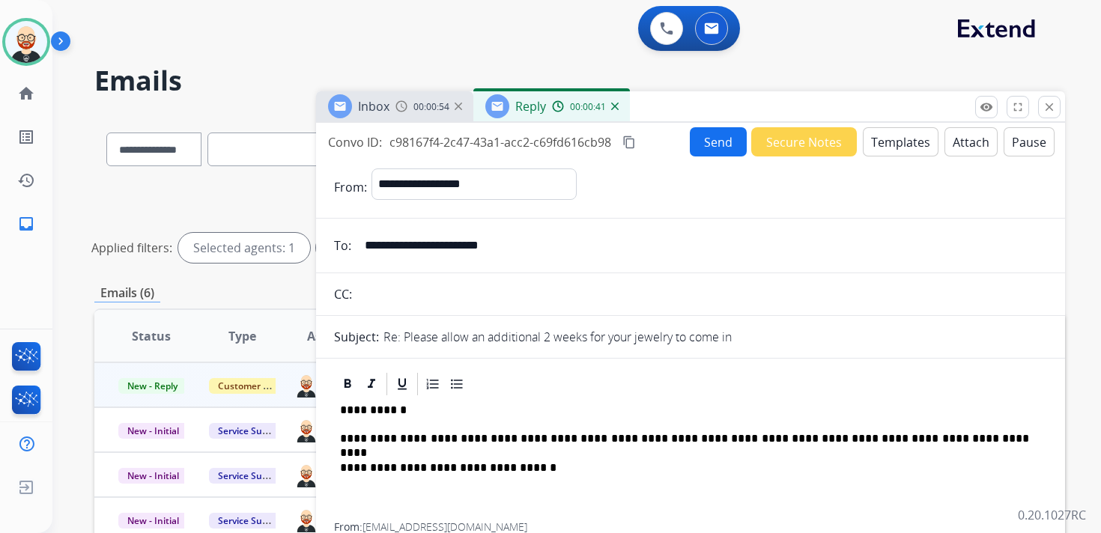
click at [713, 139] on button "Send" at bounding box center [718, 141] width 57 height 29
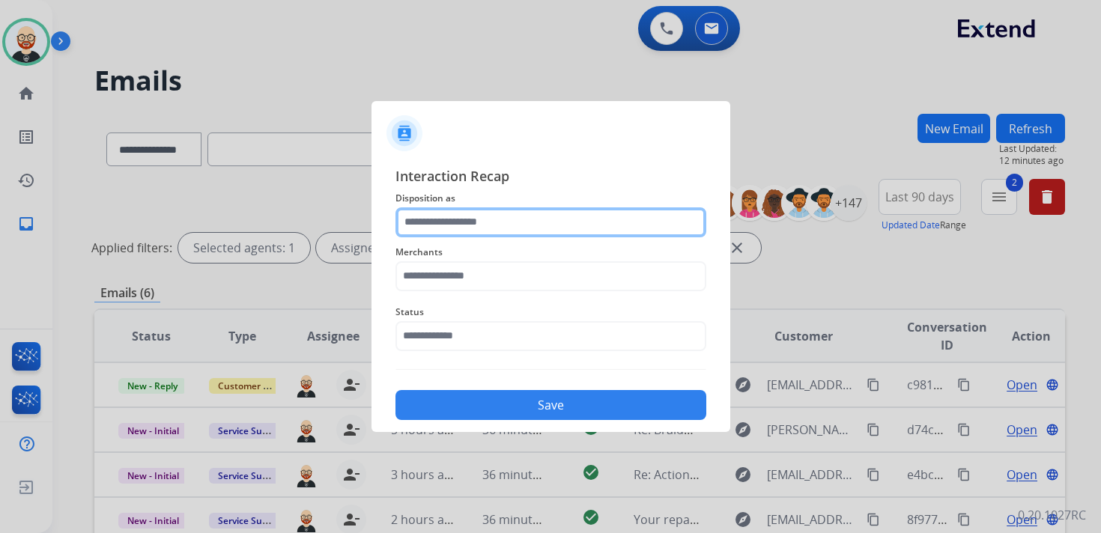
click at [517, 225] on input "text" at bounding box center [550, 222] width 311 height 30
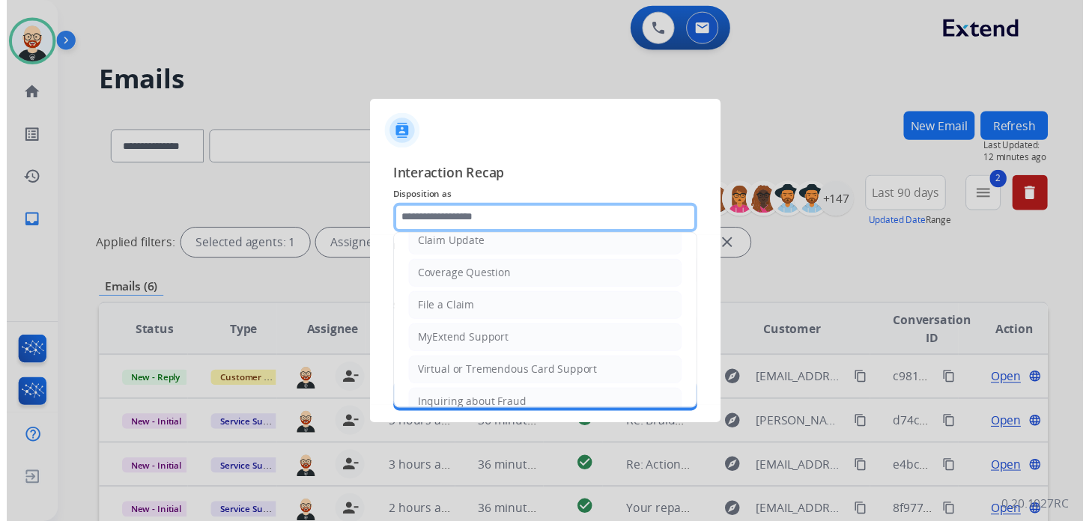
scroll to position [82, 0]
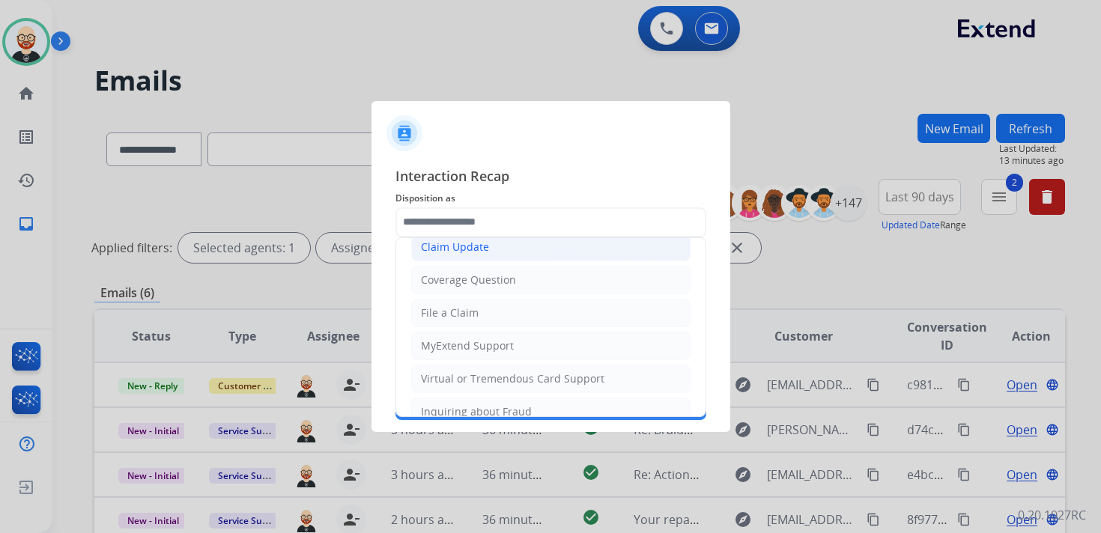
click at [458, 245] on div "Claim Update" at bounding box center [455, 247] width 68 height 15
type input "**********"
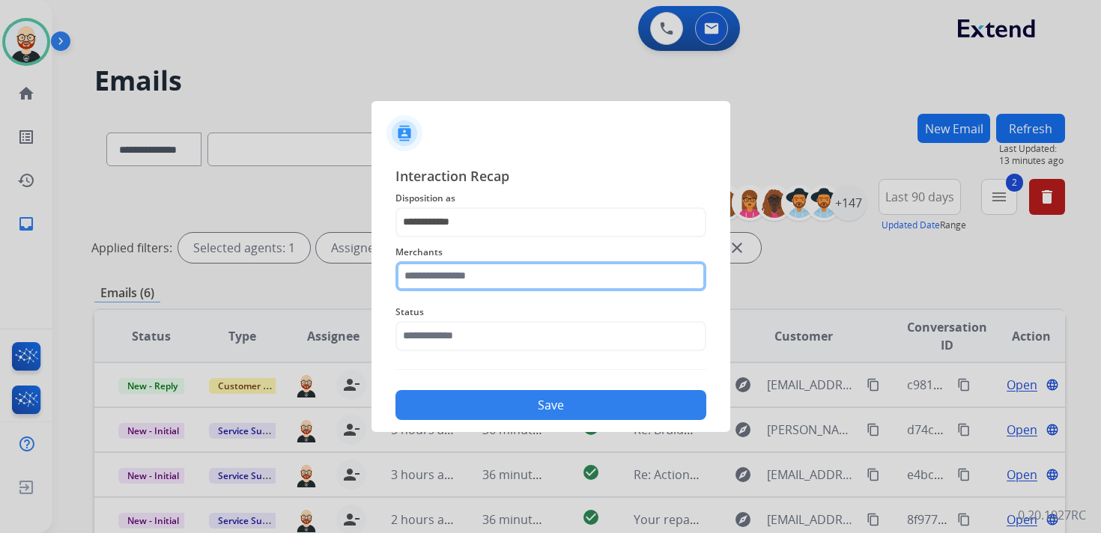
click at [452, 278] on input "text" at bounding box center [550, 276] width 311 height 30
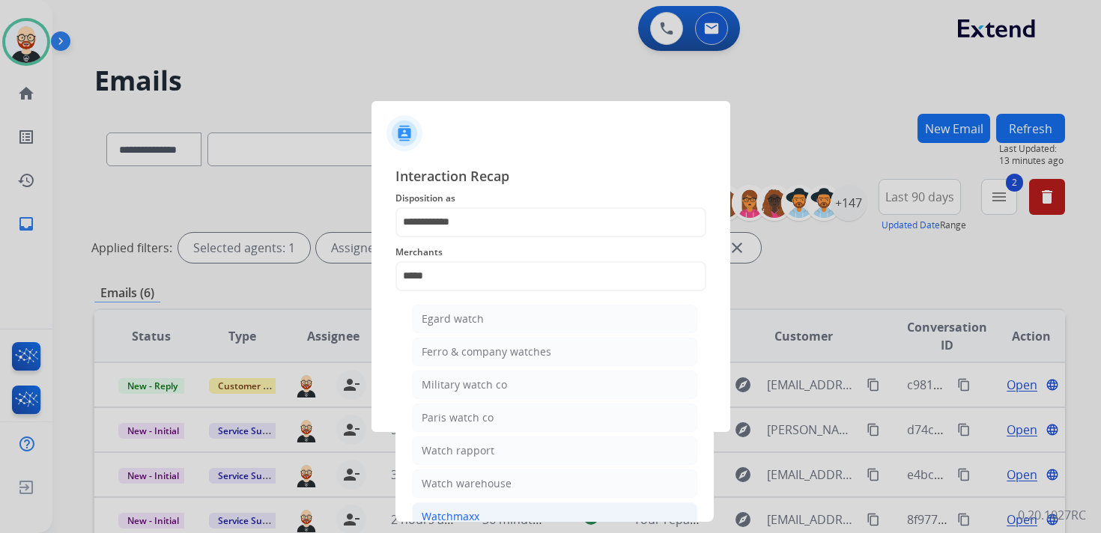
click at [454, 503] on li "Watchmaxx" at bounding box center [554, 517] width 285 height 28
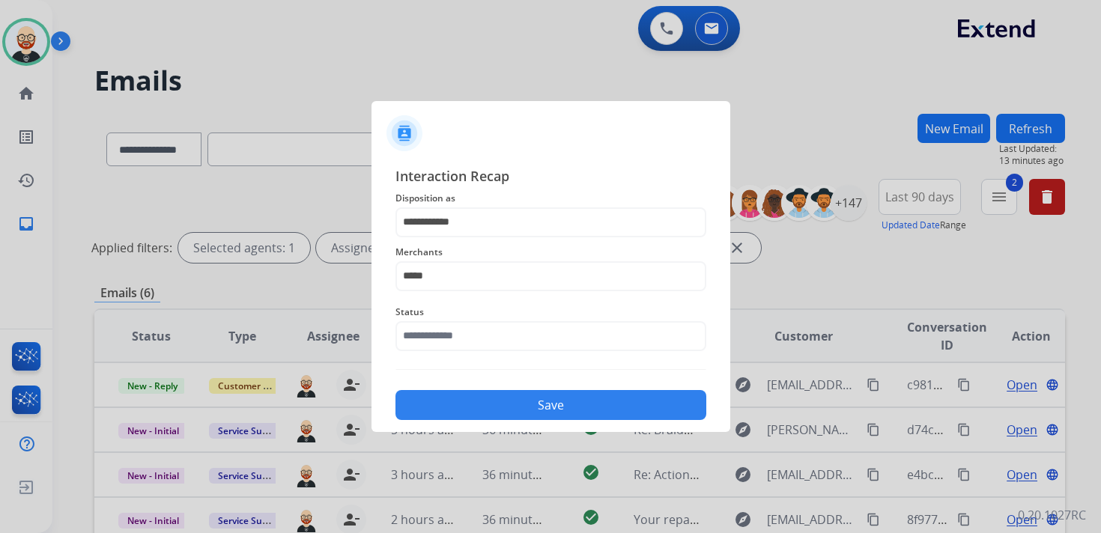
type input "*********"
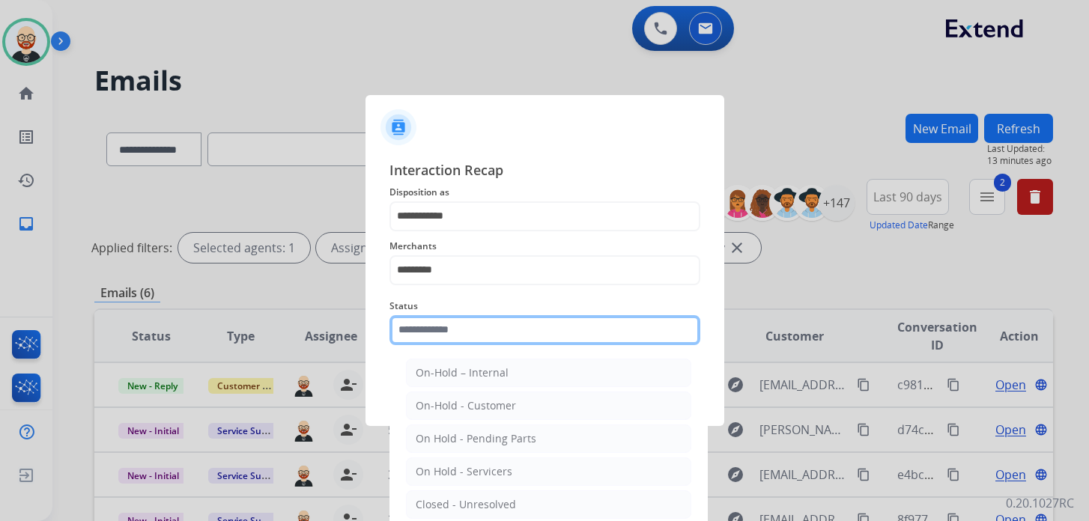
click at [450, 339] on input "text" at bounding box center [544, 330] width 311 height 30
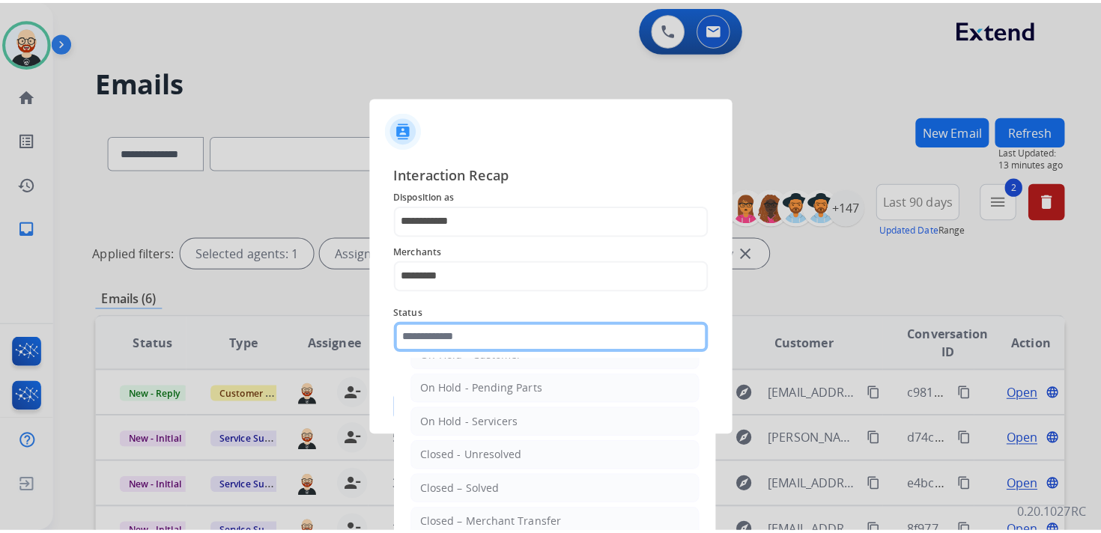
scroll to position [61, 0]
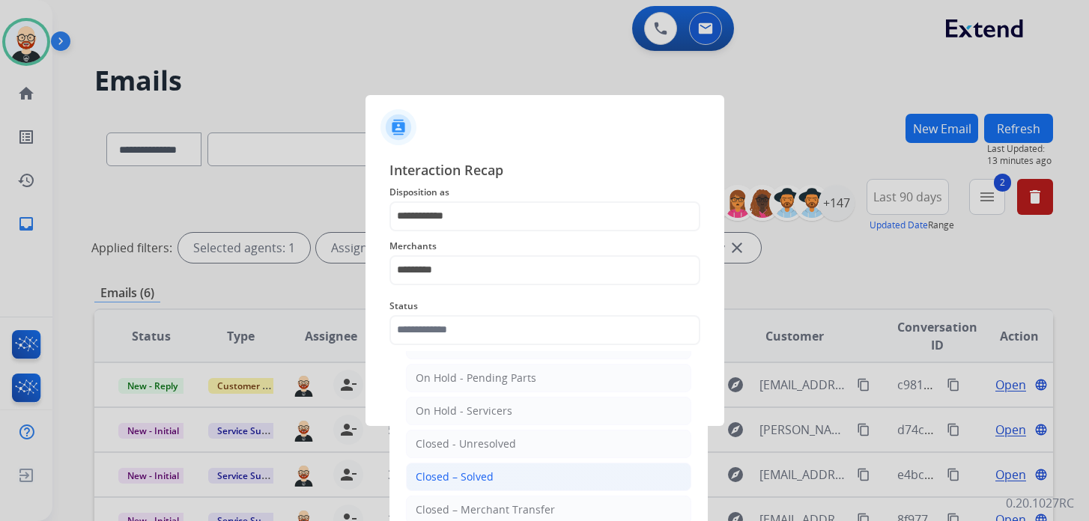
click at [461, 474] on div "Closed – Solved" at bounding box center [455, 477] width 78 height 15
type input "**********"
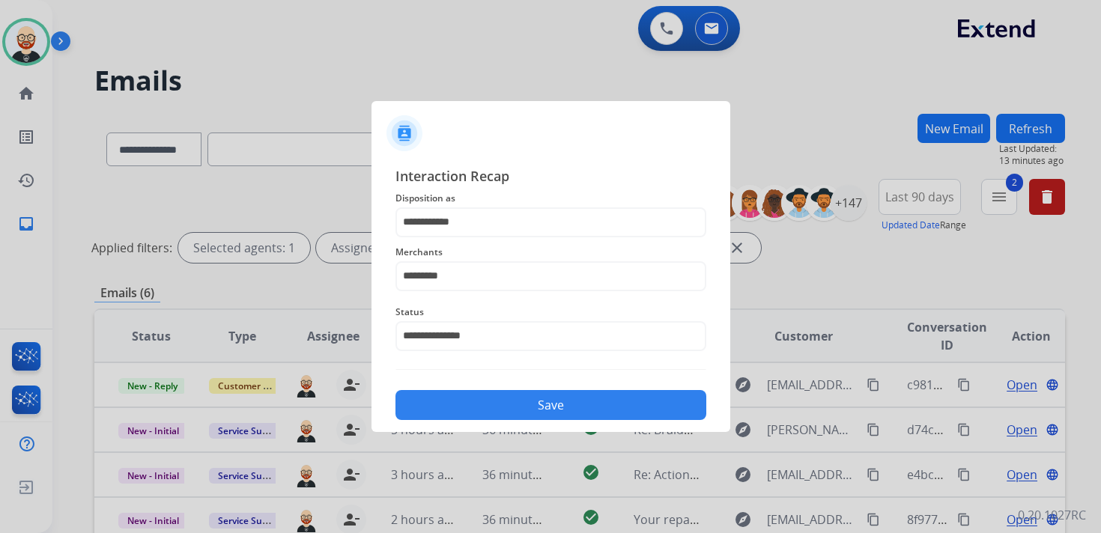
click at [479, 410] on button "Save" at bounding box center [550, 405] width 311 height 30
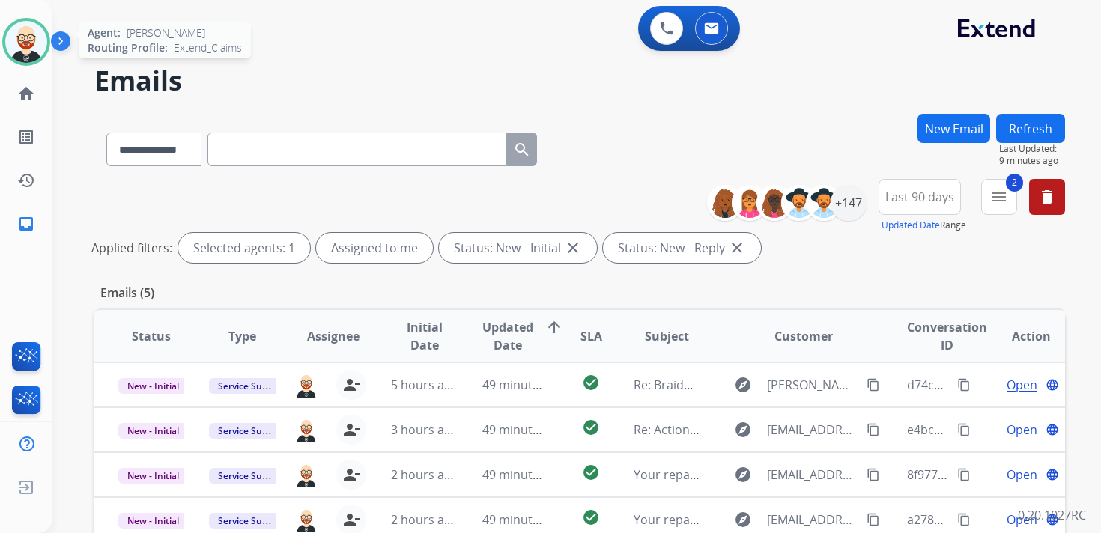
click at [19, 43] on img at bounding box center [26, 42] width 42 height 42
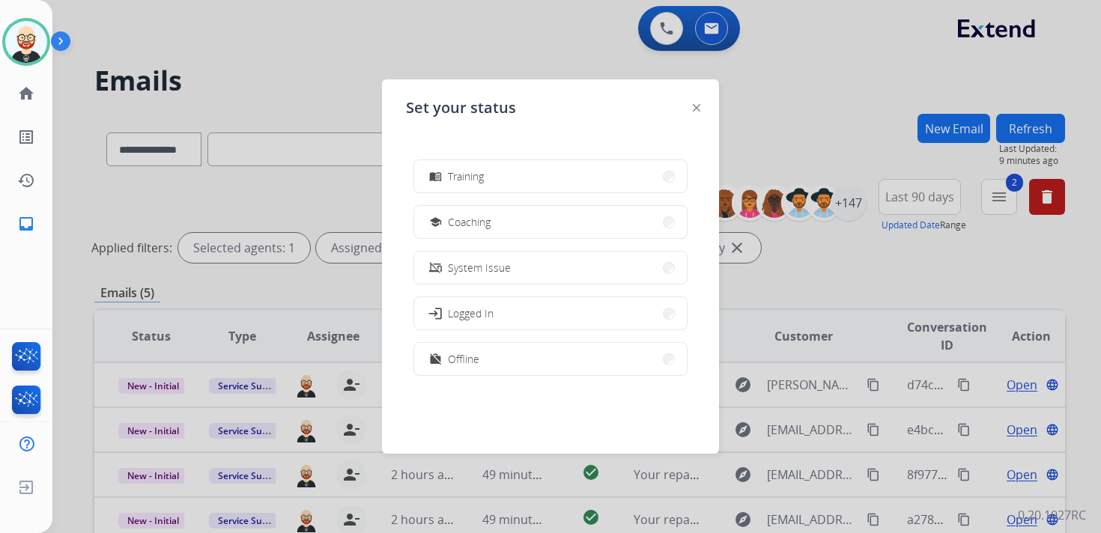
scroll to position [237, 0]
click at [455, 356] on span "Offline" at bounding box center [463, 358] width 31 height 16
